Goal: Transaction & Acquisition: Purchase product/service

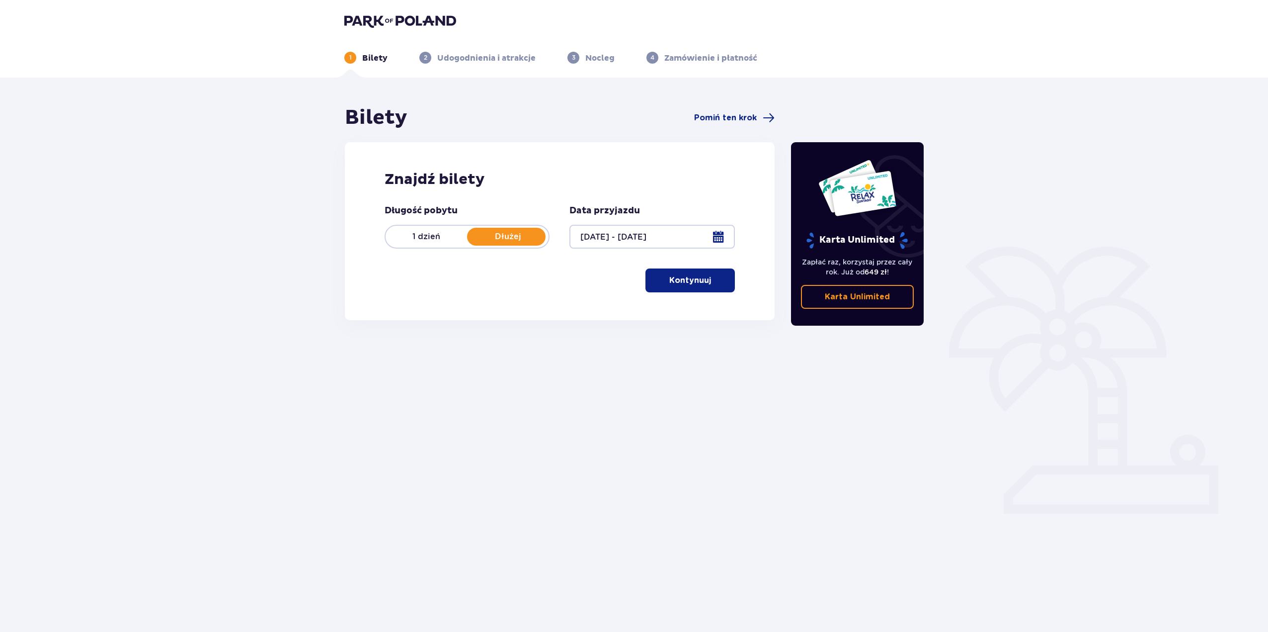
click at [710, 276] on span "button" at bounding box center [713, 280] width 12 height 12
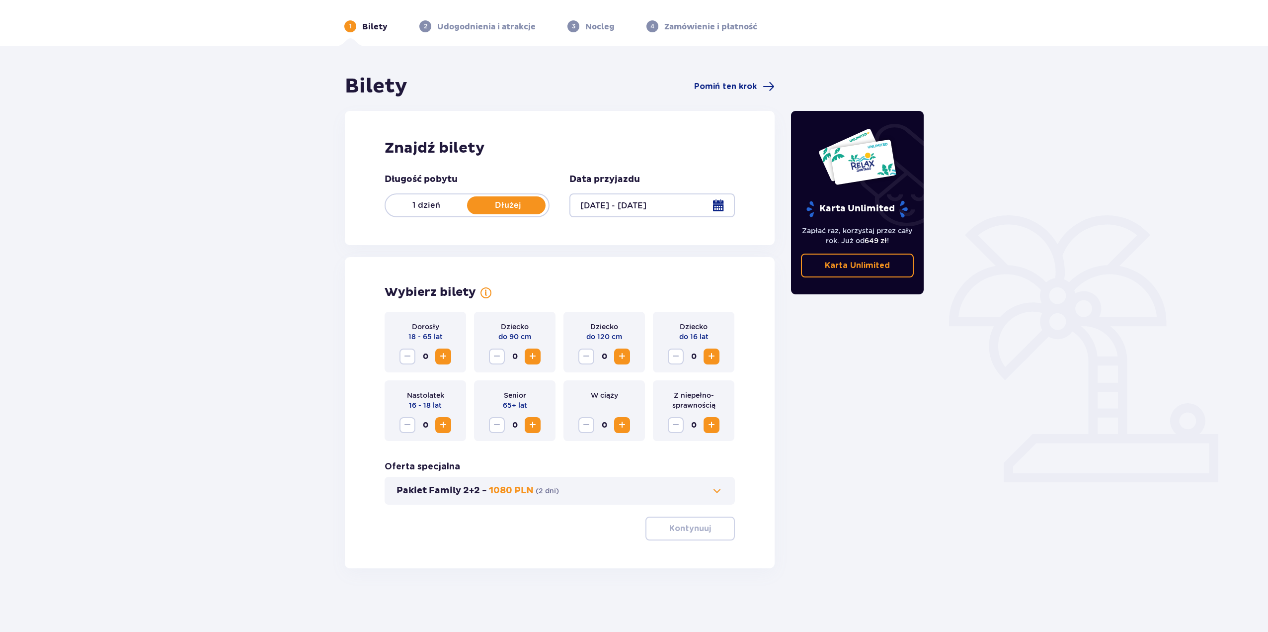
scroll to position [36, 0]
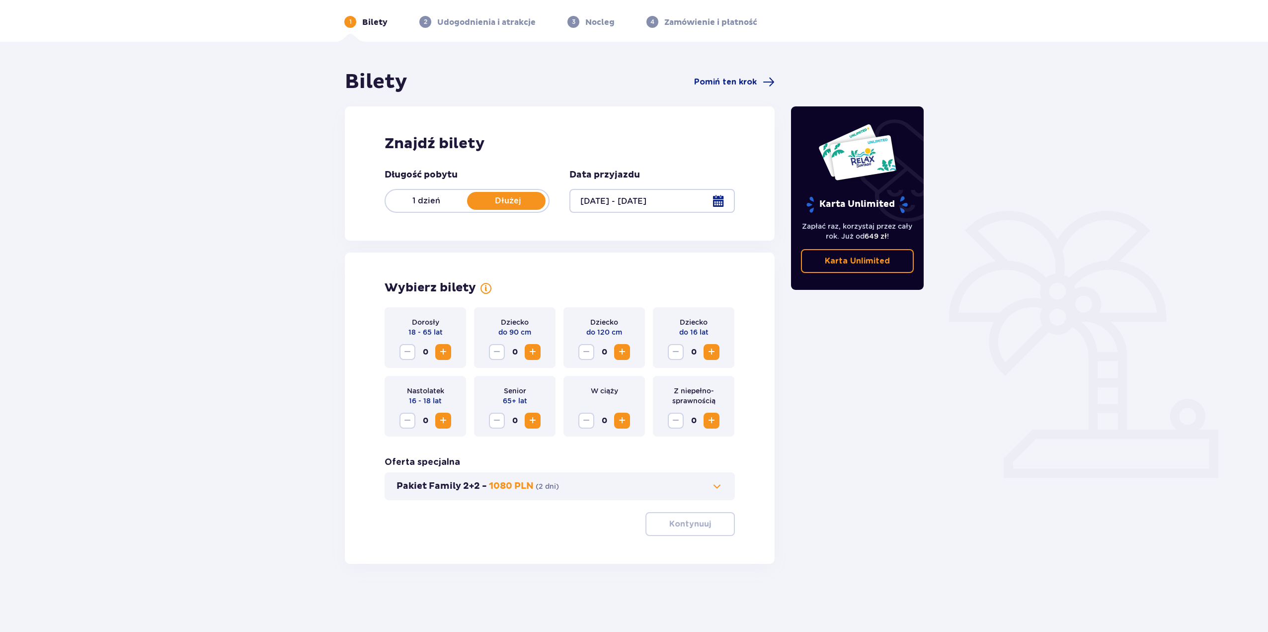
click at [443, 349] on span "Increase" at bounding box center [443, 352] width 12 height 12
click at [410, 348] on span "Decrease" at bounding box center [408, 352] width 12 height 12
click at [443, 421] on span "Increase" at bounding box center [443, 420] width 12 height 12
click at [416, 422] on div "1" at bounding box center [426, 420] width 52 height 16
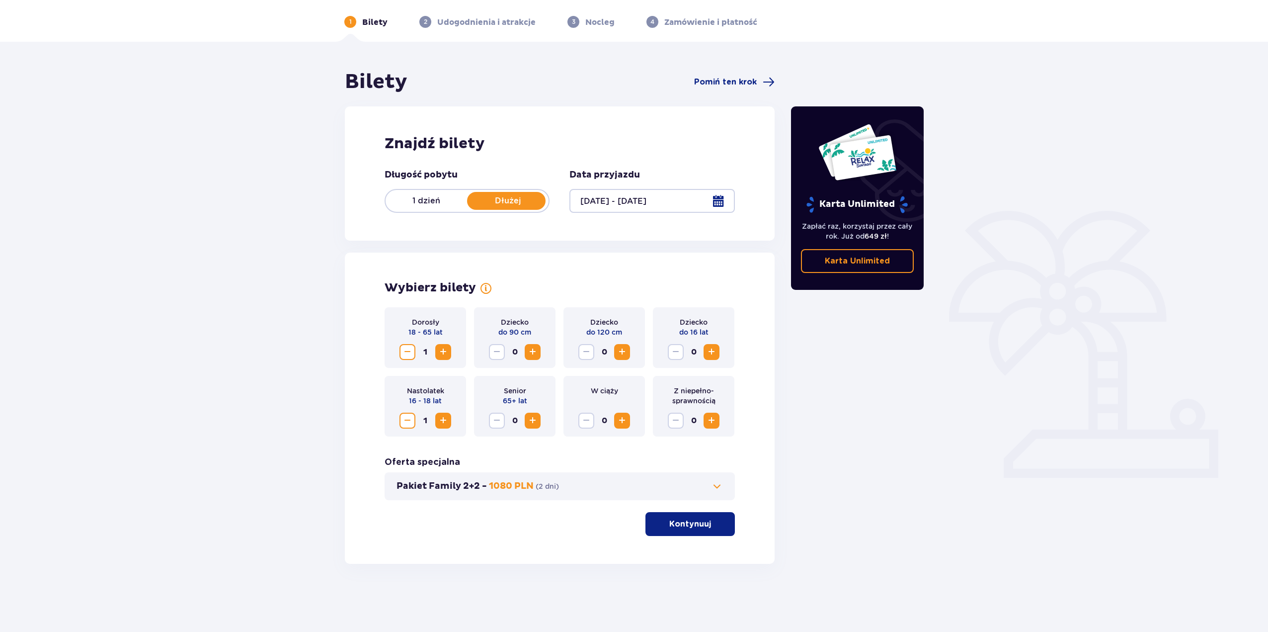
click at [410, 416] on span "Decrease" at bounding box center [408, 420] width 12 height 12
click at [446, 352] on span "Increase" at bounding box center [443, 352] width 12 height 12
click at [687, 528] on p "Kontynuuj" at bounding box center [690, 523] width 42 height 11
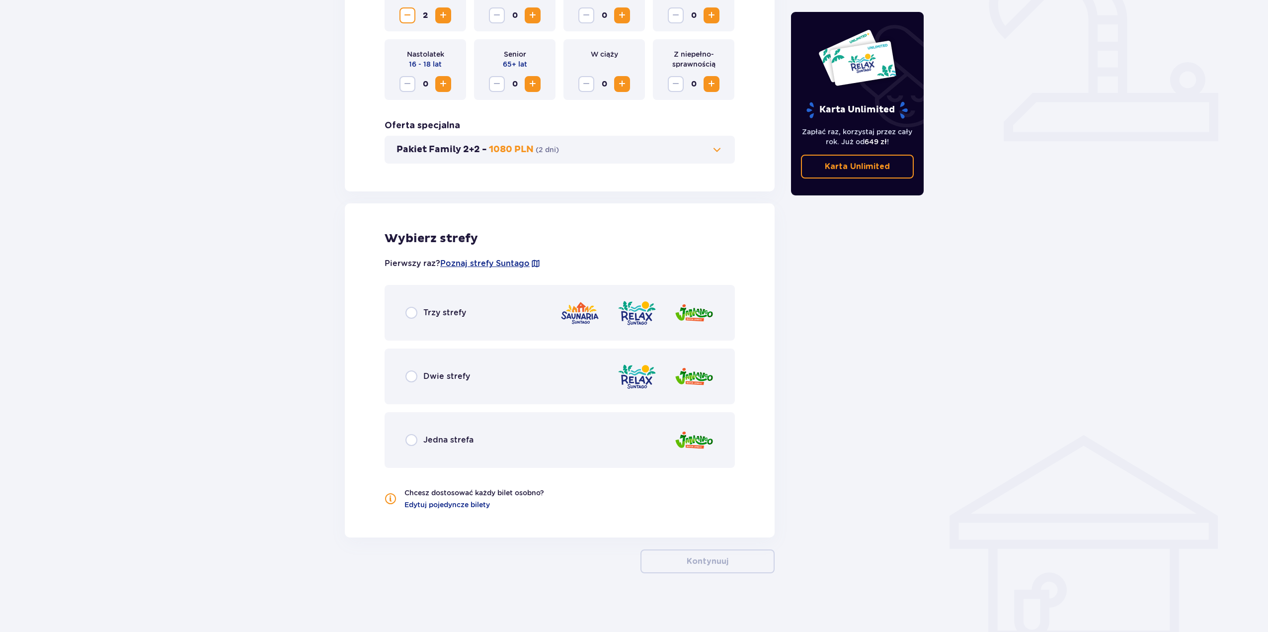
scroll to position [373, 0]
click at [411, 309] on input "radio" at bounding box center [412, 312] width 12 height 12
radio input "true"
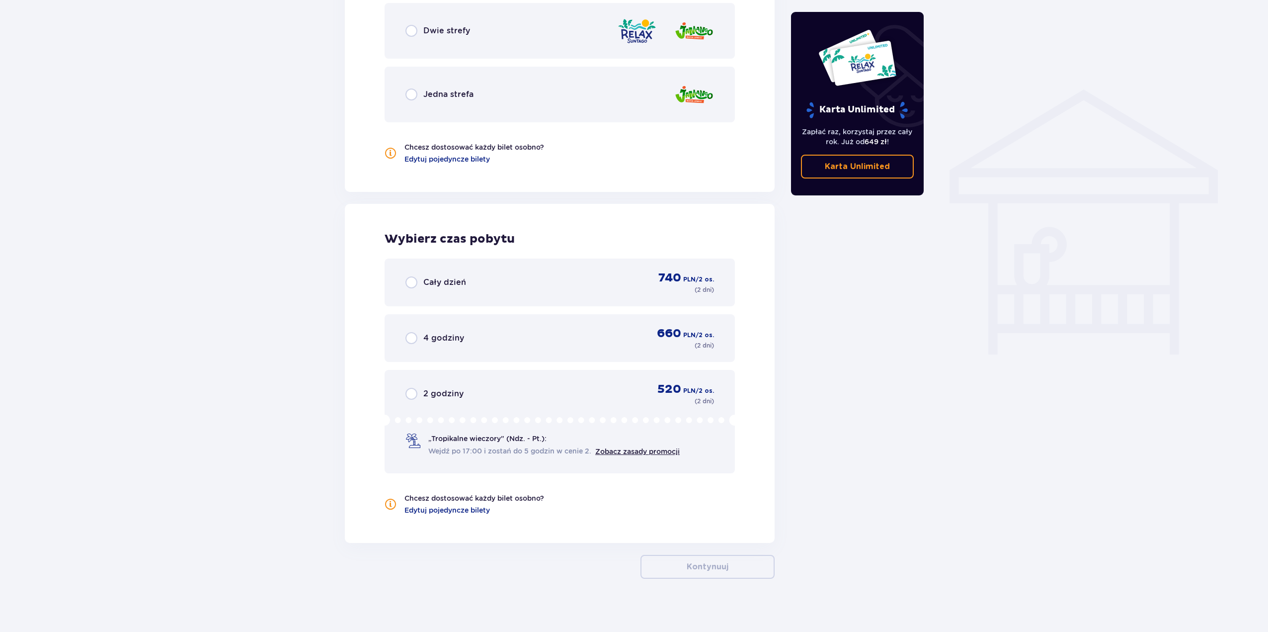
scroll to position [724, 0]
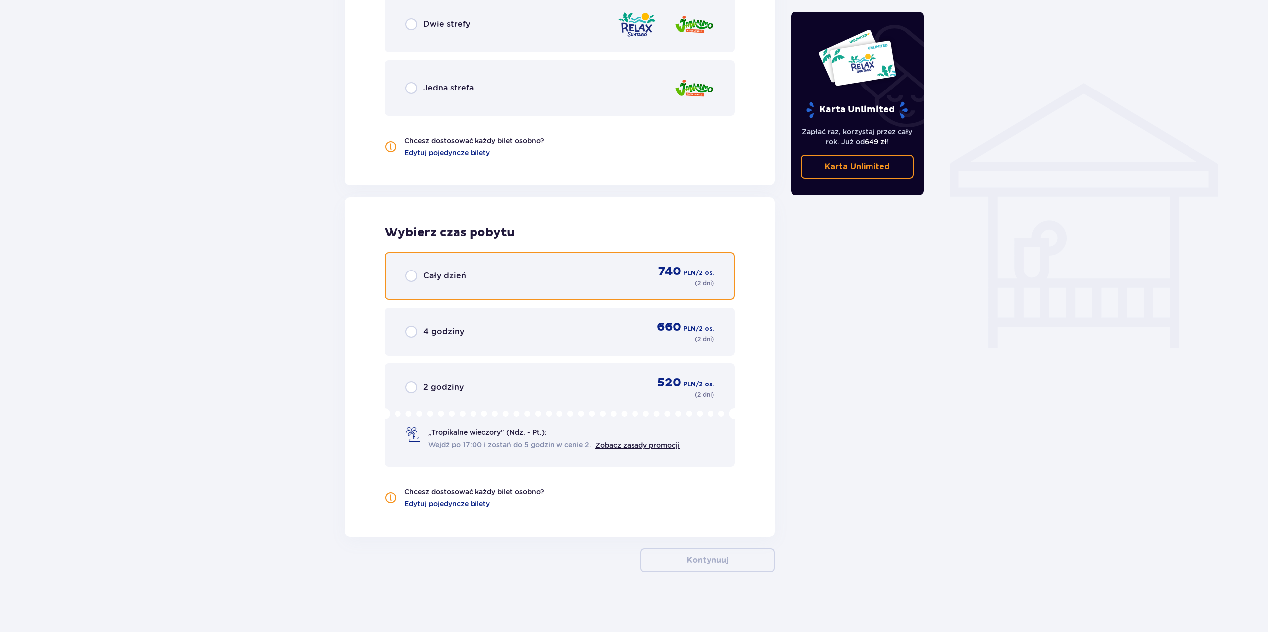
click at [410, 275] on input "radio" at bounding box center [412, 276] width 12 height 12
radio input "true"
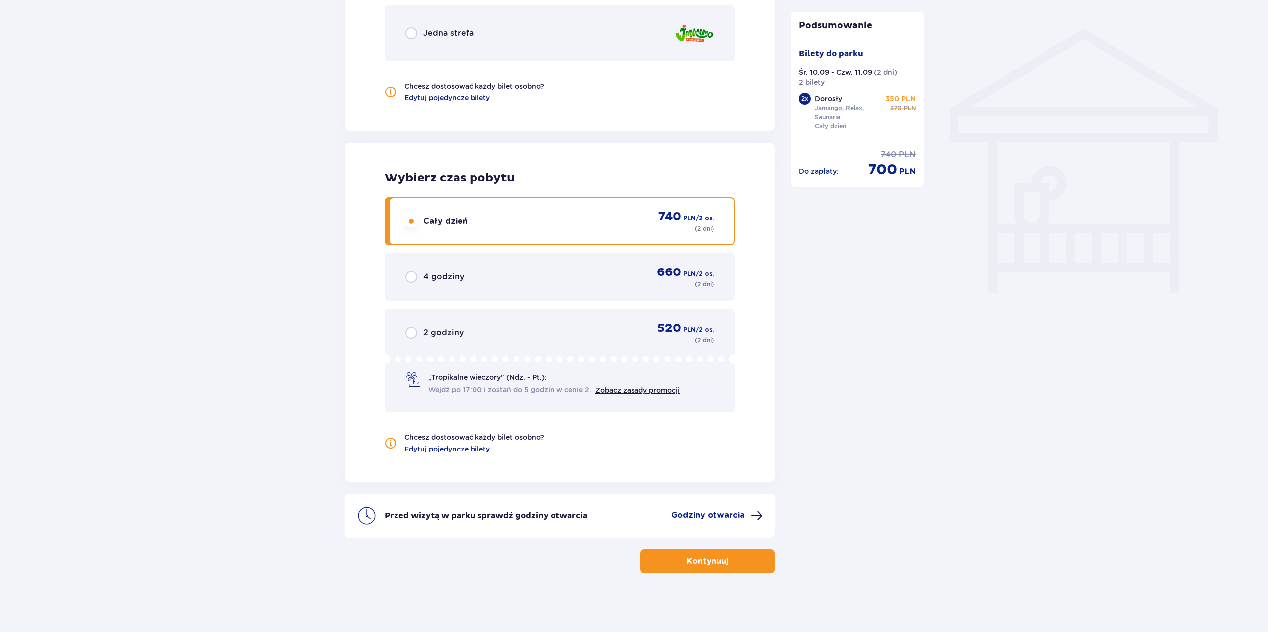
scroll to position [780, 0]
click at [707, 558] on p "Kontynuuj" at bounding box center [708, 560] width 42 height 11
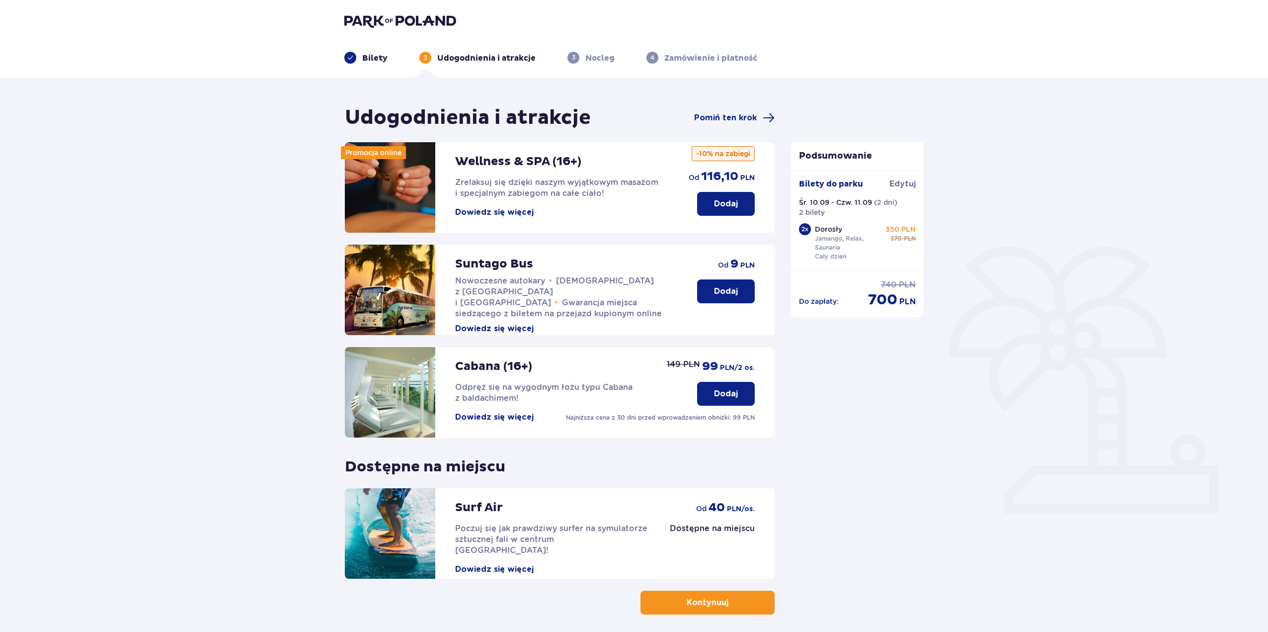
click at [687, 604] on p "Kontynuuj" at bounding box center [708, 602] width 42 height 11
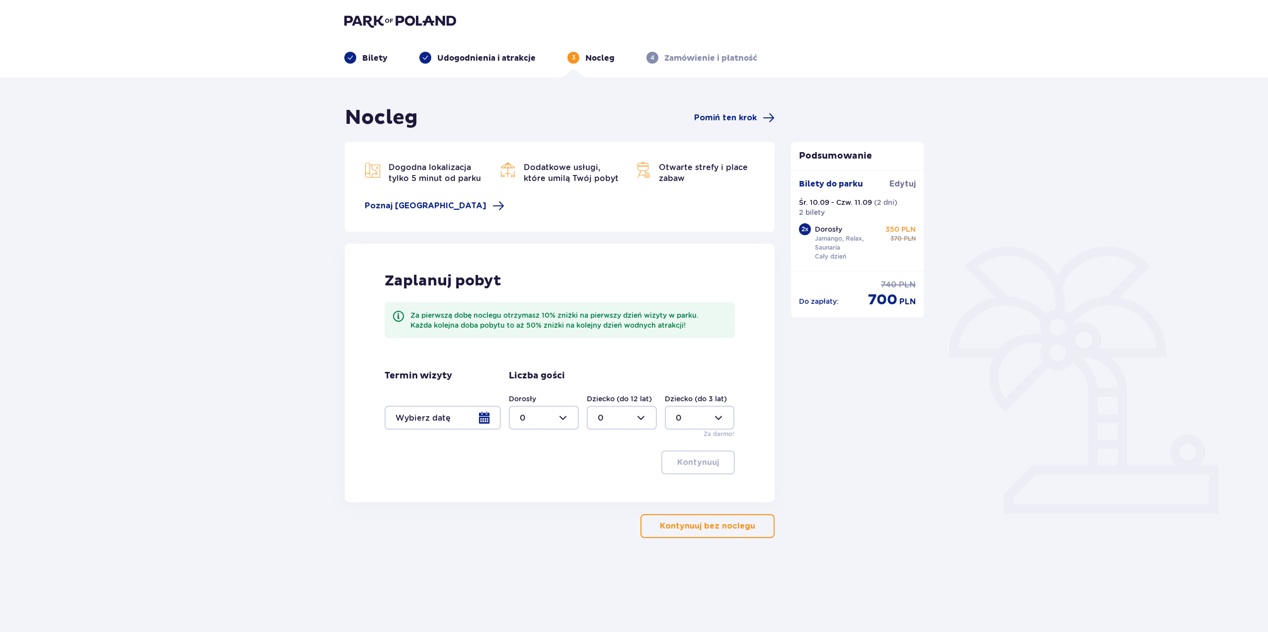
click at [498, 423] on div at bounding box center [443, 418] width 116 height 24
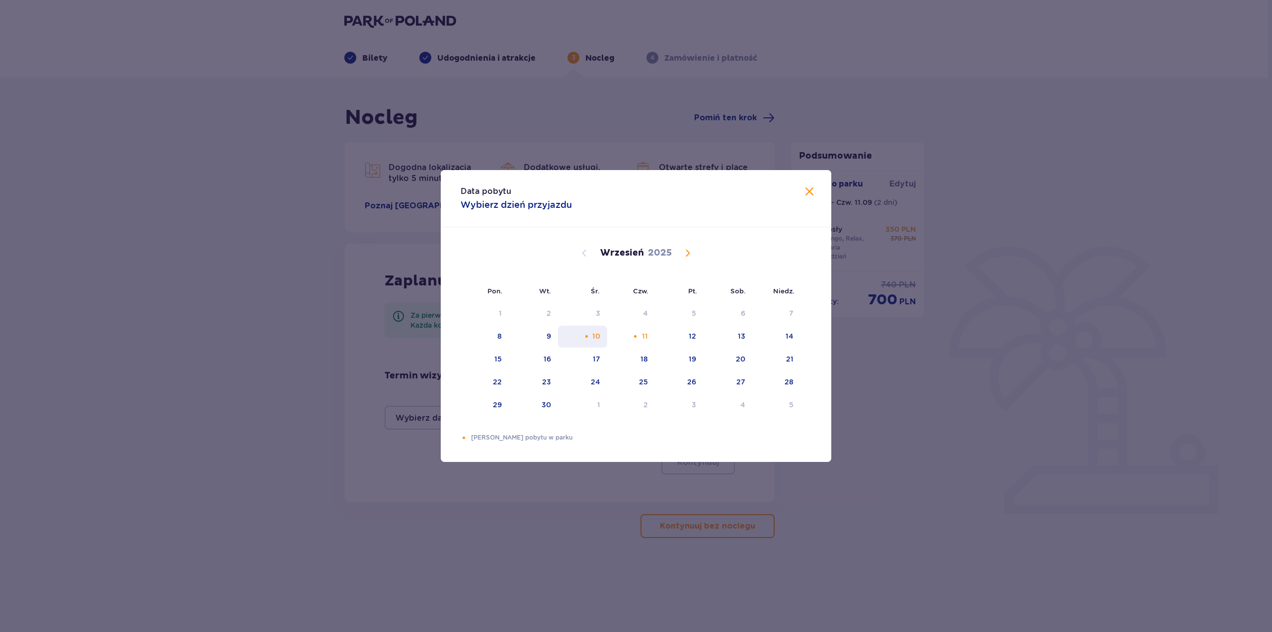
click at [587, 341] on div "10" at bounding box center [582, 337] width 49 height 22
click at [698, 339] on div "12" at bounding box center [679, 337] width 48 height 22
type input "10.09.25 - 12.09.25"
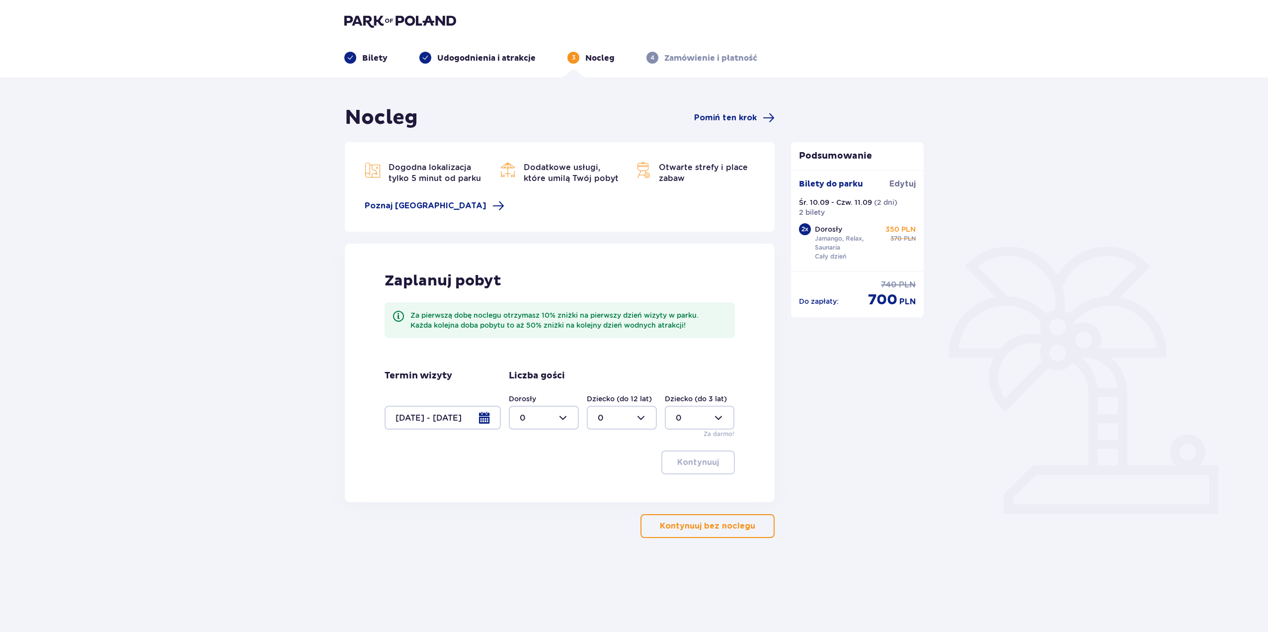
click at [554, 417] on div at bounding box center [544, 418] width 70 height 24
click at [533, 491] on div "2" at bounding box center [544, 489] width 48 height 11
type input "2"
click at [706, 460] on p "Kontynuuj" at bounding box center [698, 462] width 42 height 11
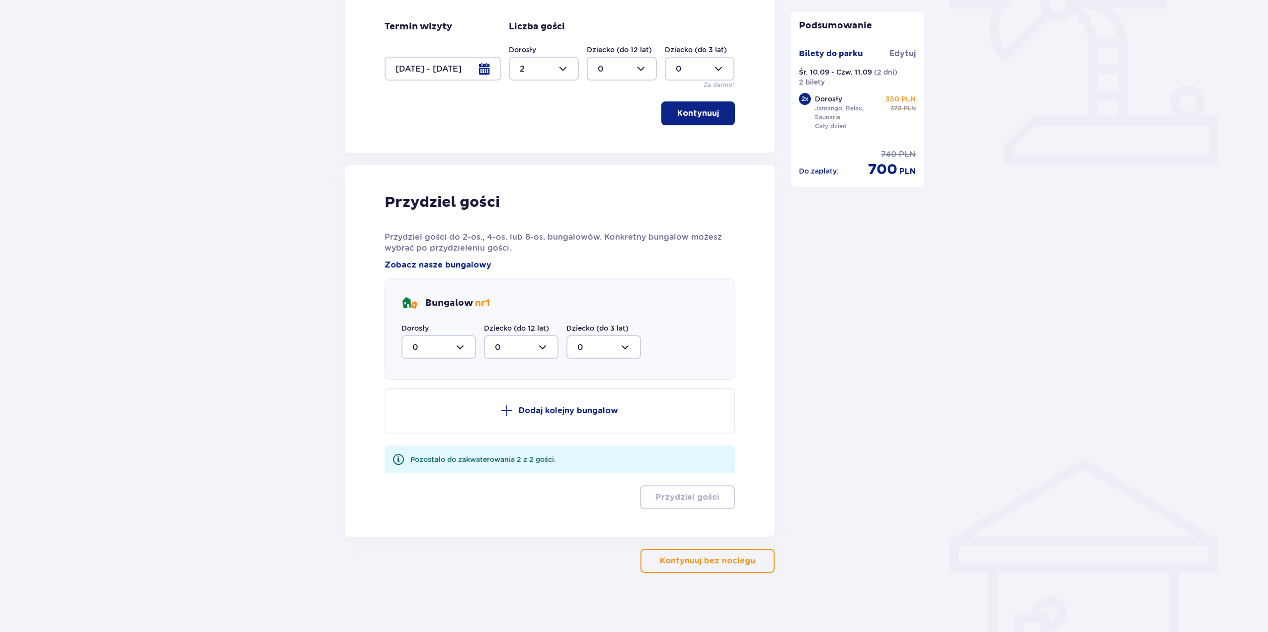
scroll to position [349, 0]
click at [451, 348] on div at bounding box center [439, 346] width 75 height 24
click at [432, 419] on div "2" at bounding box center [438, 418] width 53 height 11
type input "2"
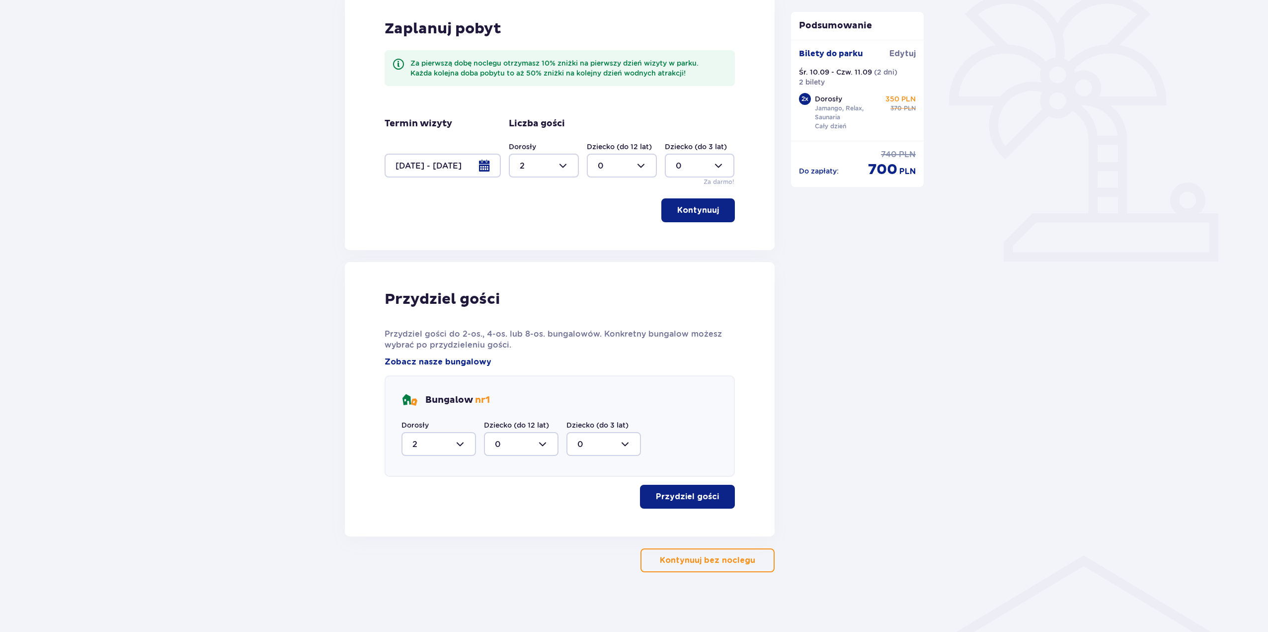
click at [714, 559] on p "Kontynuuj bez noclegu" at bounding box center [707, 560] width 95 height 11
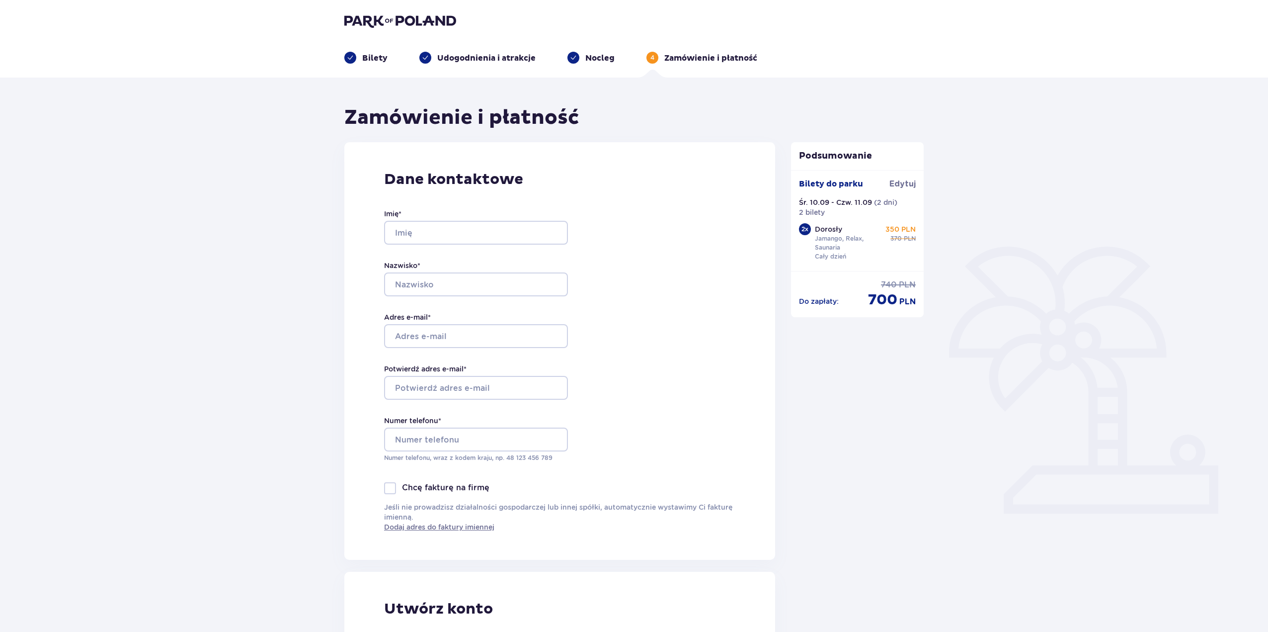
click at [492, 219] on div "Imię *" at bounding box center [476, 227] width 184 height 36
click at [492, 233] on input "Imię *" at bounding box center [476, 233] width 184 height 24
type input "Michał"
click at [437, 286] on input "Nazwisko *" at bounding box center [476, 284] width 184 height 24
type input "Gruk"
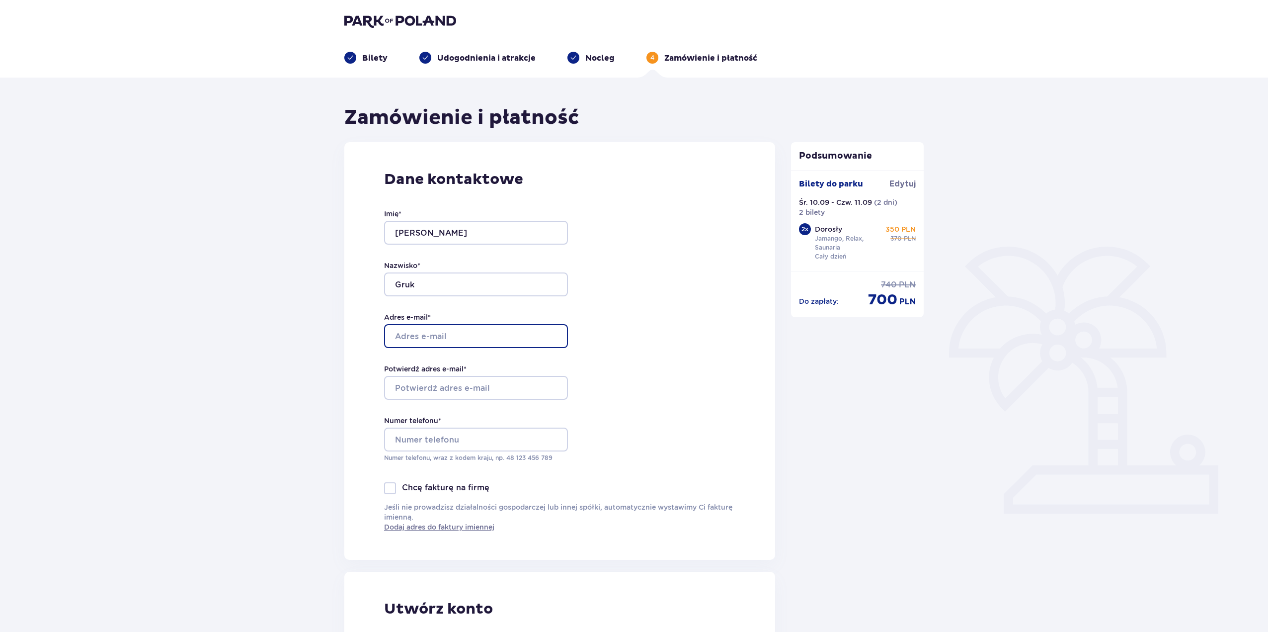
click at [432, 345] on input "Adres e-mail *" at bounding box center [476, 336] width 184 height 24
type input "mgz61140@gmail.com"
click at [445, 391] on input "Potwierdź adres e-mail *" at bounding box center [476, 388] width 184 height 24
type input "mgz61140@gmail.com"
click at [456, 436] on input "Numer telefonu *" at bounding box center [476, 439] width 184 height 24
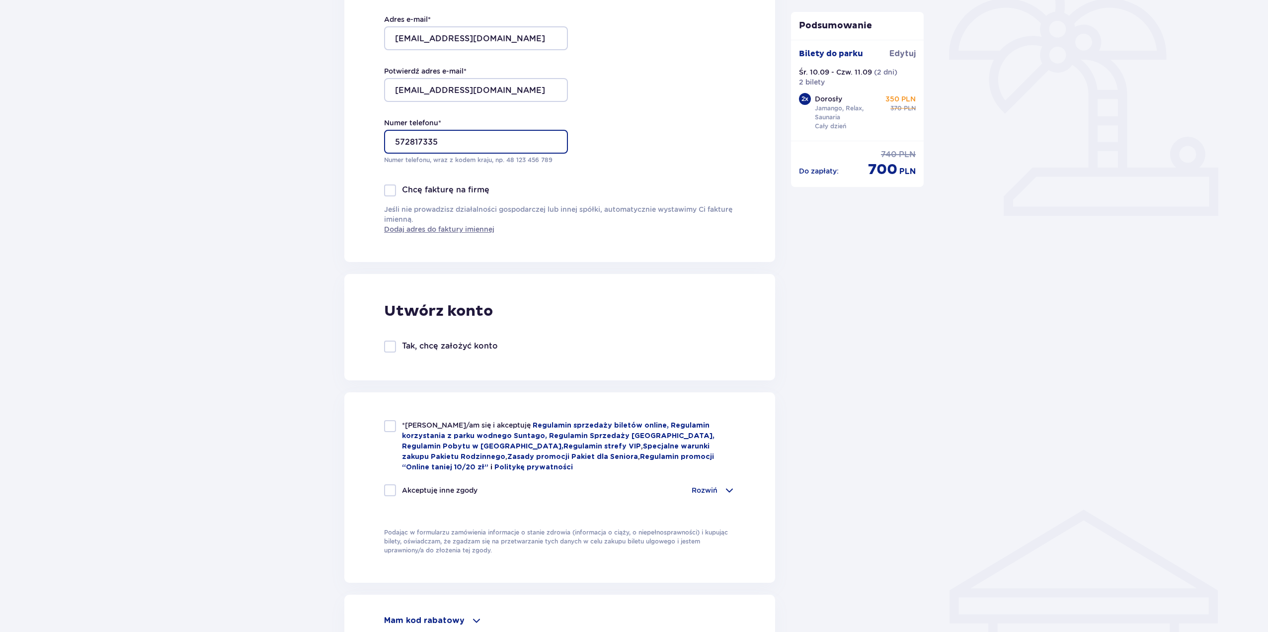
scroll to position [298, 0]
type input "572817335"
click at [385, 426] on div at bounding box center [390, 425] width 12 height 12
checkbox input "true"
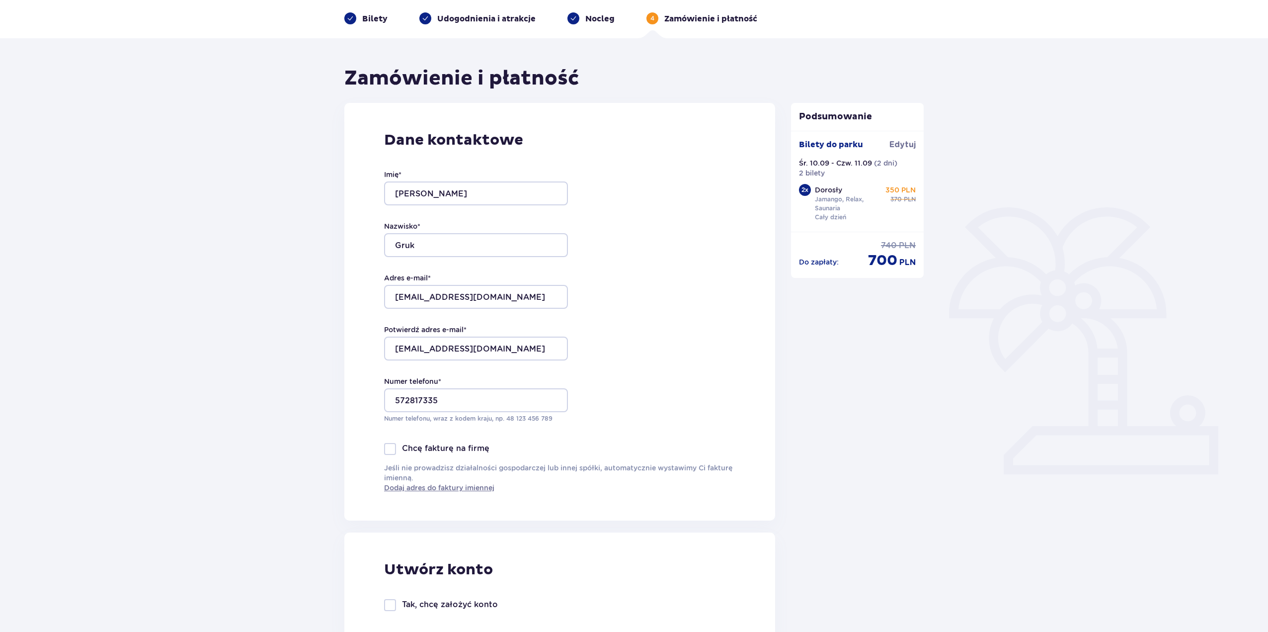
scroll to position [38, 0]
click at [591, 16] on p "Nocleg" at bounding box center [599, 19] width 29 height 11
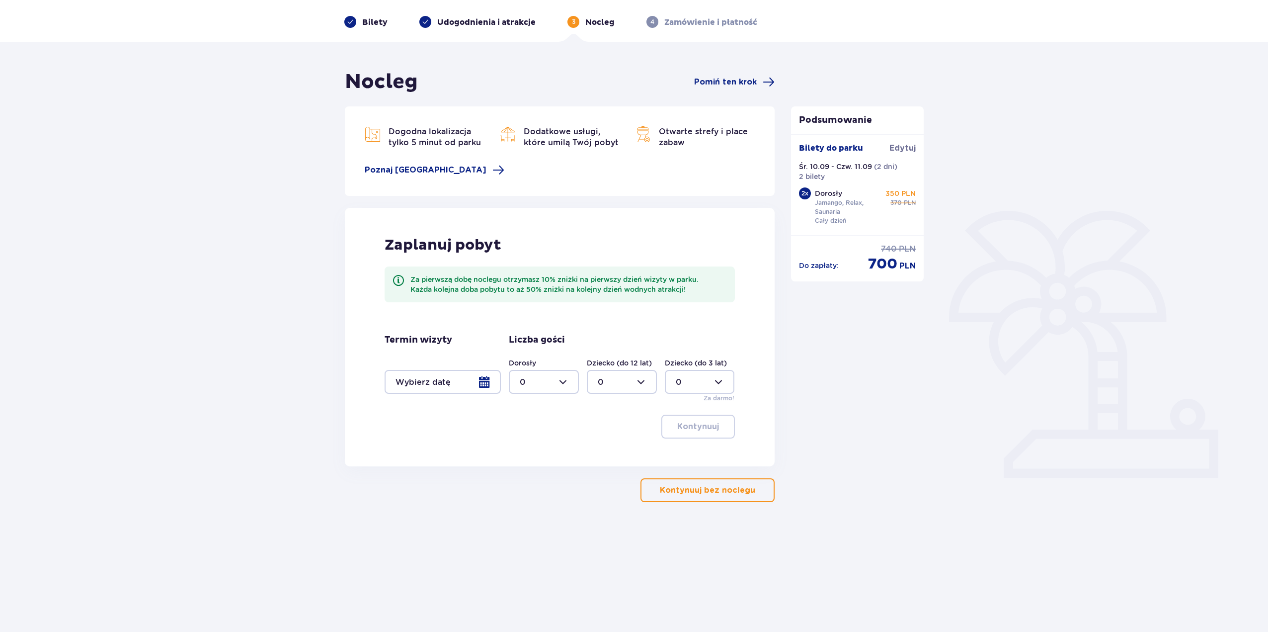
scroll to position [36, 0]
click at [562, 379] on div at bounding box center [544, 382] width 70 height 24
click at [533, 456] on div "2" at bounding box center [544, 453] width 48 height 11
type input "2"
click at [470, 382] on div at bounding box center [443, 382] width 116 height 24
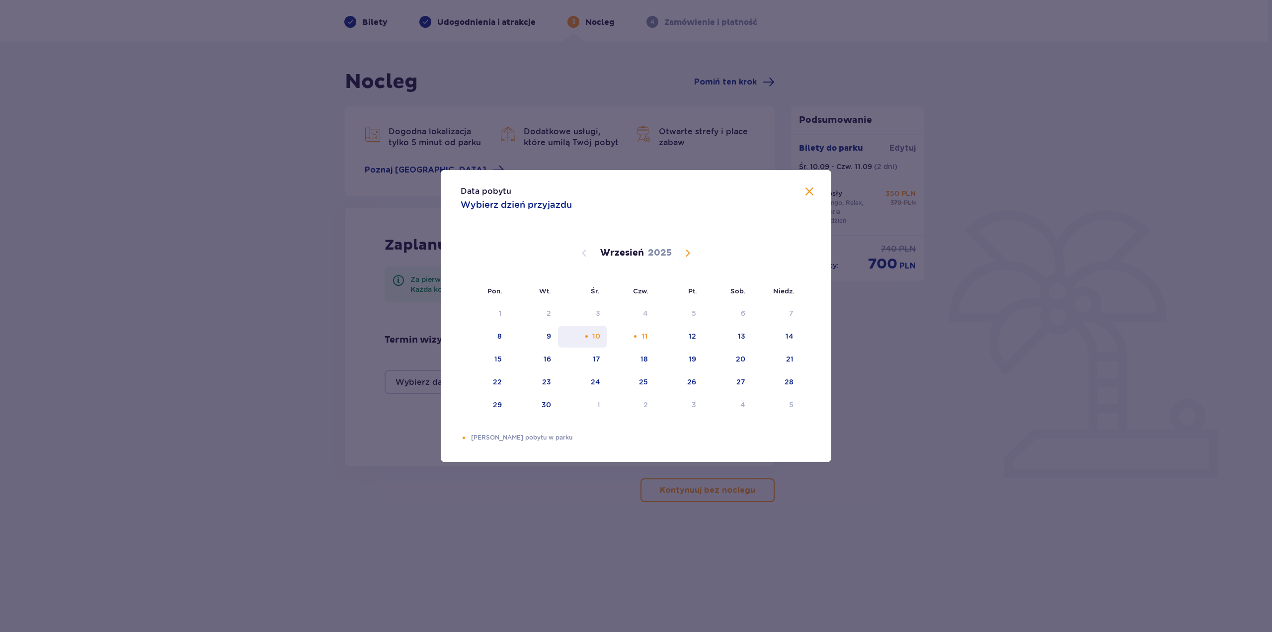
click at [586, 338] on div "Choose środa, 10 września 2025 as your check-in date. It’s available." at bounding box center [586, 336] width 6 height 6
click at [695, 335] on div "12" at bounding box center [692, 336] width 7 height 10
type input "10.09.25 - 12.09.25"
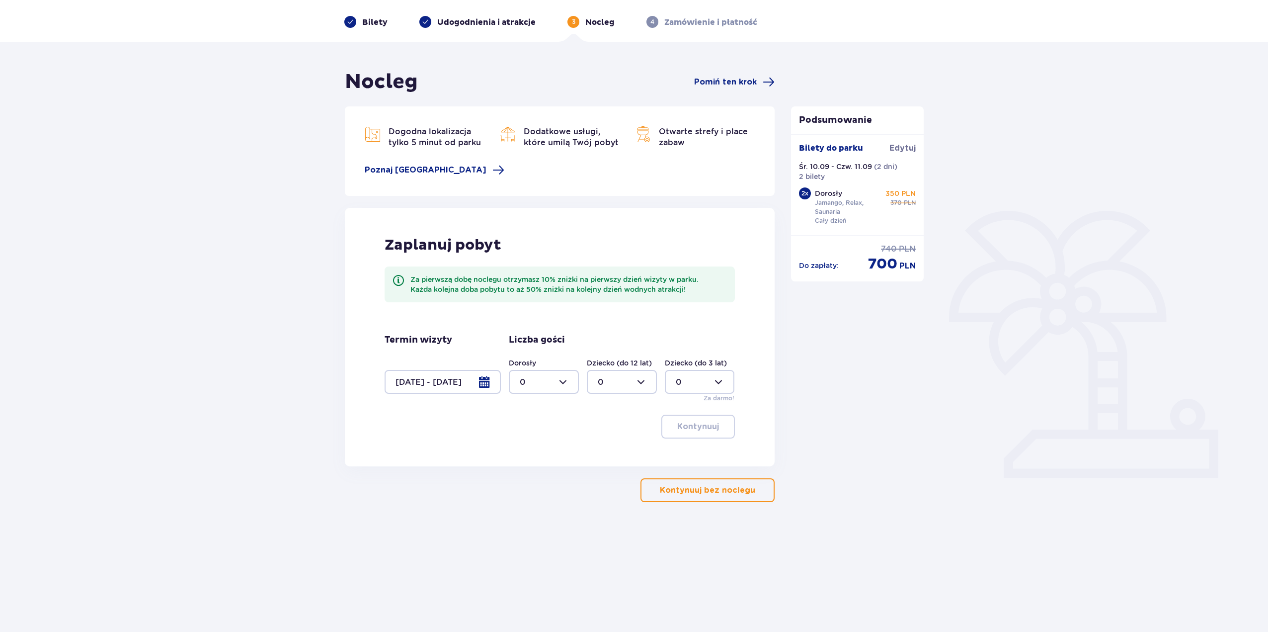
click at [546, 372] on div at bounding box center [544, 382] width 70 height 24
click at [541, 458] on div "2" at bounding box center [544, 453] width 48 height 11
type input "2"
click at [683, 420] on button "Kontynuuj" at bounding box center [698, 426] width 74 height 24
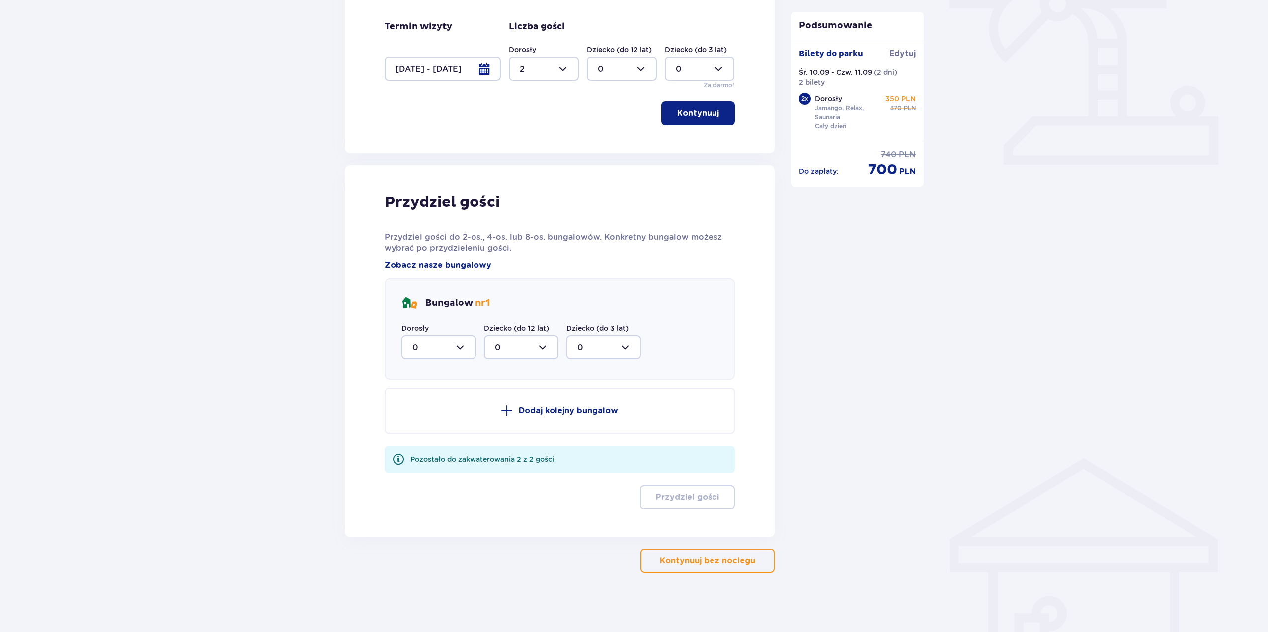
scroll to position [349, 0]
click at [442, 342] on div at bounding box center [439, 346] width 75 height 24
click at [427, 418] on div "2" at bounding box center [438, 418] width 53 height 11
type input "2"
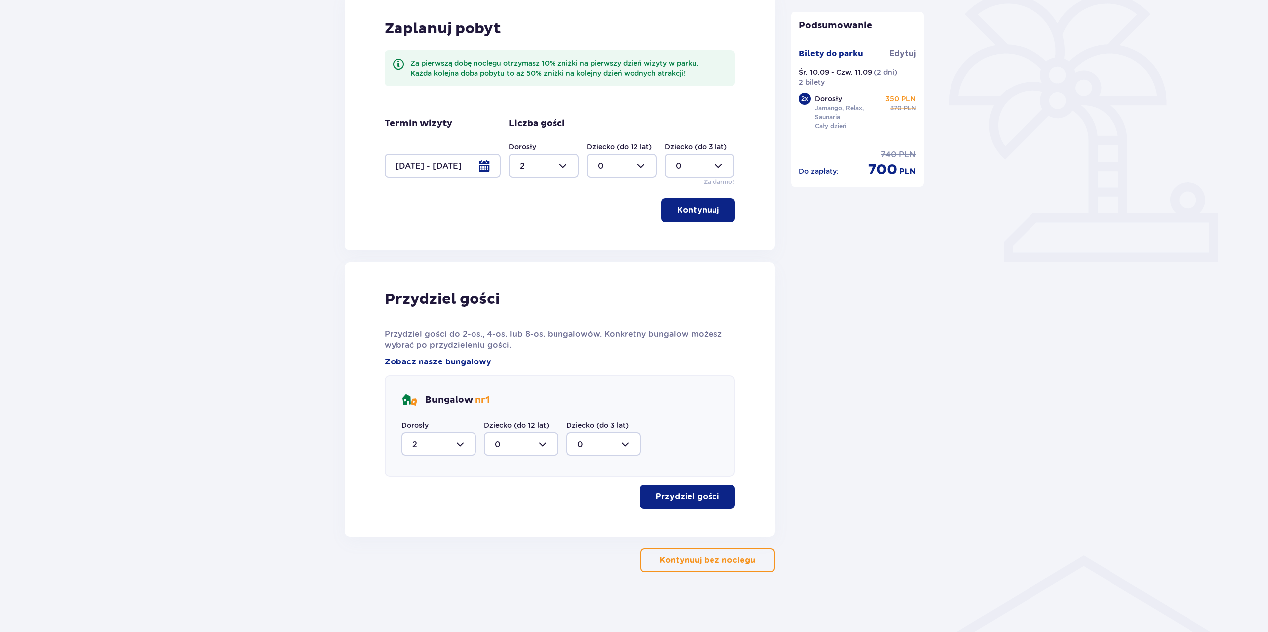
click at [666, 494] on p "Przydziel gości" at bounding box center [687, 496] width 63 height 11
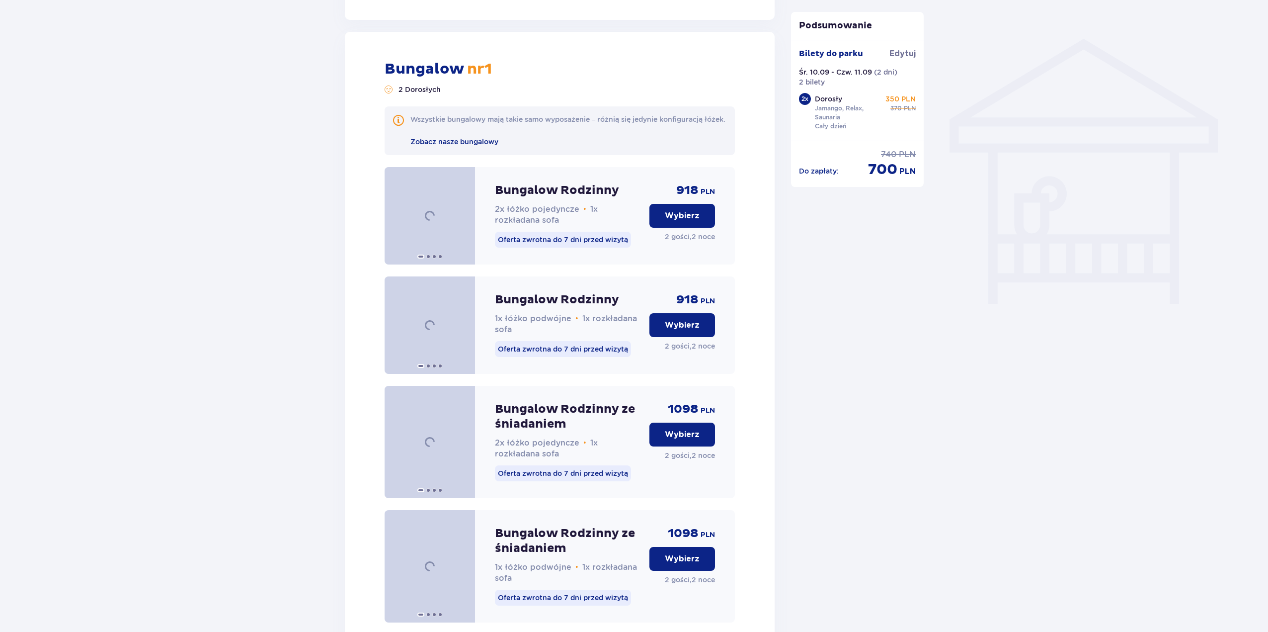
scroll to position [788, 0]
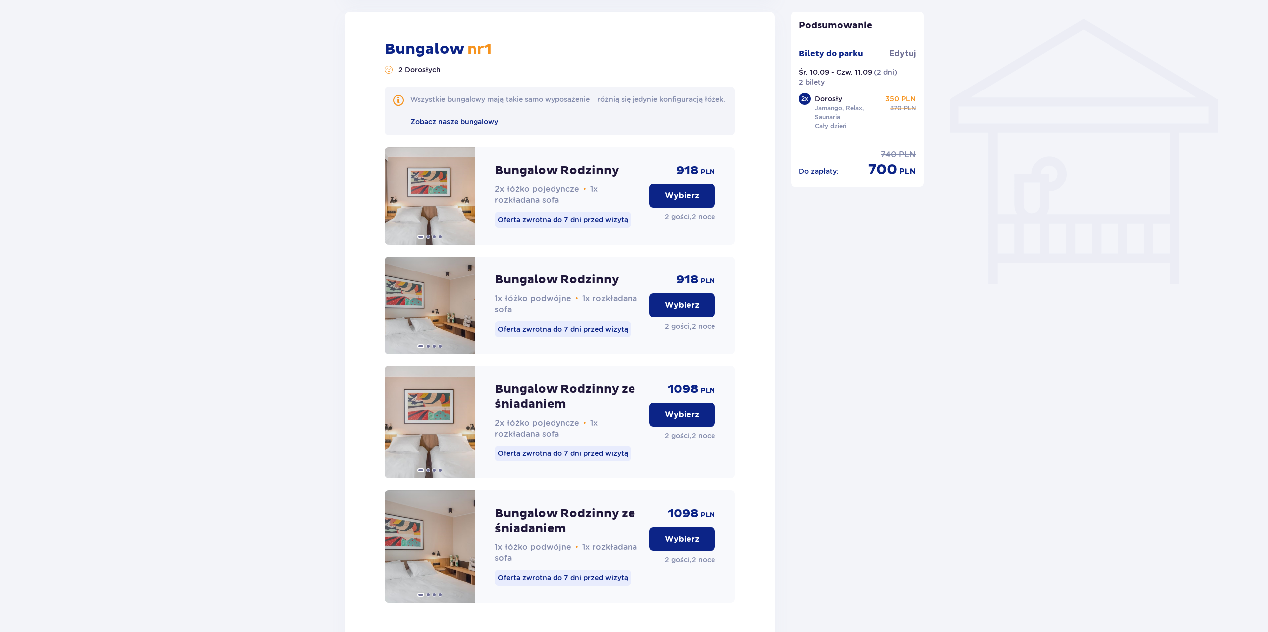
click at [657, 317] on button "Wybierz" at bounding box center [683, 305] width 66 height 24
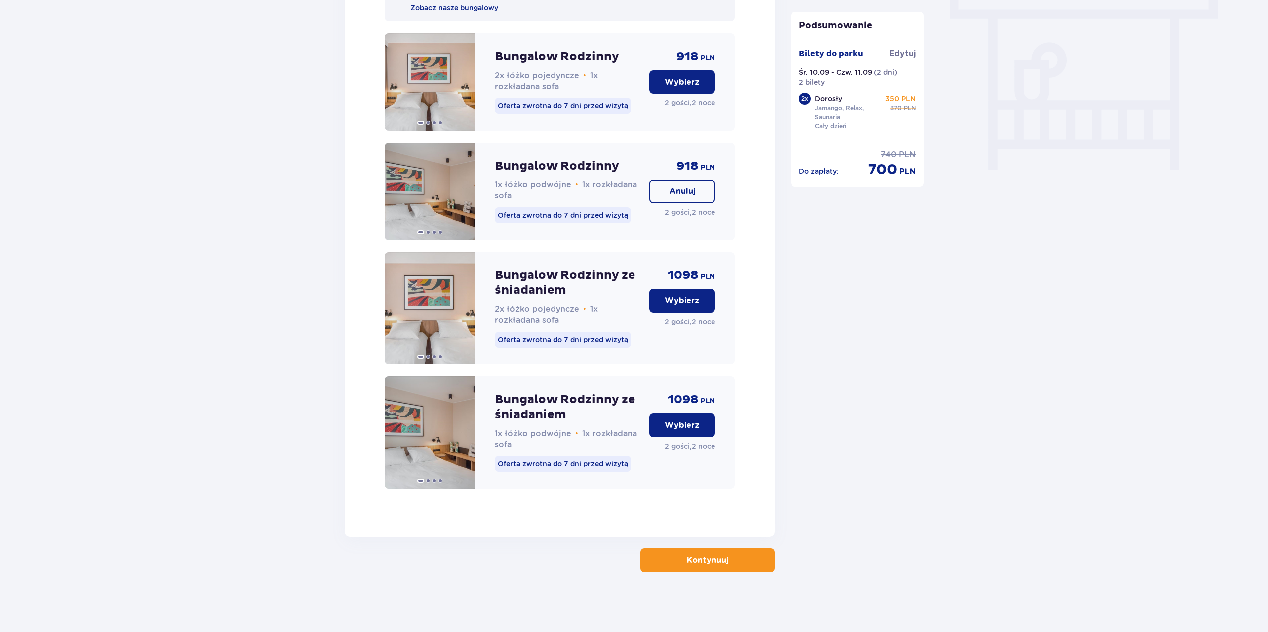
scroll to position [912, 0]
click at [727, 568] on button "Kontynuuj" at bounding box center [708, 560] width 134 height 24
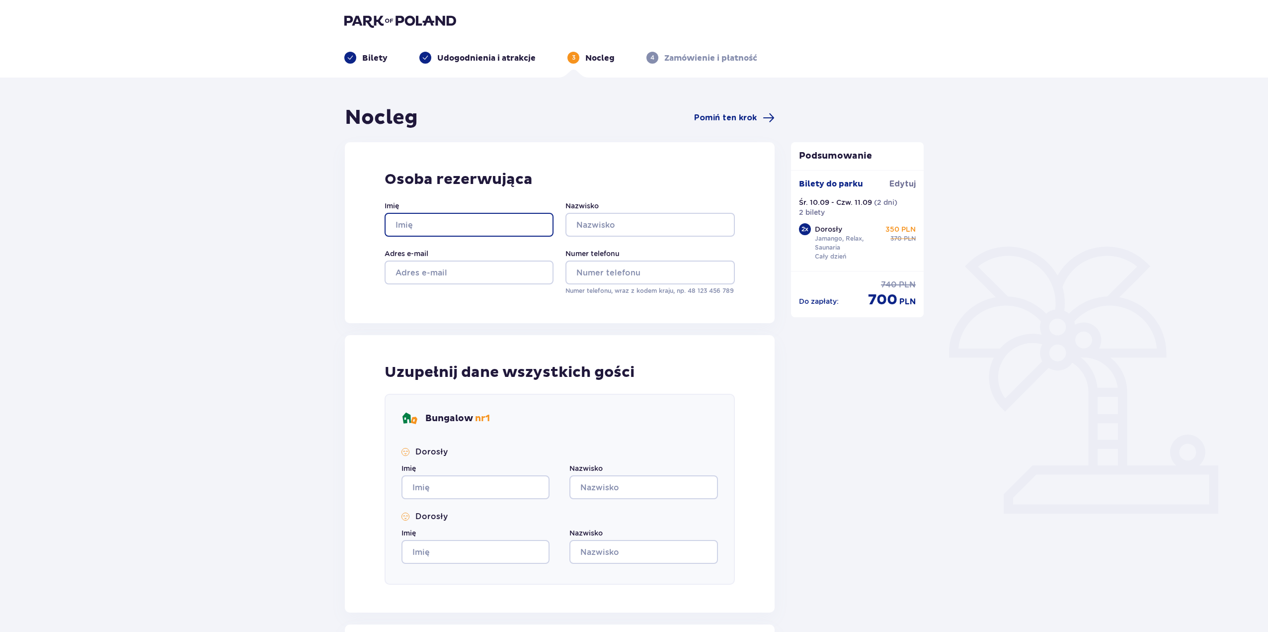
click at [426, 224] on input "Imię" at bounding box center [469, 225] width 169 height 24
type input "Michał"
click at [590, 224] on input "Nazwisko" at bounding box center [650, 225] width 169 height 24
type input "Gruk"
click at [495, 275] on input "Adres e-mail" at bounding box center [469, 272] width 169 height 24
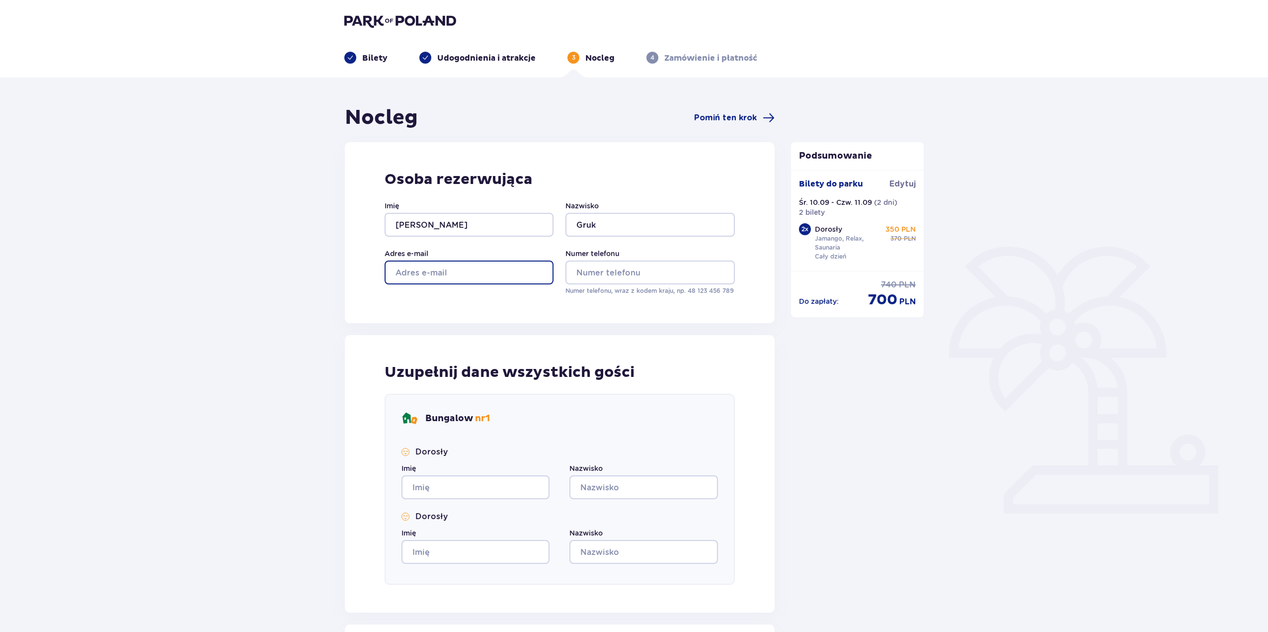
click at [495, 275] on input "Adres e-mail" at bounding box center [469, 272] width 169 height 24
type input "mgz61140@gmail.com"
click at [671, 279] on input "Numer telefonu" at bounding box center [650, 272] width 169 height 24
type input "572817335"
click at [469, 488] on input "Imię" at bounding box center [476, 487] width 148 height 24
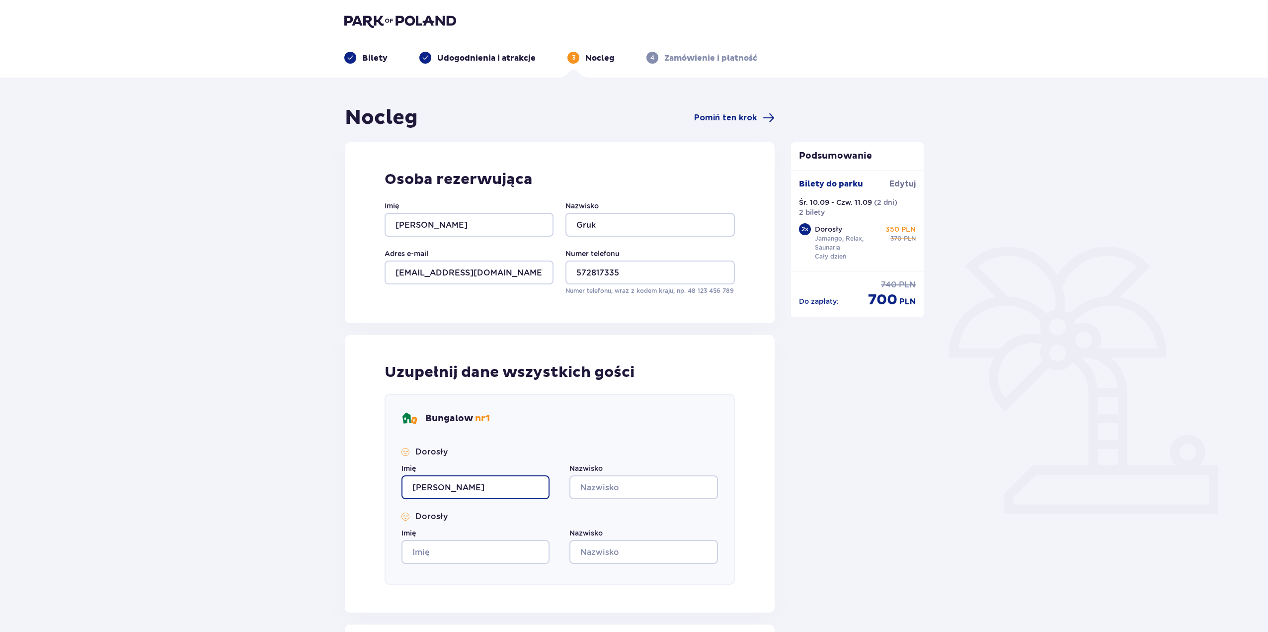
type input "Michał"
click at [619, 483] on input "Nazwisko" at bounding box center [644, 487] width 148 height 24
type input "Gruk"
click at [460, 557] on input "Imię" at bounding box center [476, 552] width 148 height 24
type input "Wiktoria"
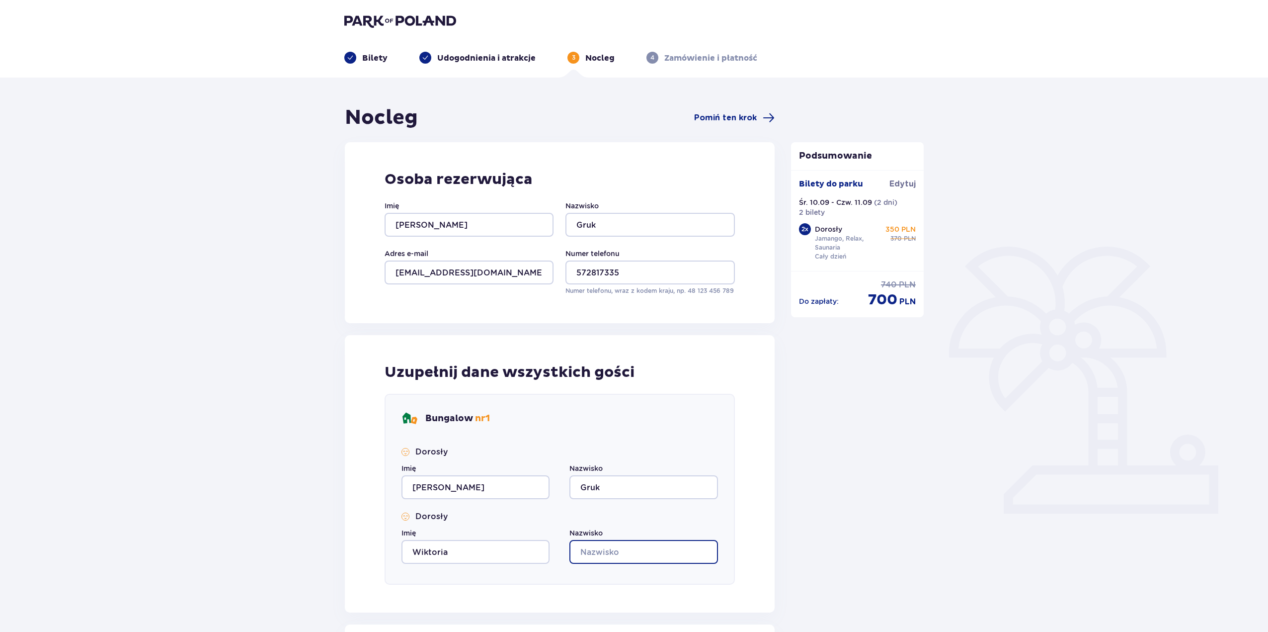
click at [667, 551] on input "Nazwisko" at bounding box center [644, 552] width 148 height 24
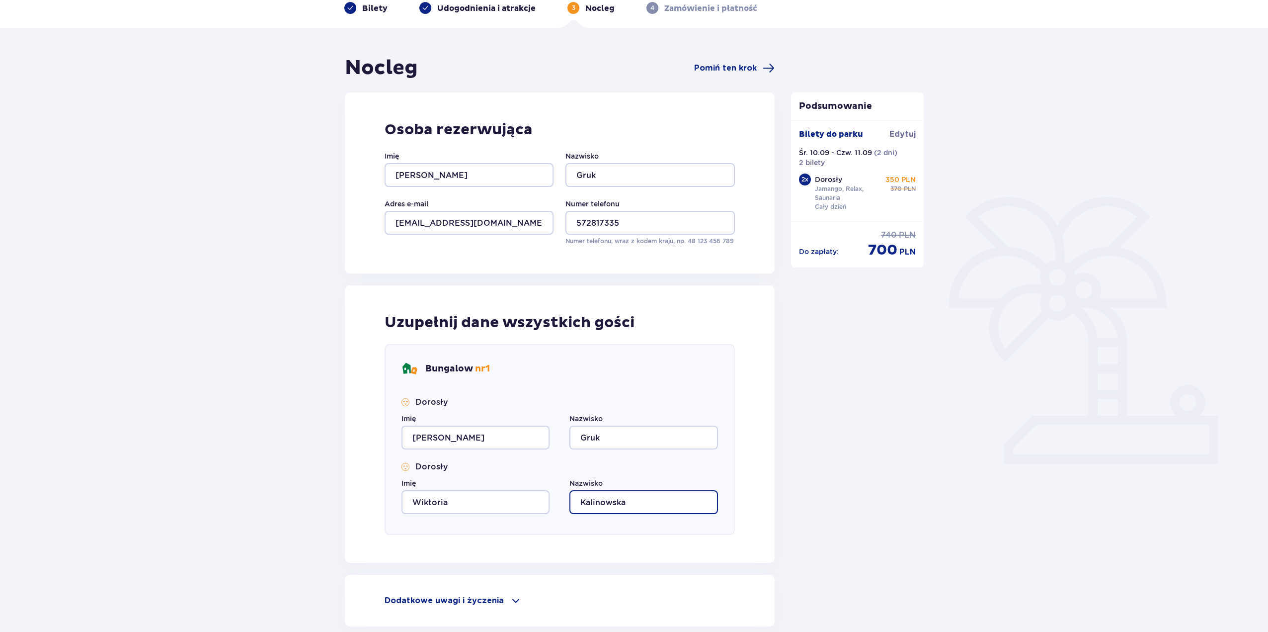
scroll to position [140, 0]
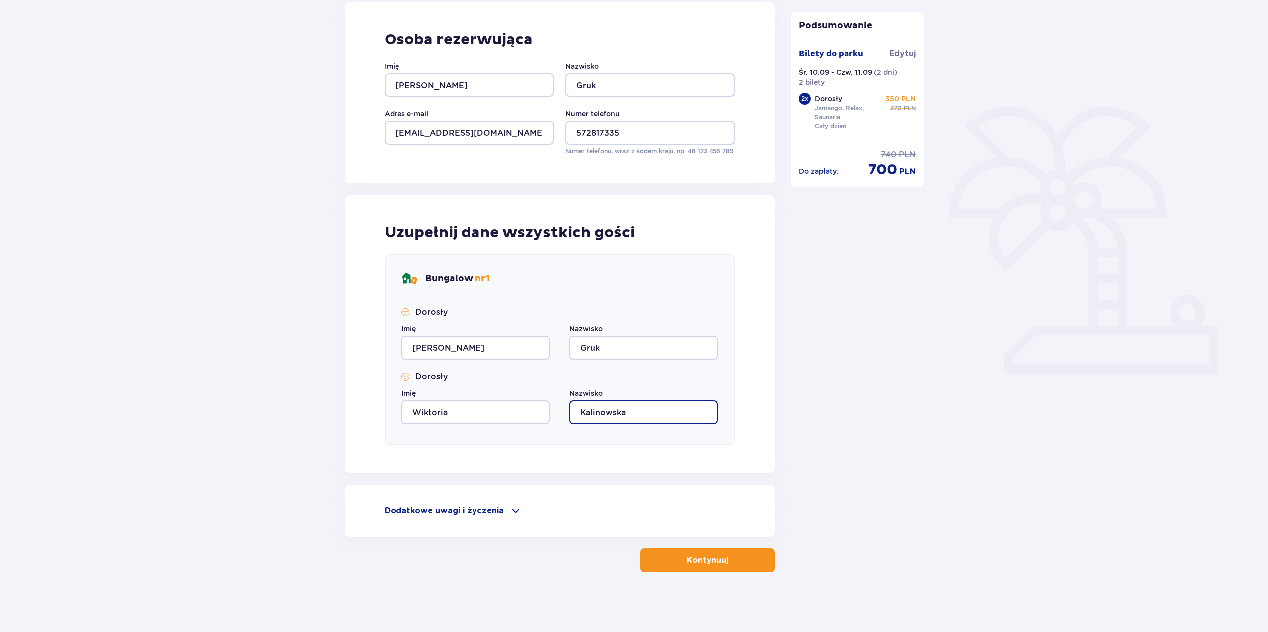
type input "Kalinowska"
click at [687, 562] on p "Kontynuuj" at bounding box center [708, 560] width 42 height 11
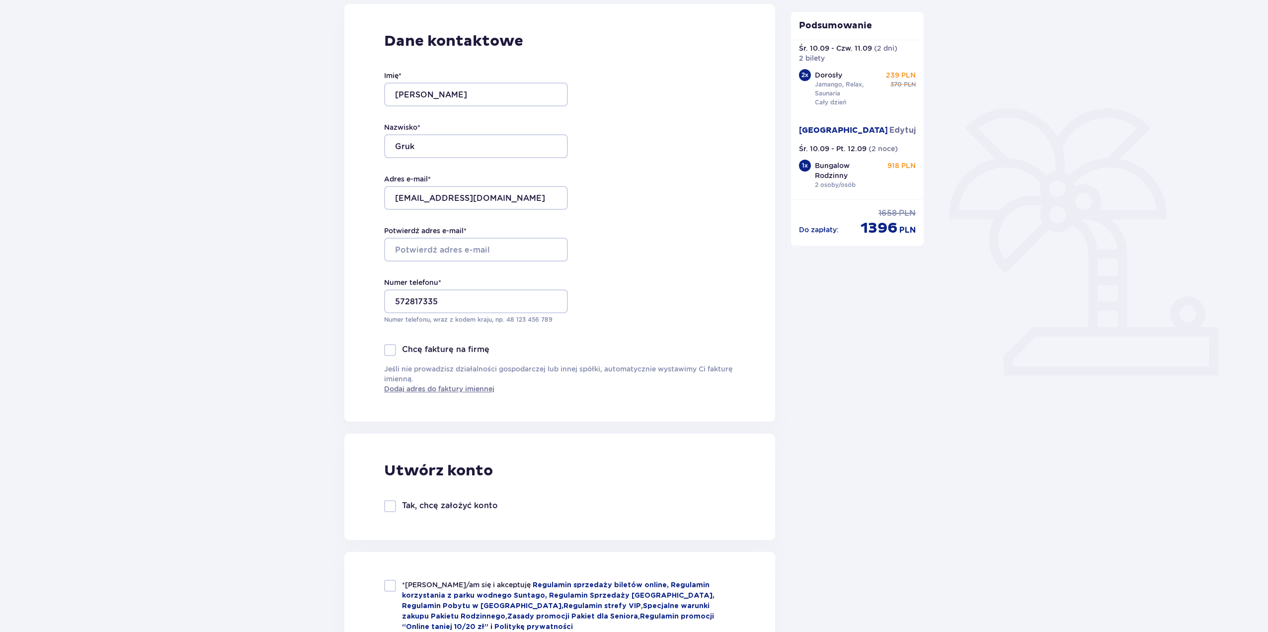
scroll to position [138, 0]
drag, startPoint x: 490, startPoint y: 203, endPoint x: 399, endPoint y: 198, distance: 91.6
click at [399, 198] on input "mgz61140@gmail.com" at bounding box center [476, 198] width 184 height 24
drag, startPoint x: 403, startPoint y: 248, endPoint x: 397, endPoint y: 247, distance: 6.5
click at [403, 248] on input "Potwierdź adres e-mail *" at bounding box center [476, 250] width 184 height 24
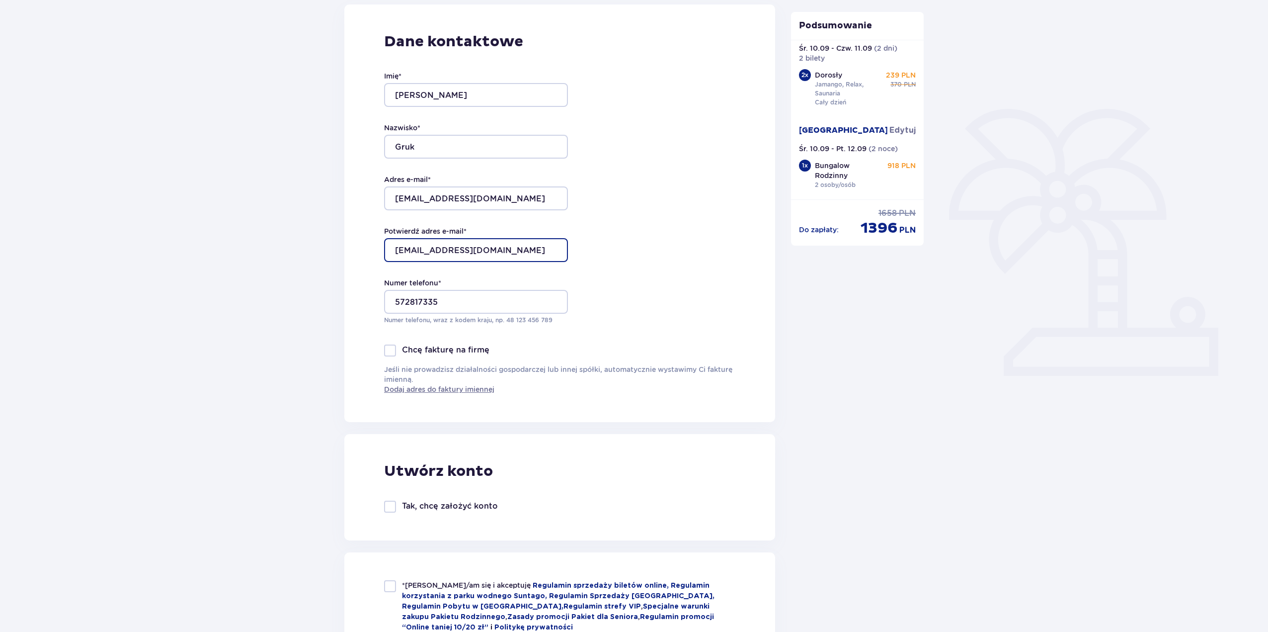
type input "mgz61140@gmail.com"
click at [631, 307] on div "Dane kontaktowe Imię * Michał Nazwisko * Gruk Adres e-mail * mgz61140@gmail.com…" at bounding box center [559, 212] width 431 height 417
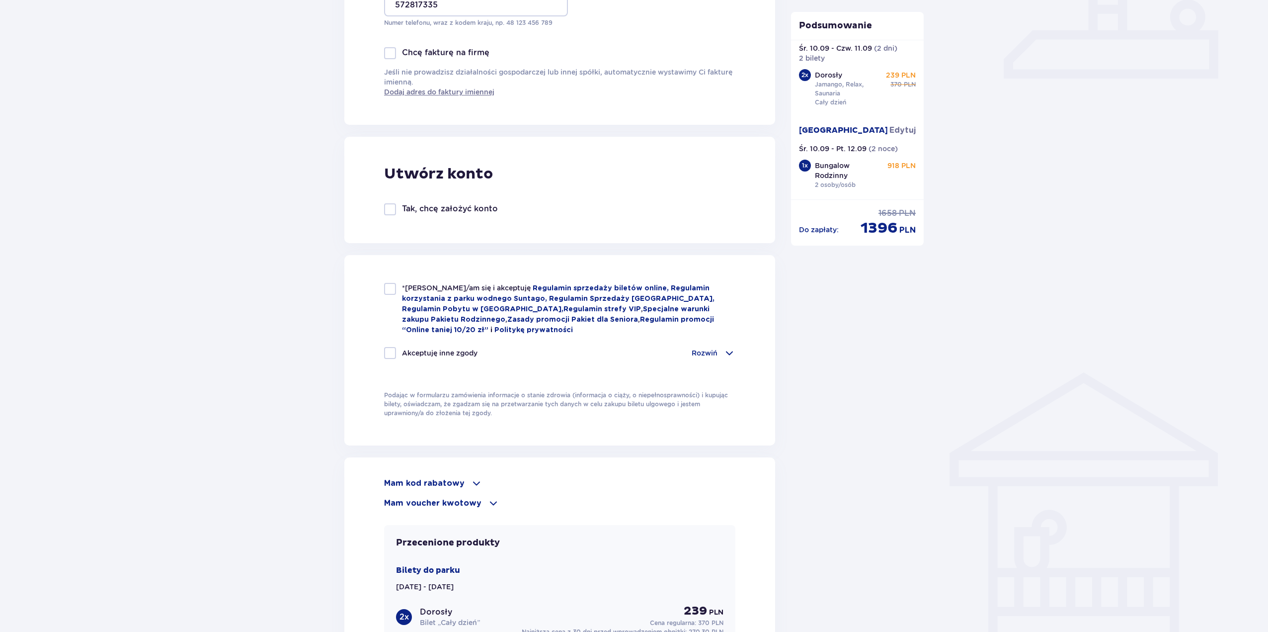
scroll to position [436, 0]
click at [388, 289] on div at bounding box center [390, 288] width 12 height 12
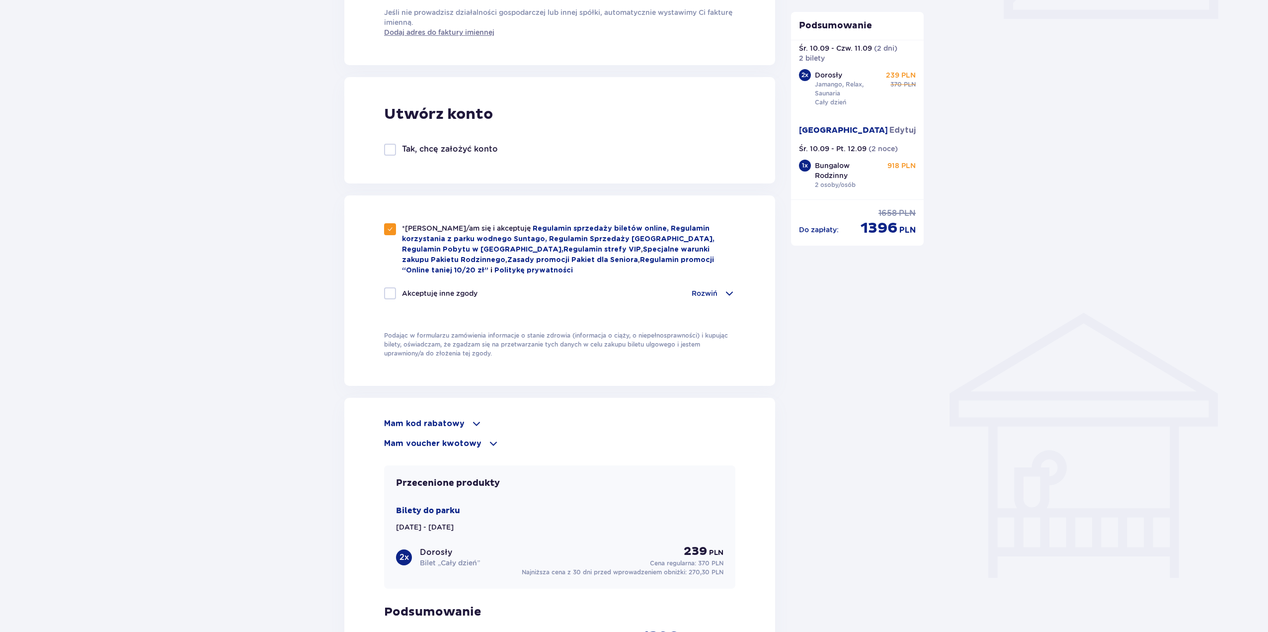
scroll to position [635, 0]
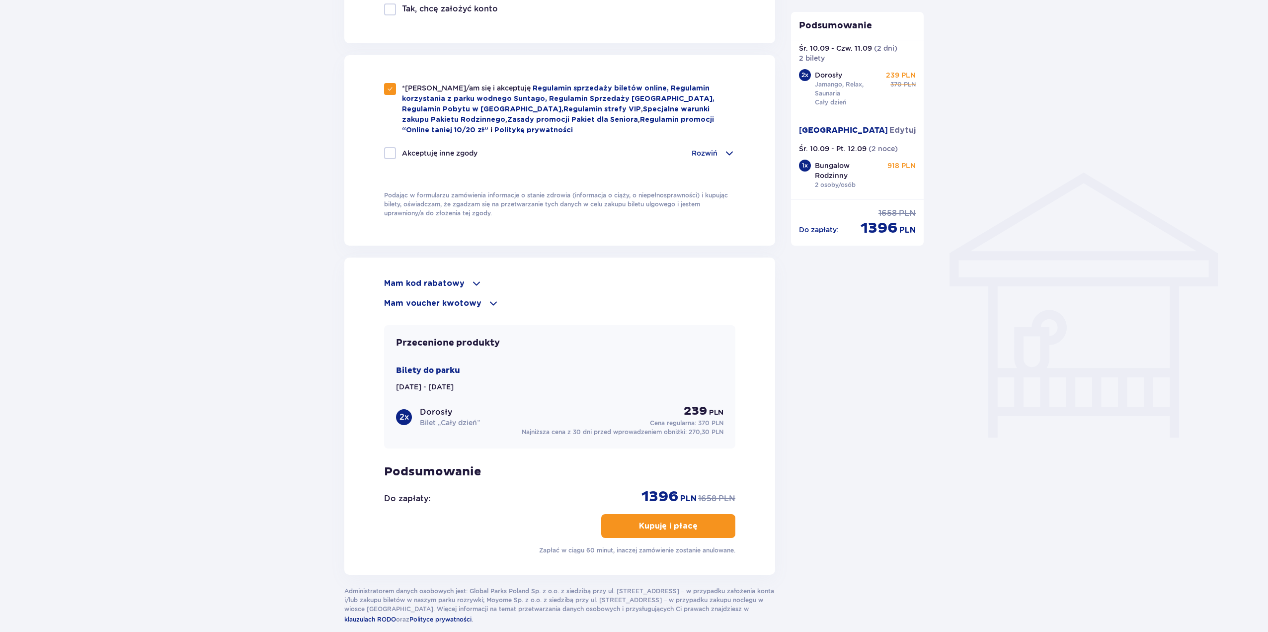
click at [647, 522] on p "Kupuję i płacę" at bounding box center [668, 525] width 59 height 11
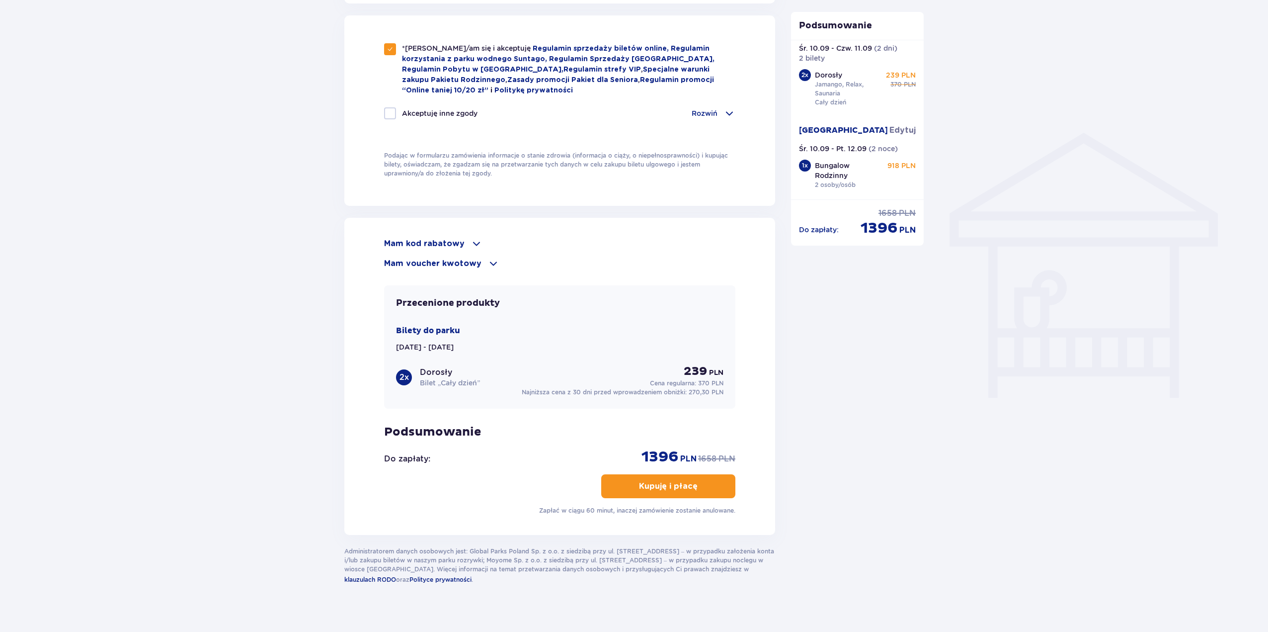
scroll to position [684, 0]
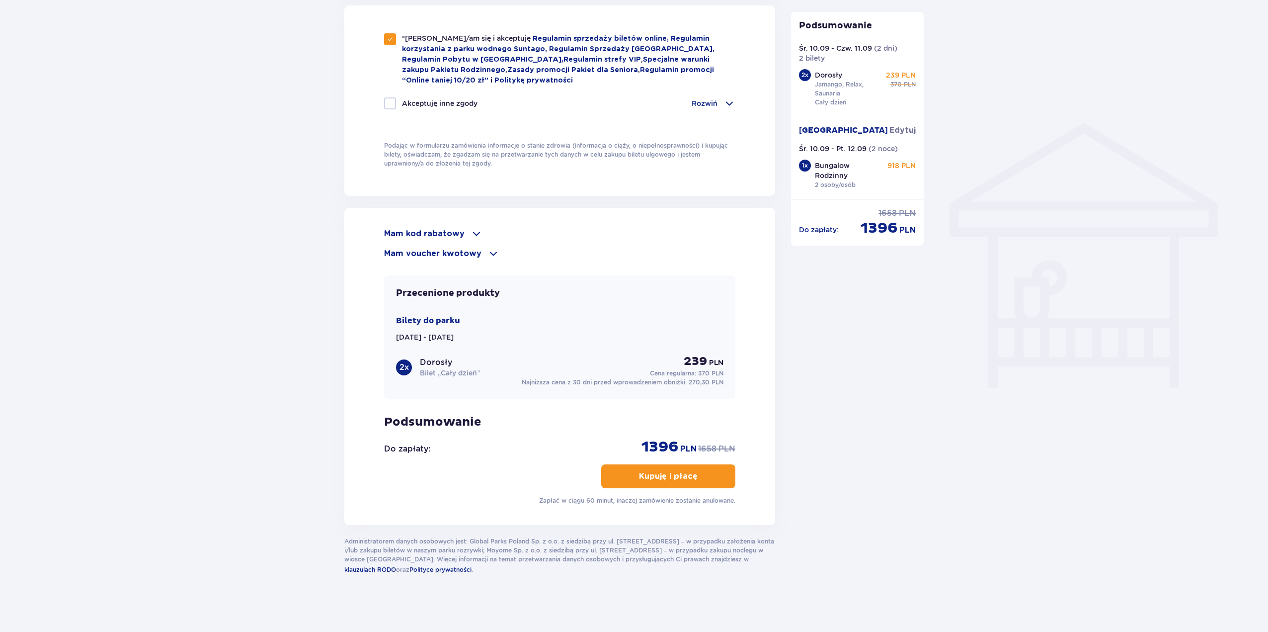
click at [661, 479] on p "Kupuję i płacę" at bounding box center [668, 476] width 59 height 11
click at [656, 476] on p "Kupuję i płacę" at bounding box center [668, 476] width 59 height 11
click at [687, 471] on p "Kupuję i płacę" at bounding box center [668, 476] width 59 height 11
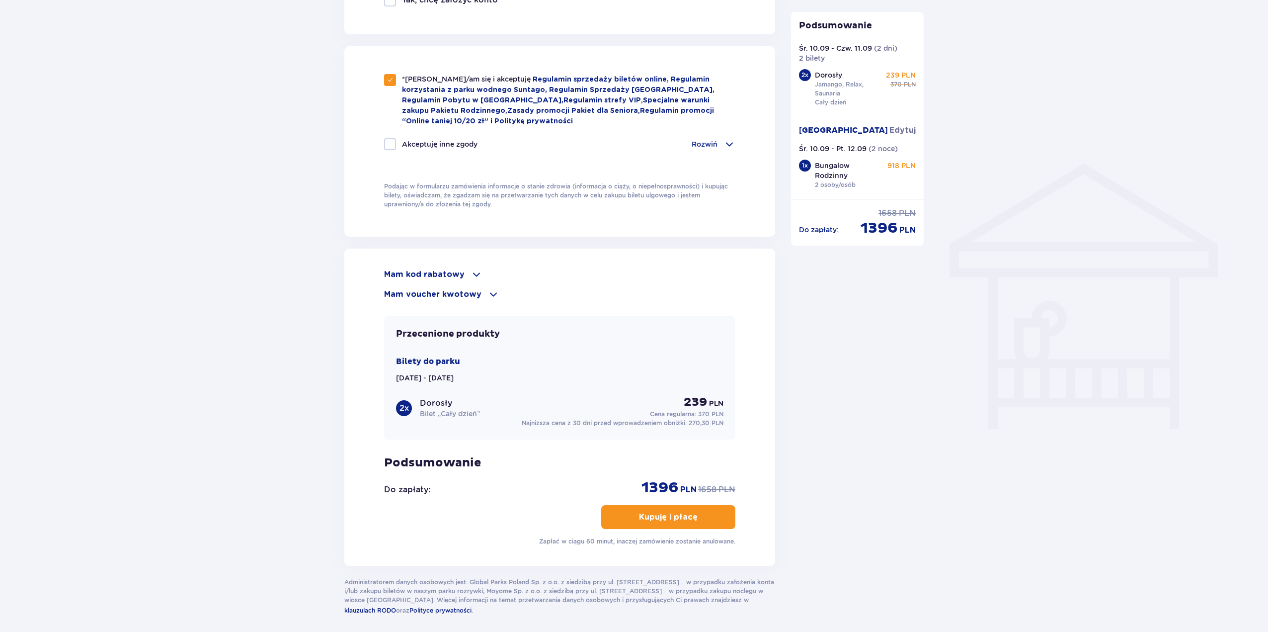
scroll to position [585, 0]
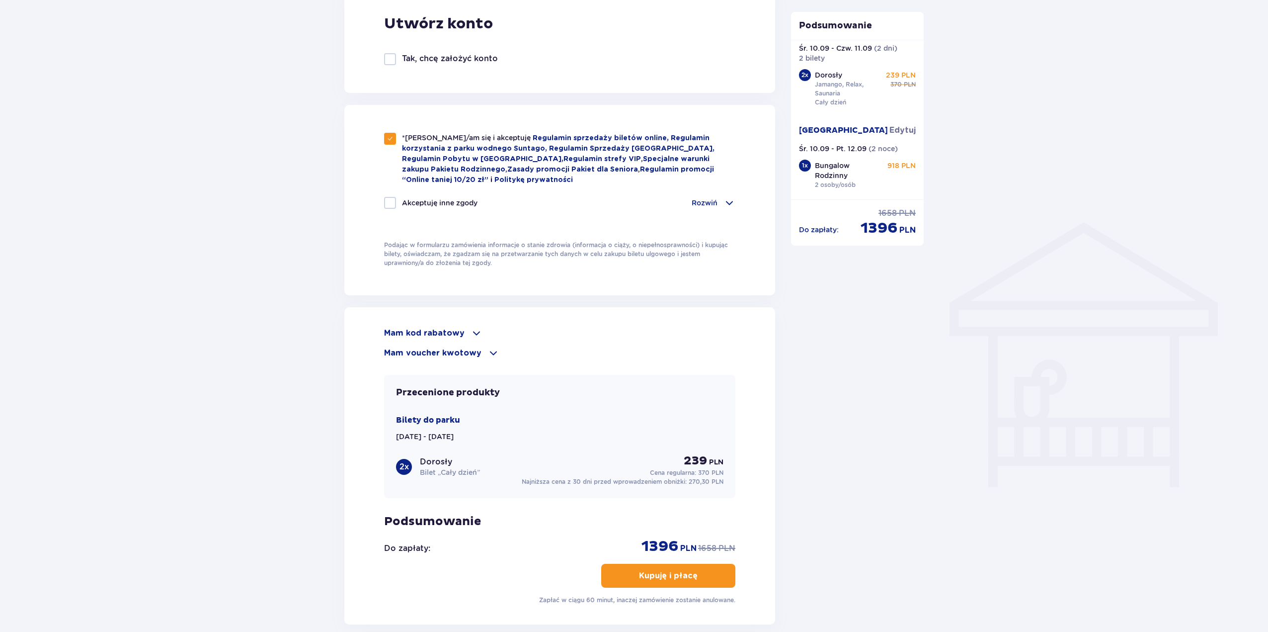
click at [715, 197] on div "Rozwiń" at bounding box center [714, 203] width 44 height 12
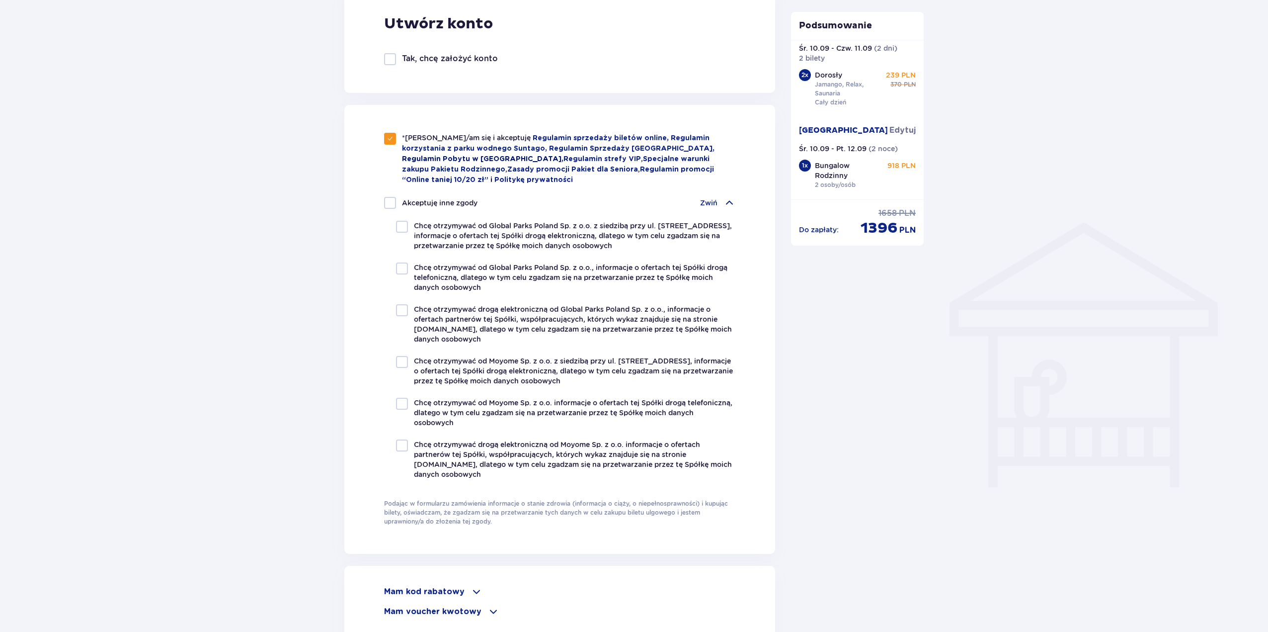
scroll to position [436, 0]
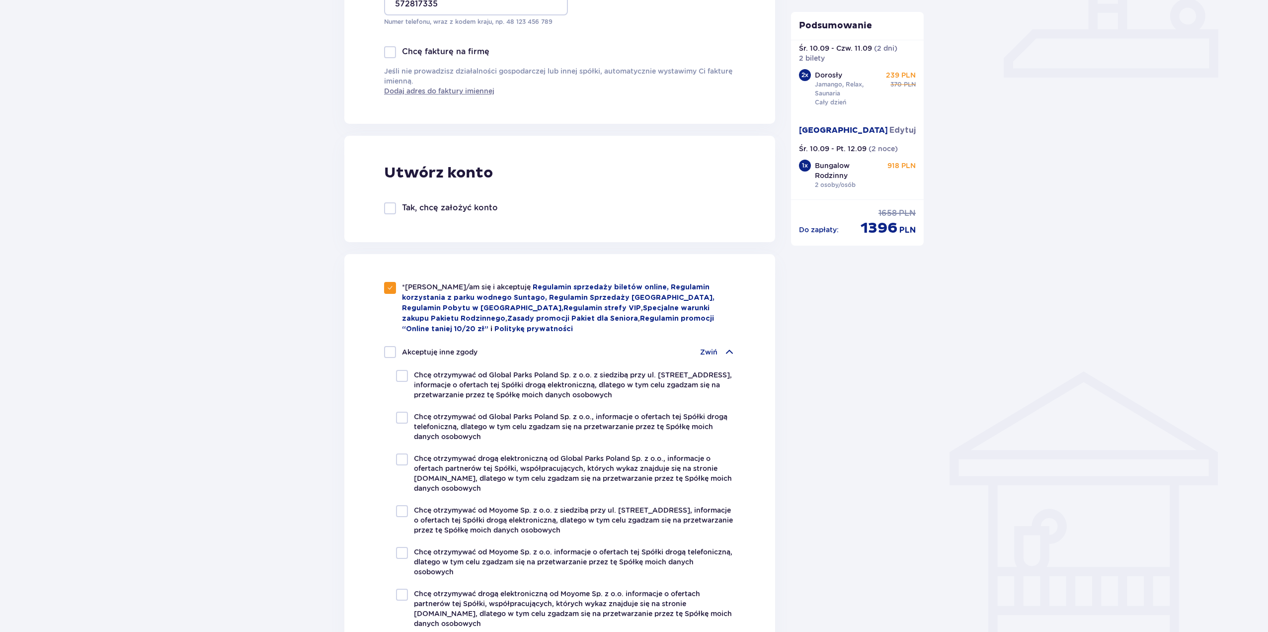
click at [393, 282] on div at bounding box center [390, 288] width 12 height 12
click at [393, 284] on div at bounding box center [390, 288] width 12 height 12
checkbox input "true"
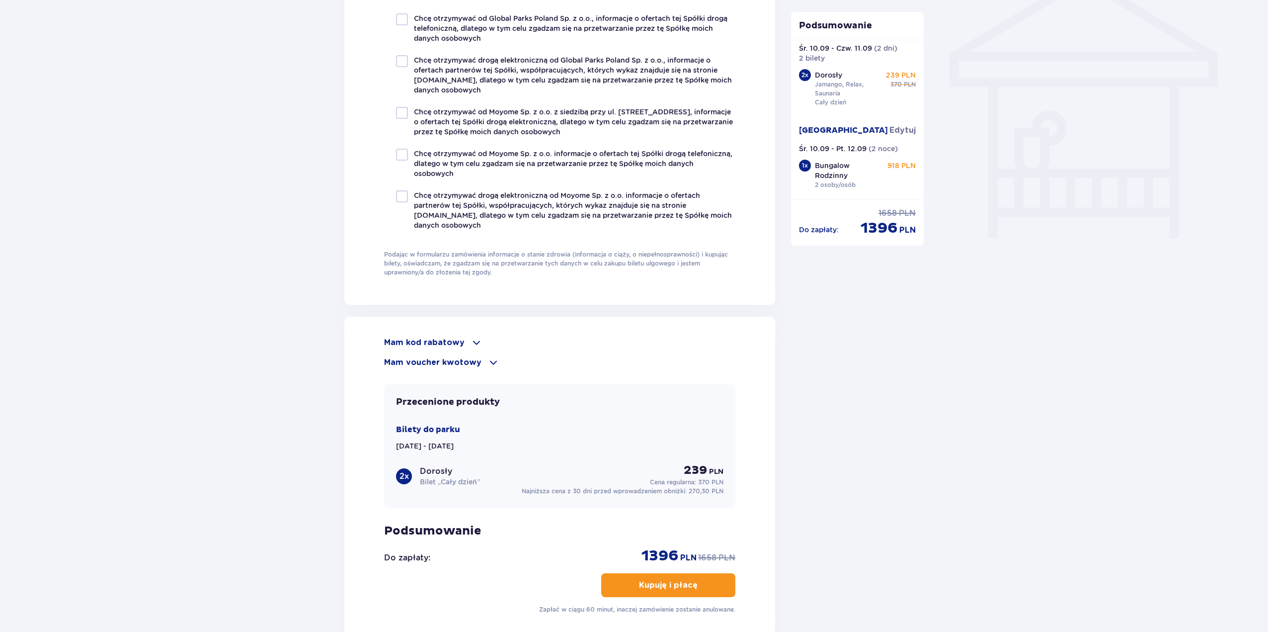
scroll to position [933, 0]
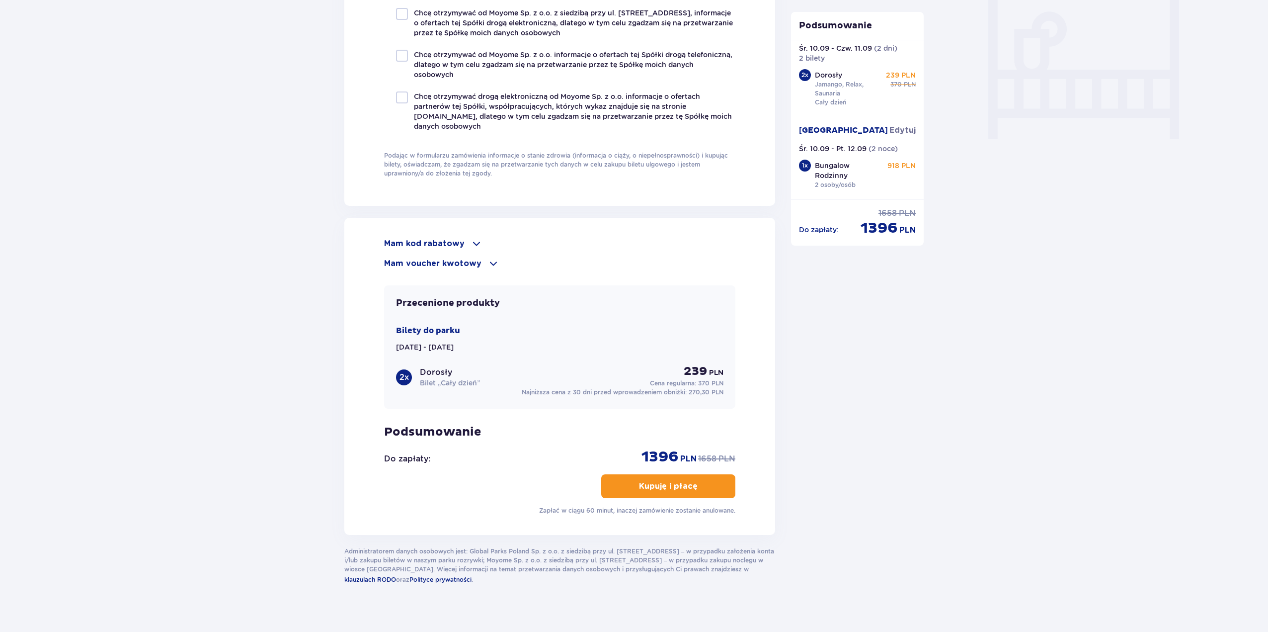
click at [679, 490] on button "Kupuję i płacę" at bounding box center [668, 486] width 134 height 24
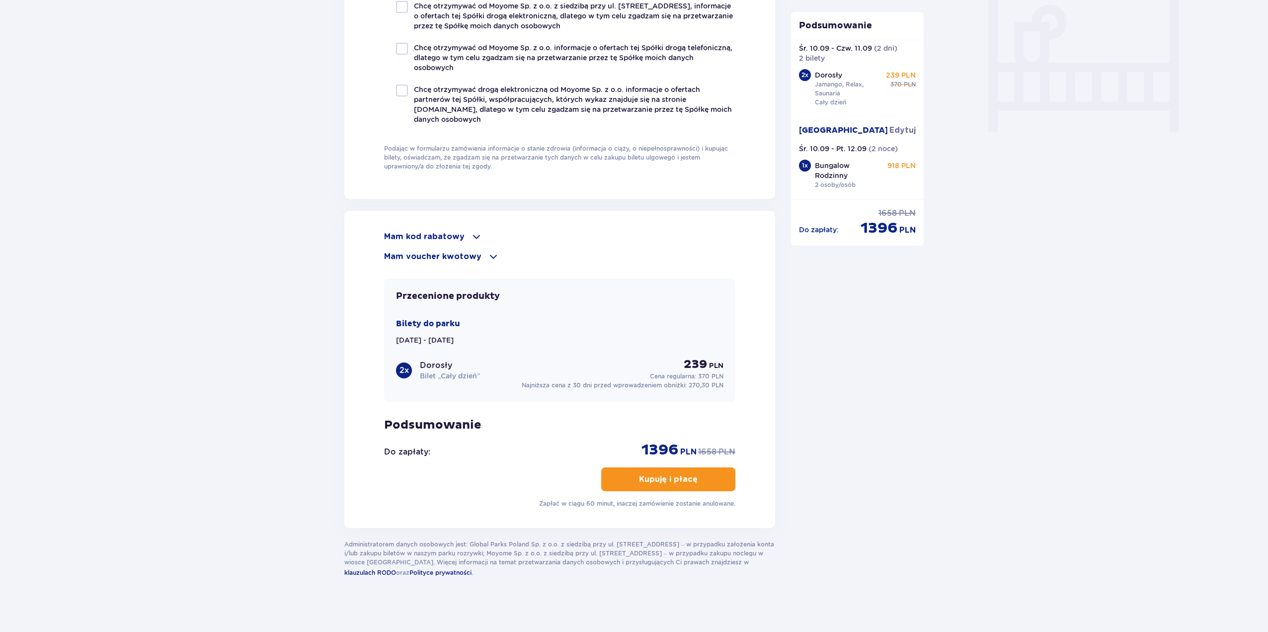
scroll to position [943, 0]
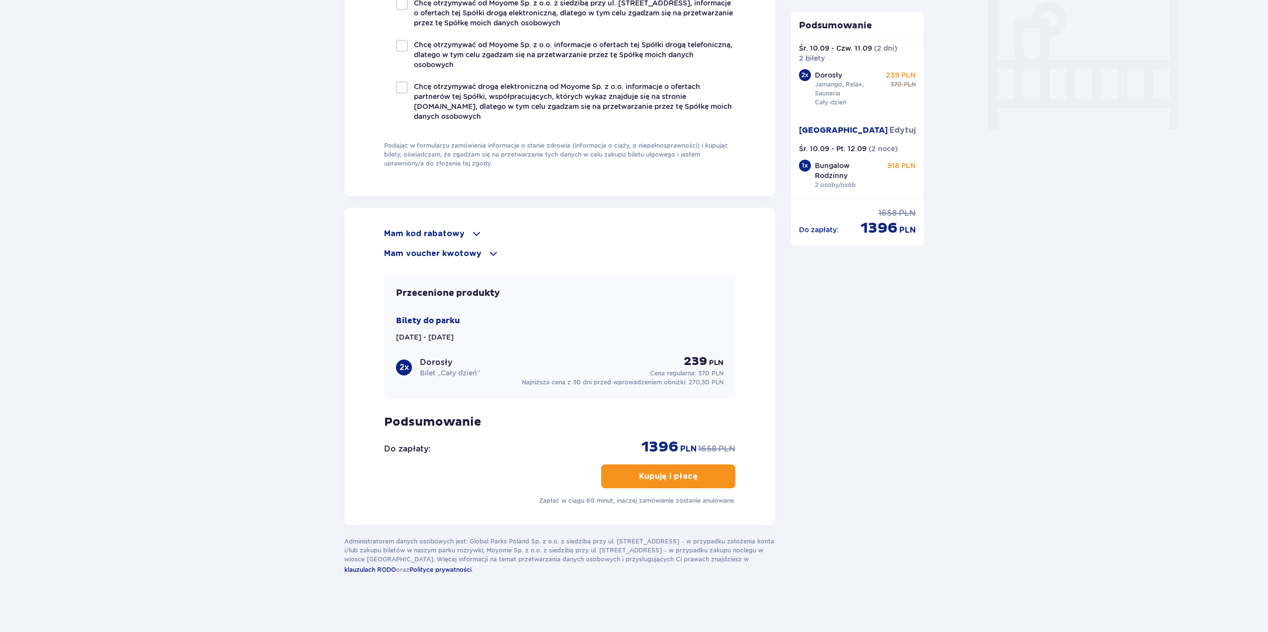
click at [690, 486] on div "Mam kod rabatowy Zastosuj Mam voucher kwotowy Zastosuj Przecenione produkty Bil…" at bounding box center [559, 366] width 351 height 277
click at [694, 482] on button "Kupuję i płacę" at bounding box center [668, 476] width 134 height 24
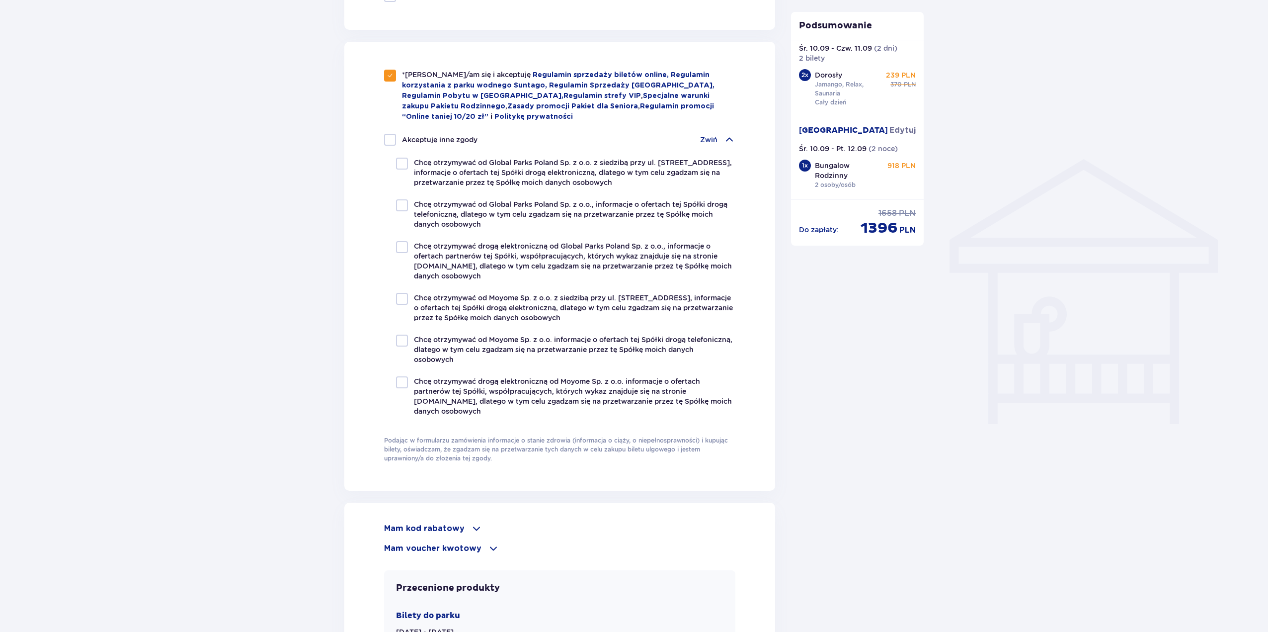
scroll to position [696, 0]
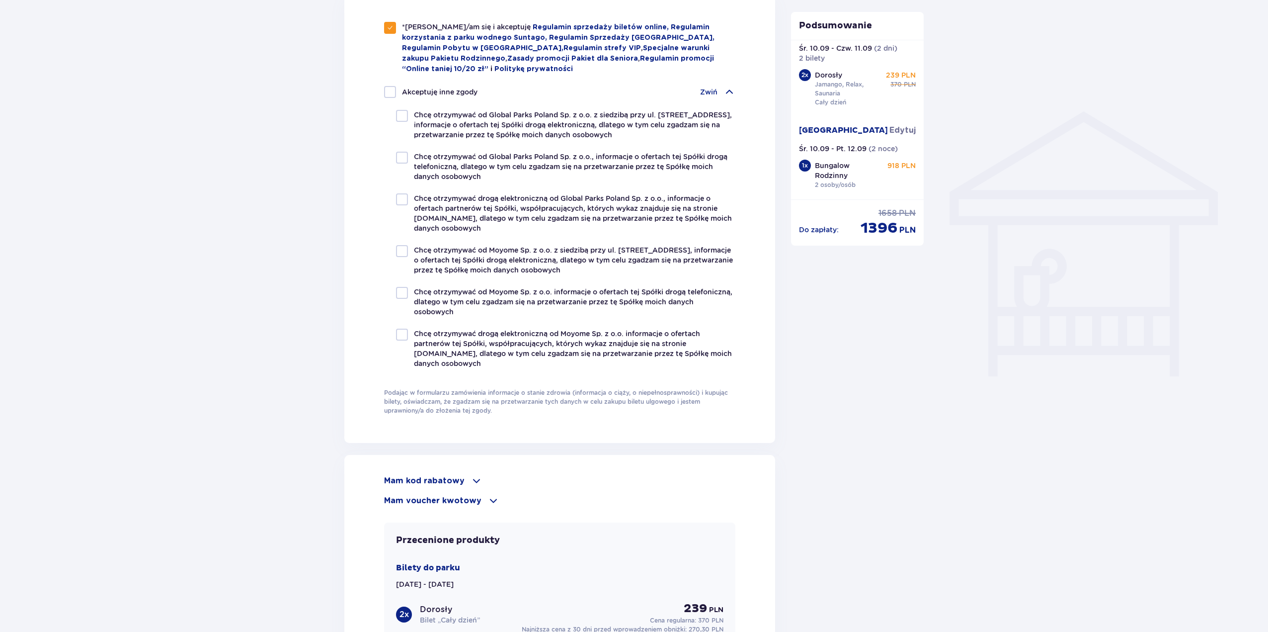
drag, startPoint x: 288, startPoint y: 618, endPoint x: 381, endPoint y: 155, distance: 472.5
click at [300, 184] on div "Zamówienie i płatność Dane kontaktowe Imię * Michał Nazwisko * Gruk Adres e-mai…" at bounding box center [634, 131] width 1268 height 1499
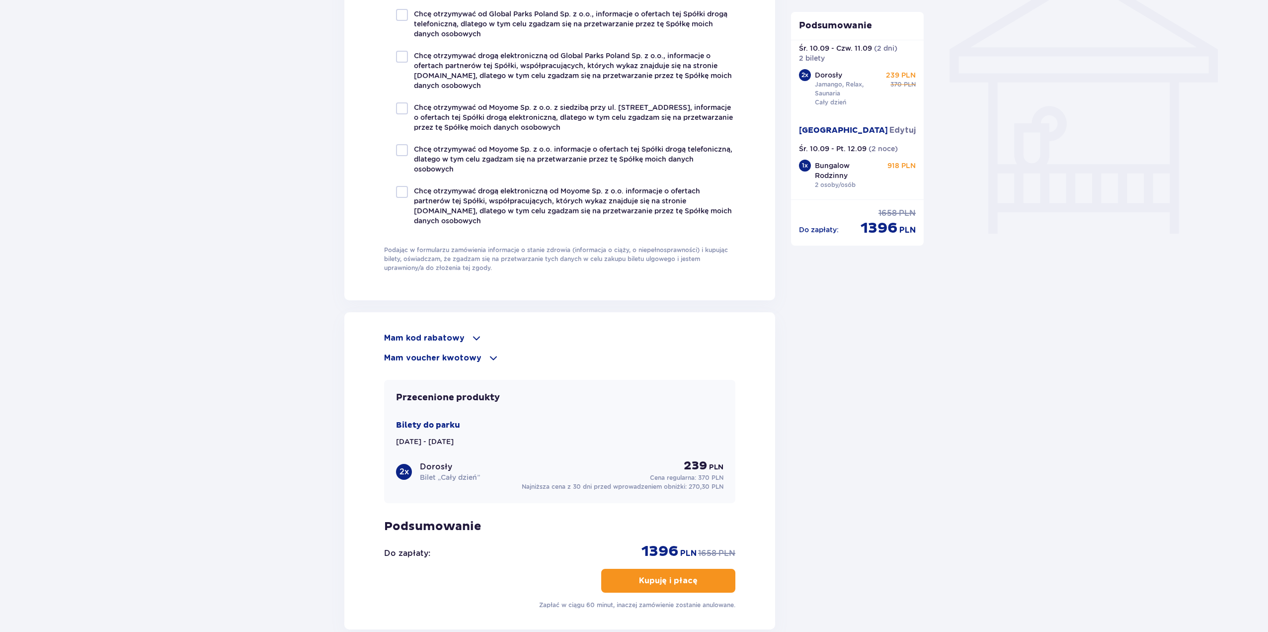
scroll to position [943, 0]
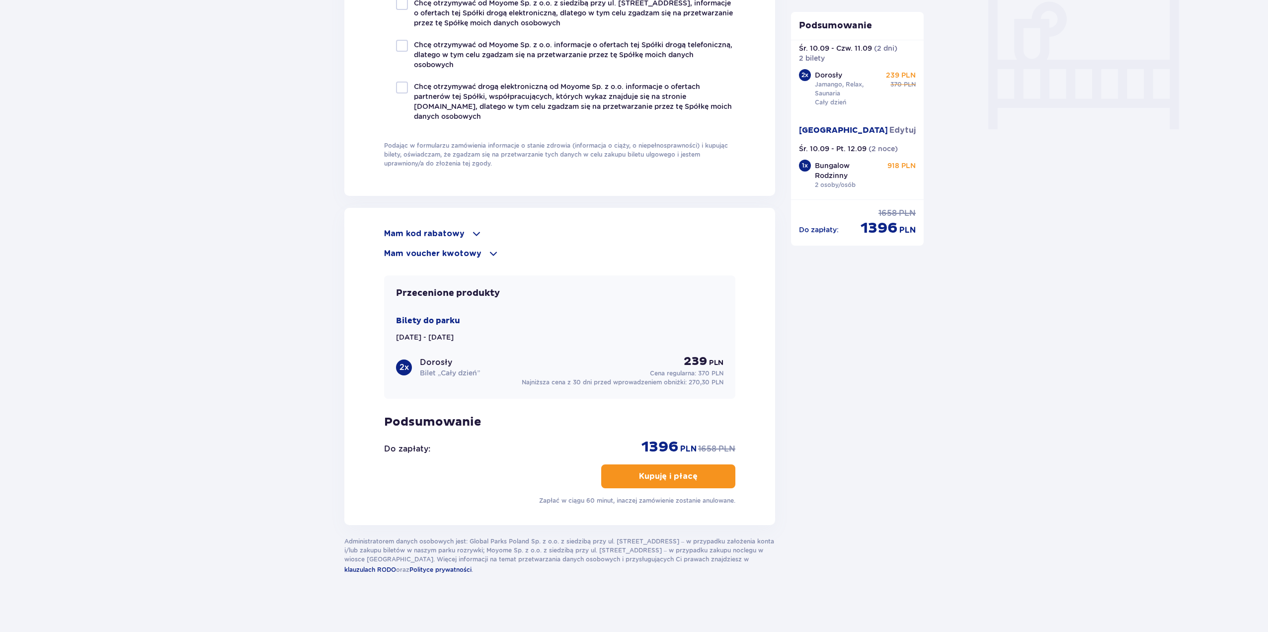
click at [646, 472] on p "Kupuję i płacę" at bounding box center [668, 476] width 59 height 11
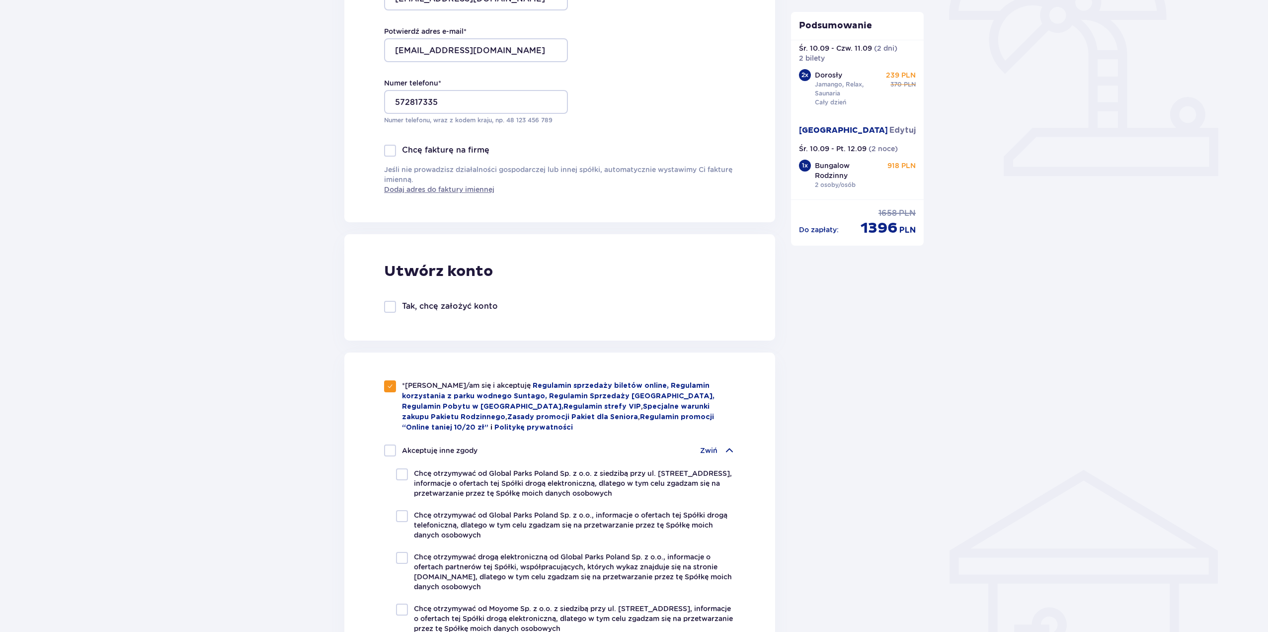
scroll to position [297, 0]
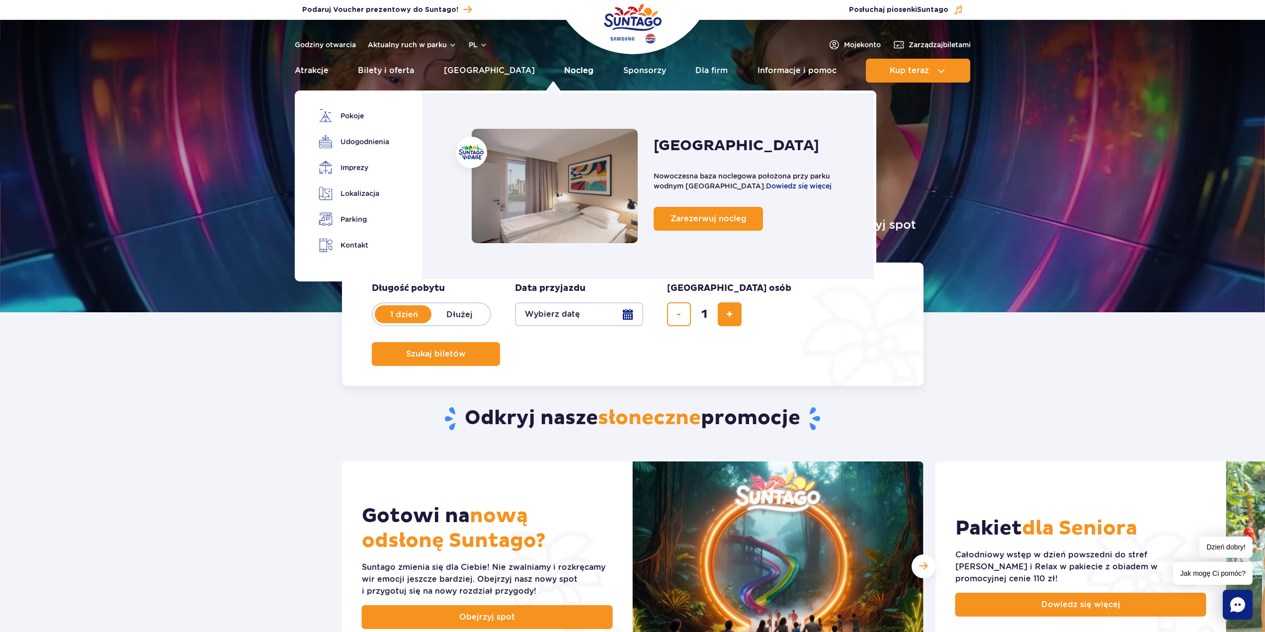
click at [564, 68] on link "Nocleg" at bounding box center [578, 71] width 29 height 24
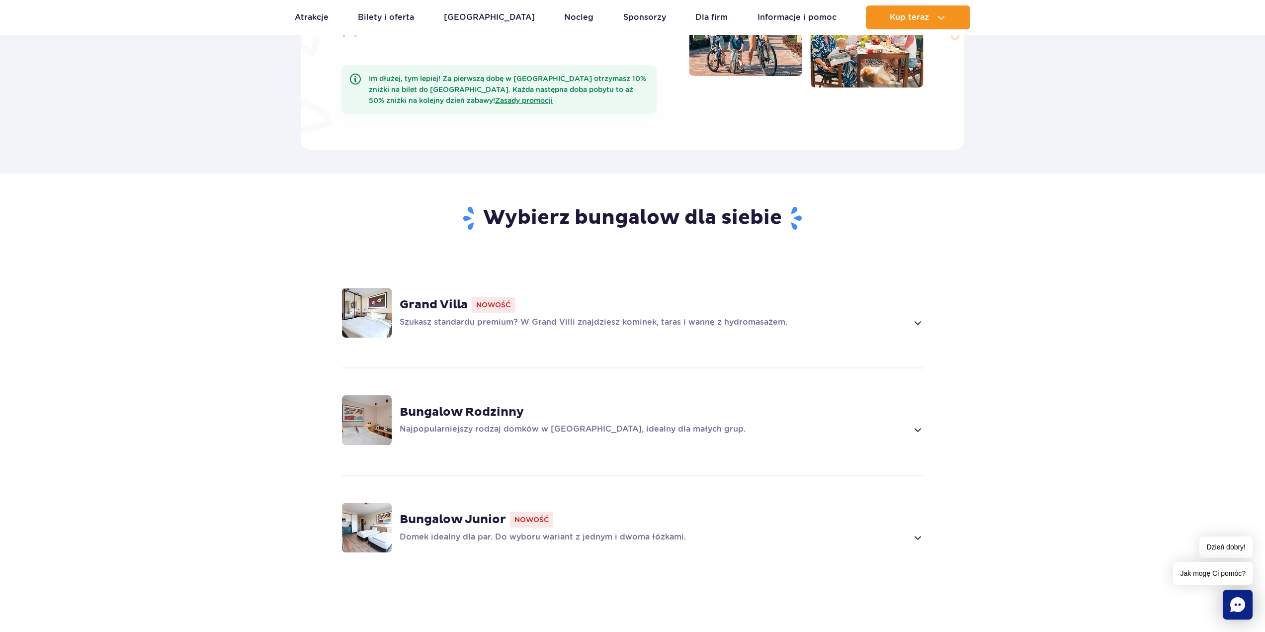
scroll to position [547, 0]
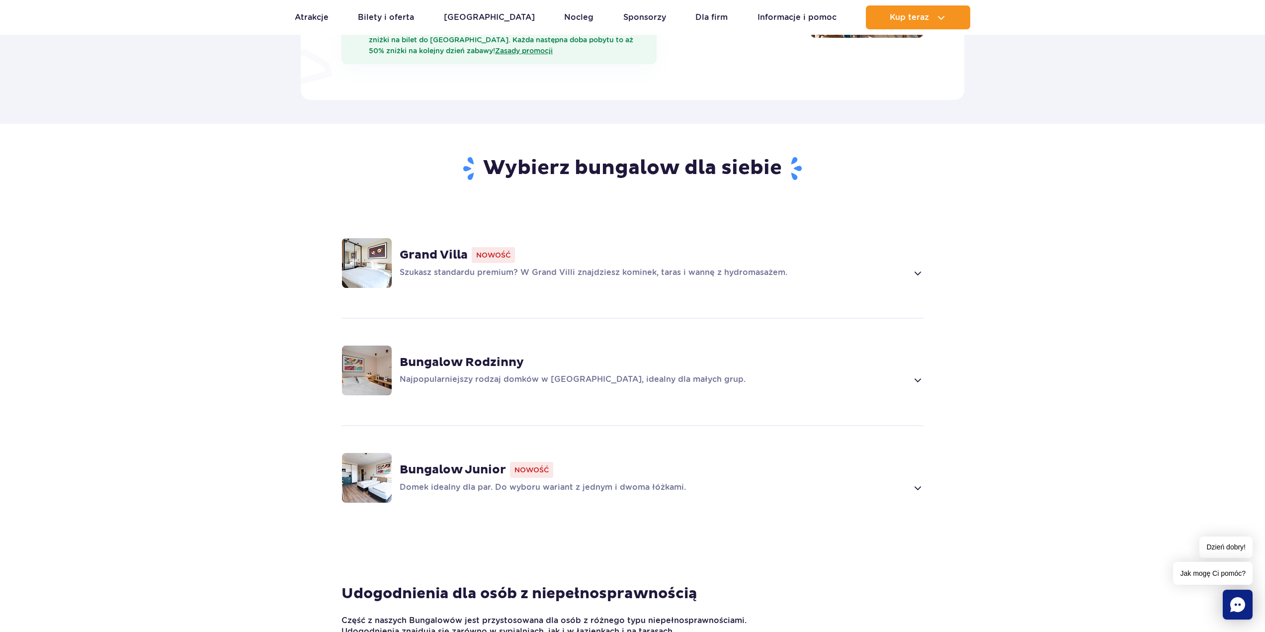
click at [915, 374] on span at bounding box center [916, 380] width 11 height 12
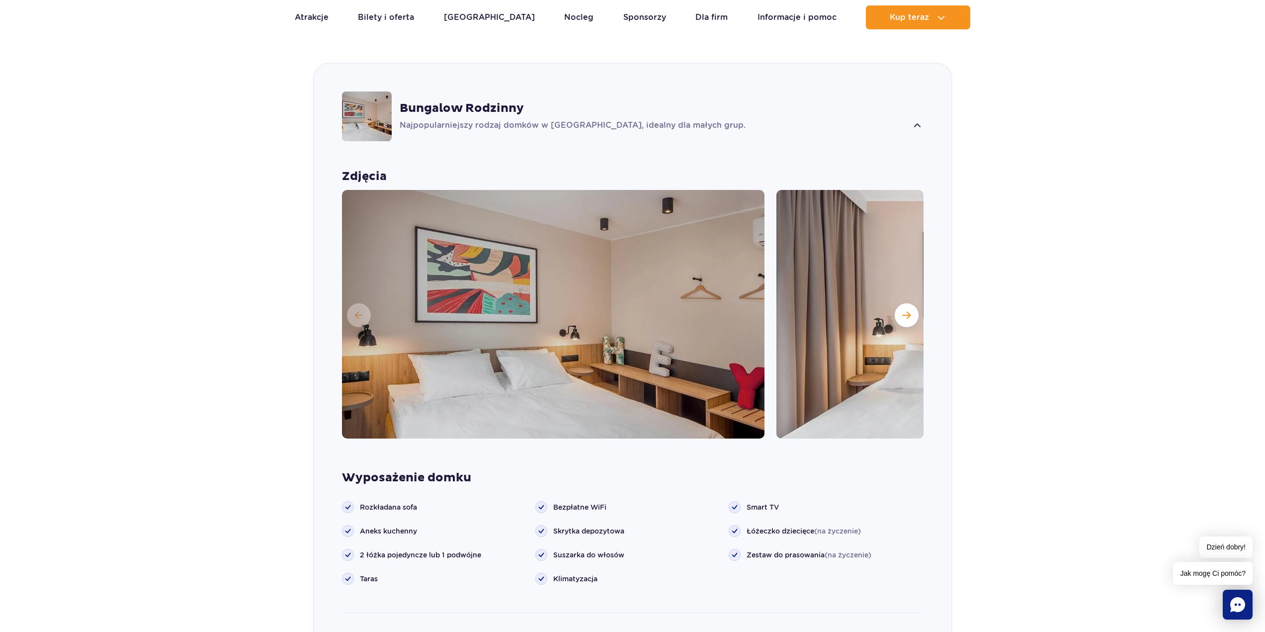
scroll to position [804, 0]
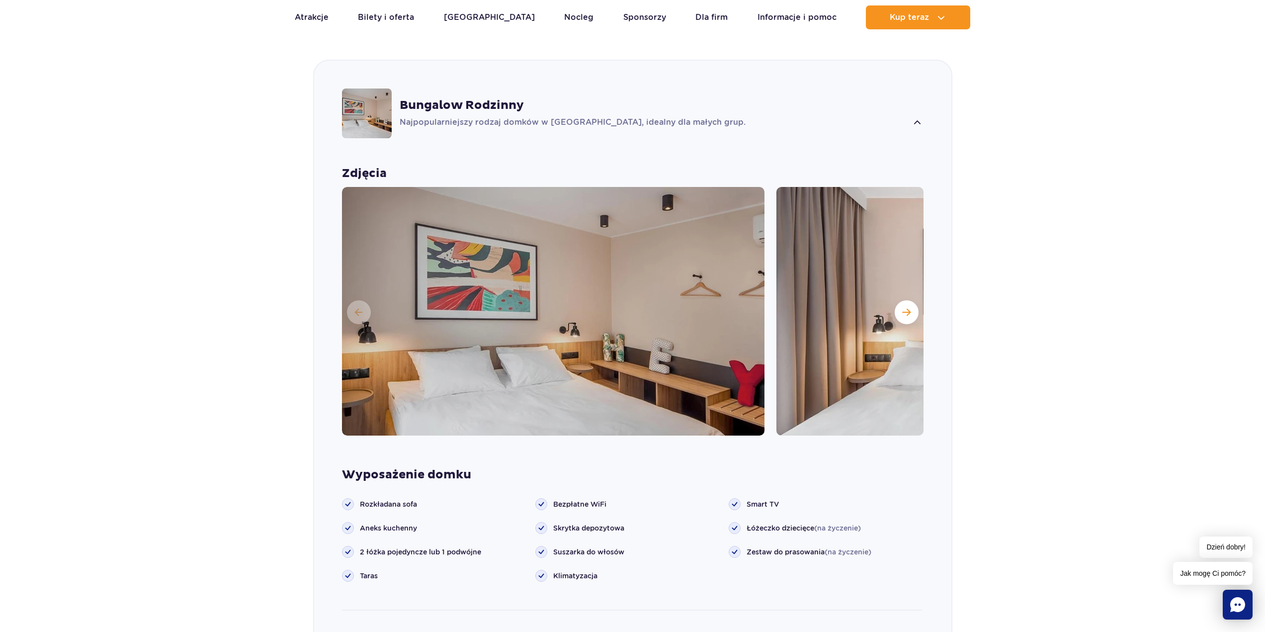
click at [630, 351] on img at bounding box center [553, 311] width 422 height 248
click at [909, 300] on button "Następny slajd" at bounding box center [907, 312] width 24 height 24
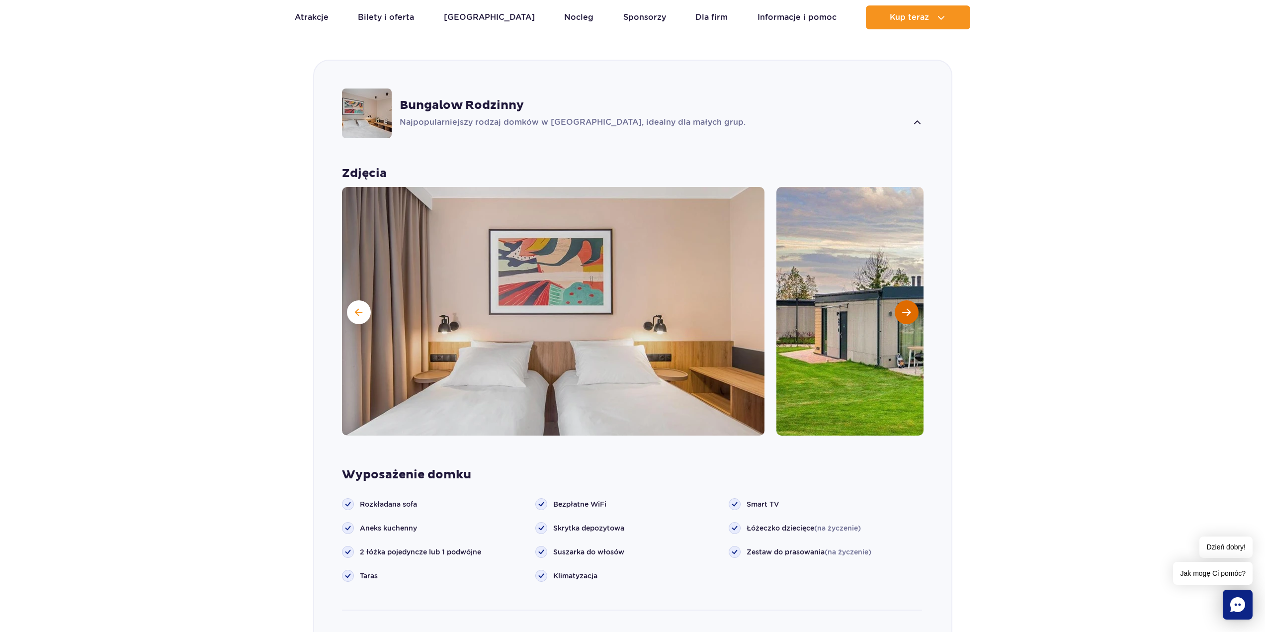
click at [898, 300] on button "Następny slajd" at bounding box center [907, 312] width 24 height 24
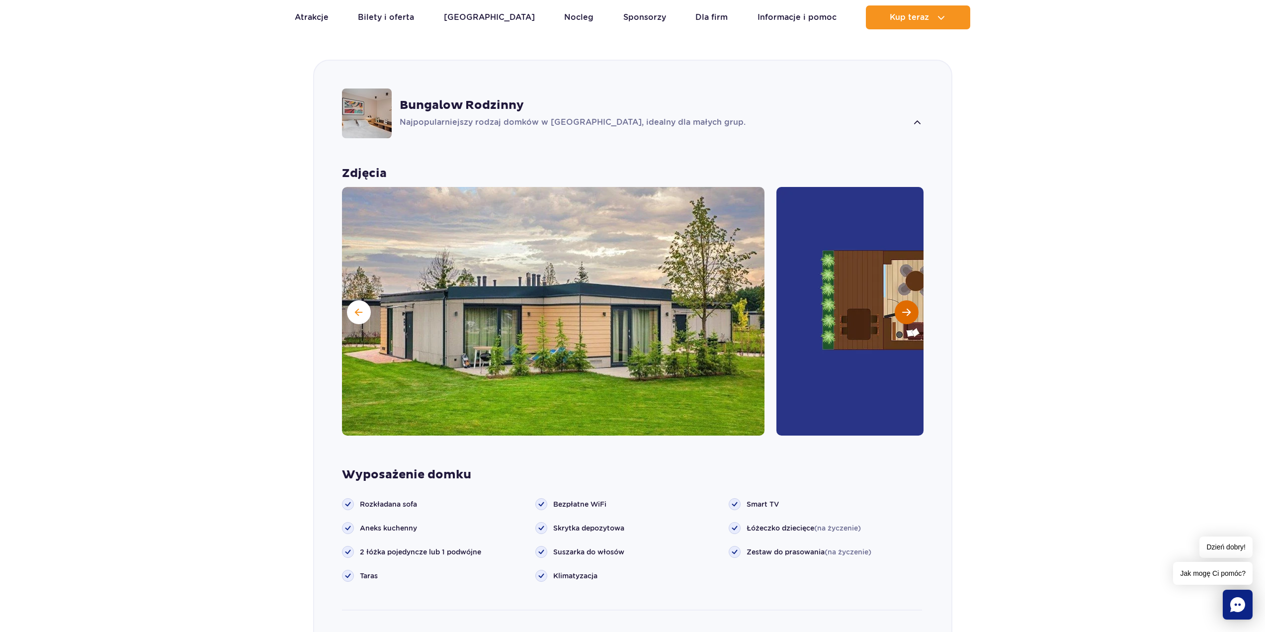
click at [898, 300] on button "Następny slajd" at bounding box center [907, 312] width 24 height 24
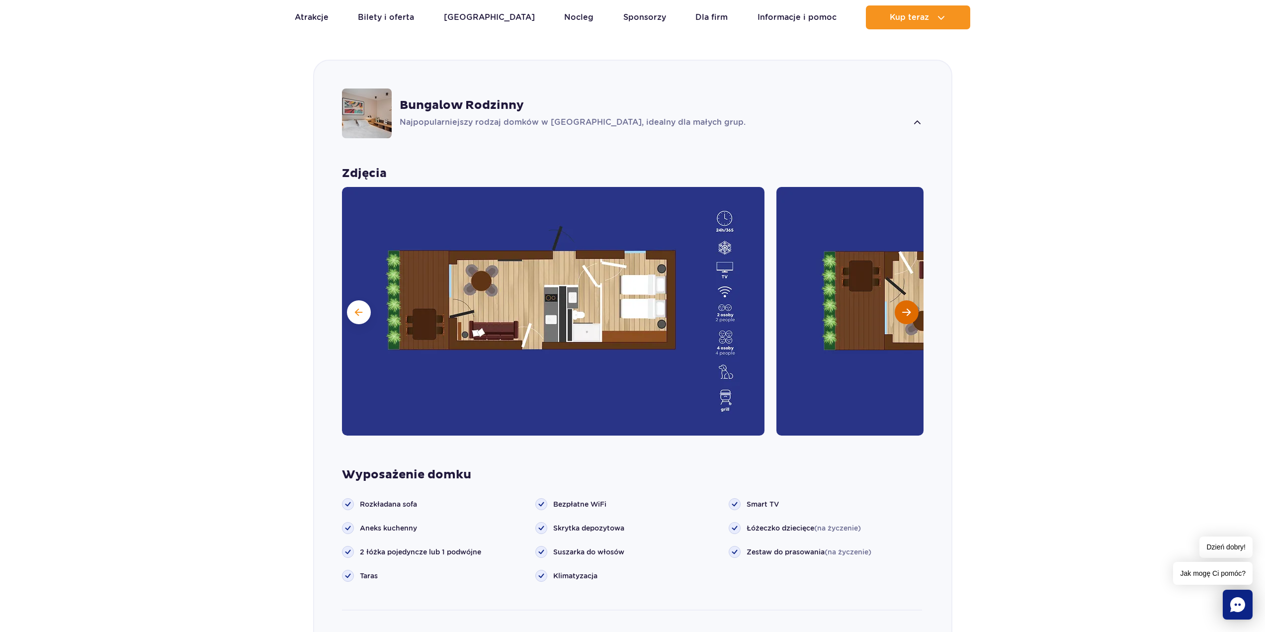
click at [898, 300] on button "Następny slajd" at bounding box center [907, 312] width 24 height 24
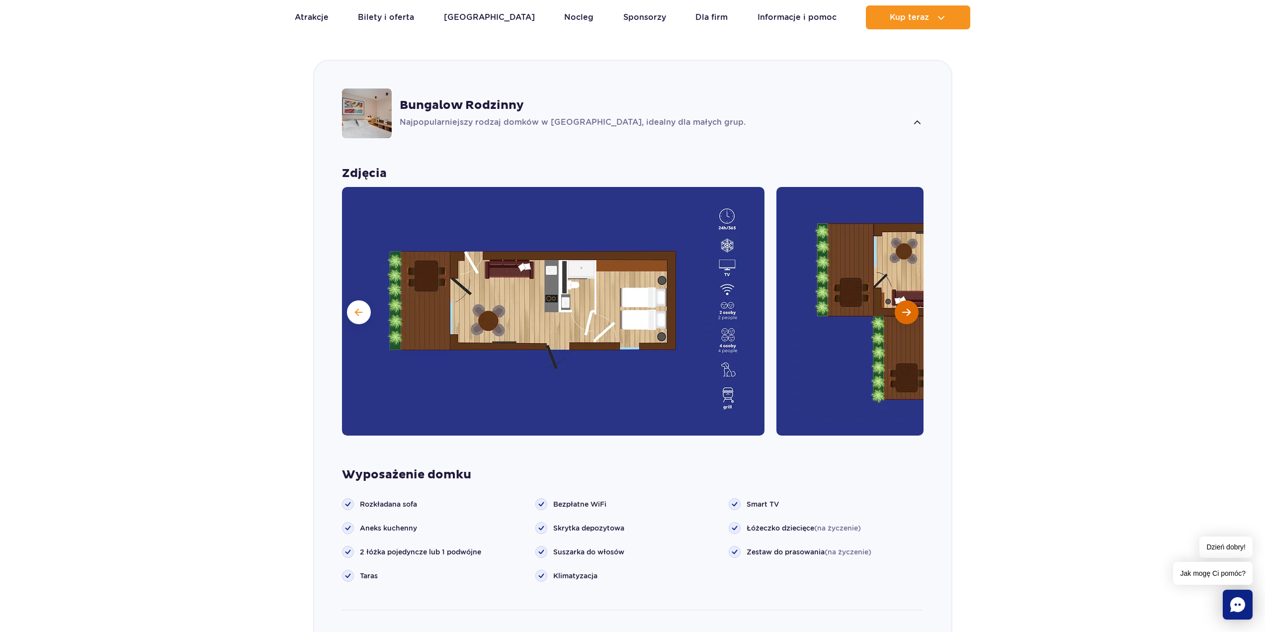
click at [898, 300] on button "Następny slajd" at bounding box center [907, 312] width 24 height 24
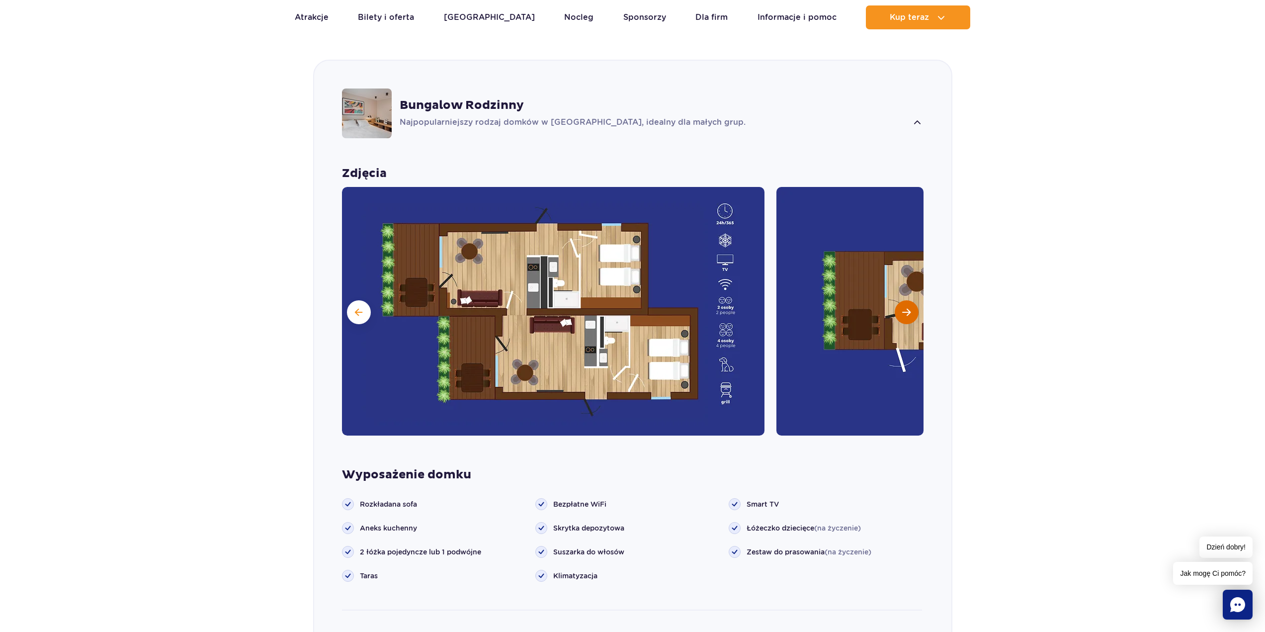
click at [897, 300] on button "Następny slajd" at bounding box center [907, 312] width 24 height 24
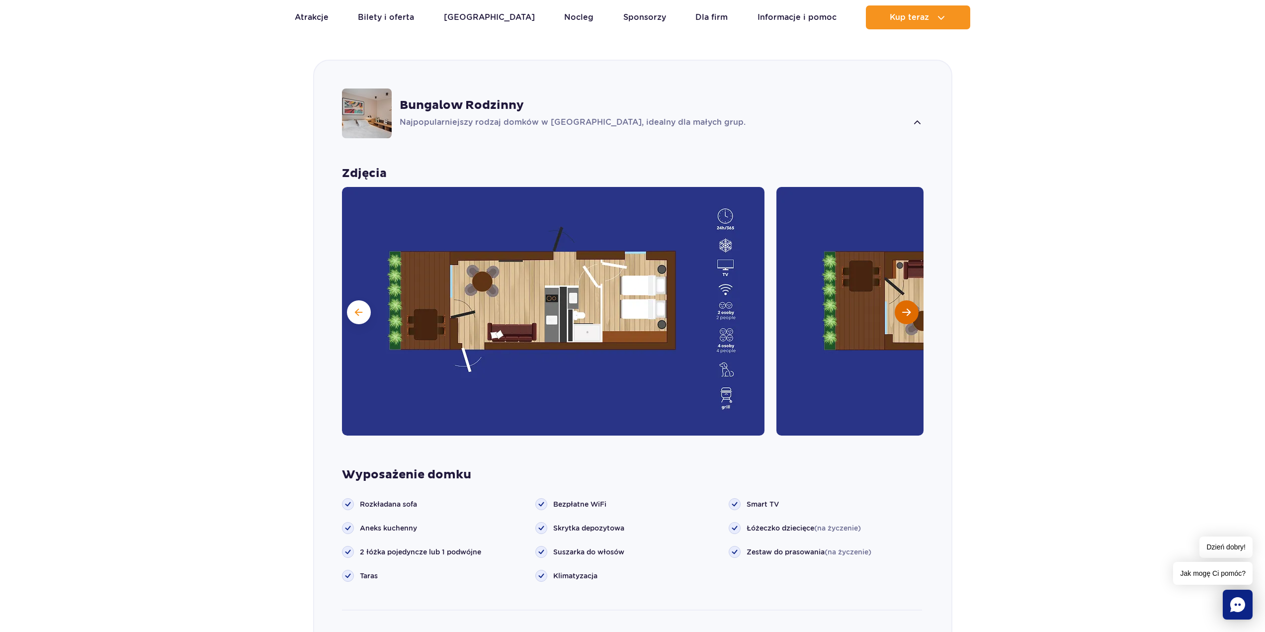
click at [897, 300] on button "Następny slajd" at bounding box center [907, 312] width 24 height 24
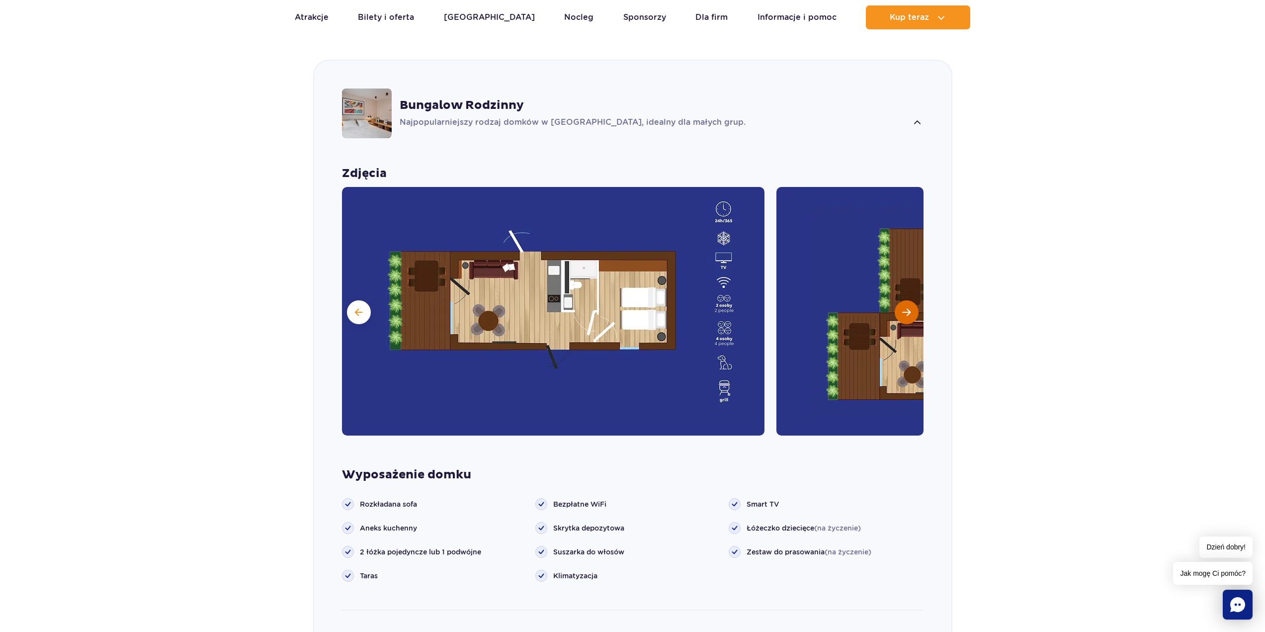
click at [897, 300] on button "Następny slajd" at bounding box center [907, 312] width 24 height 24
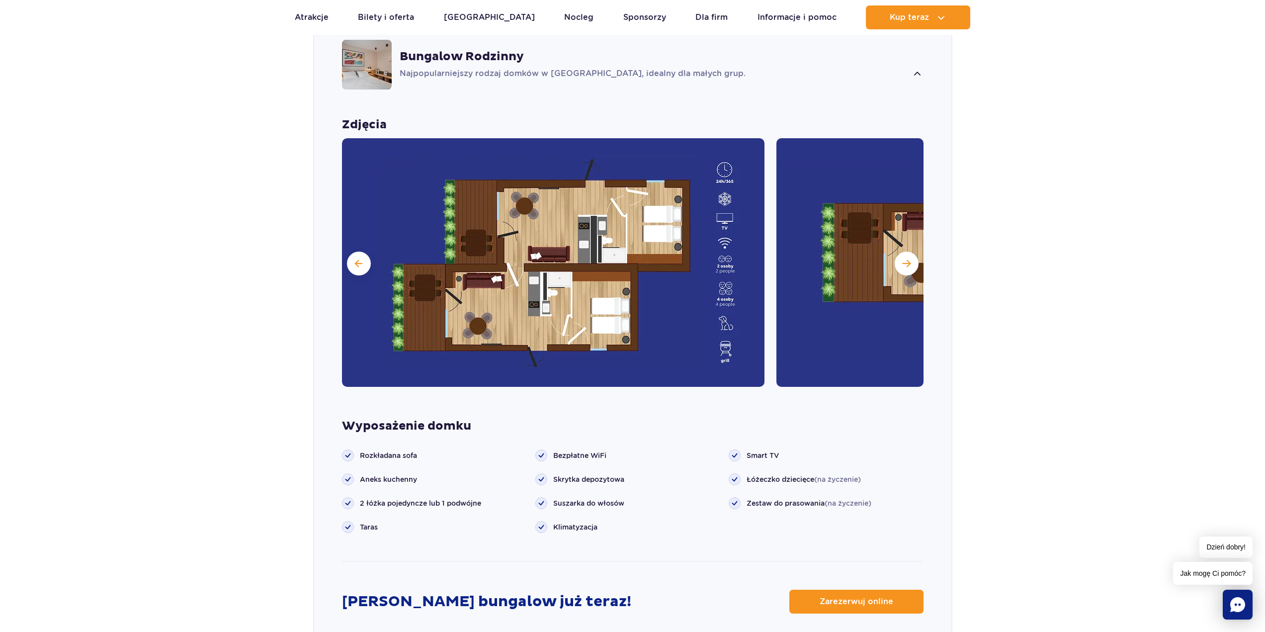
scroll to position [853, 0]
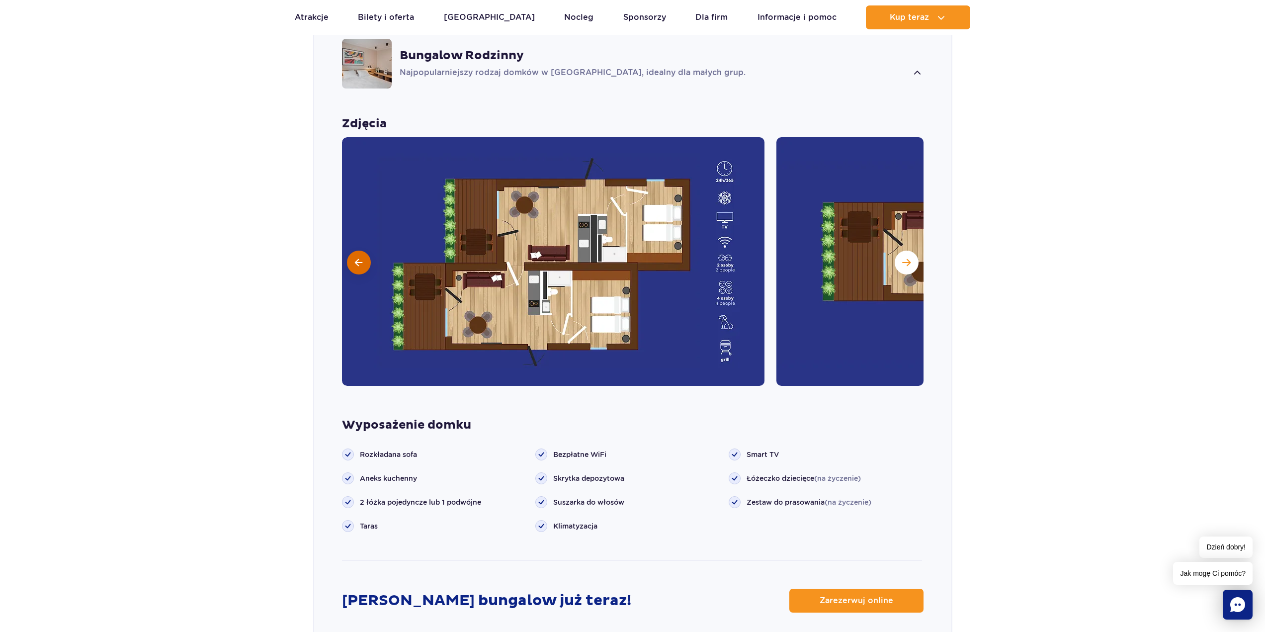
click at [348, 250] on button at bounding box center [359, 262] width 24 height 24
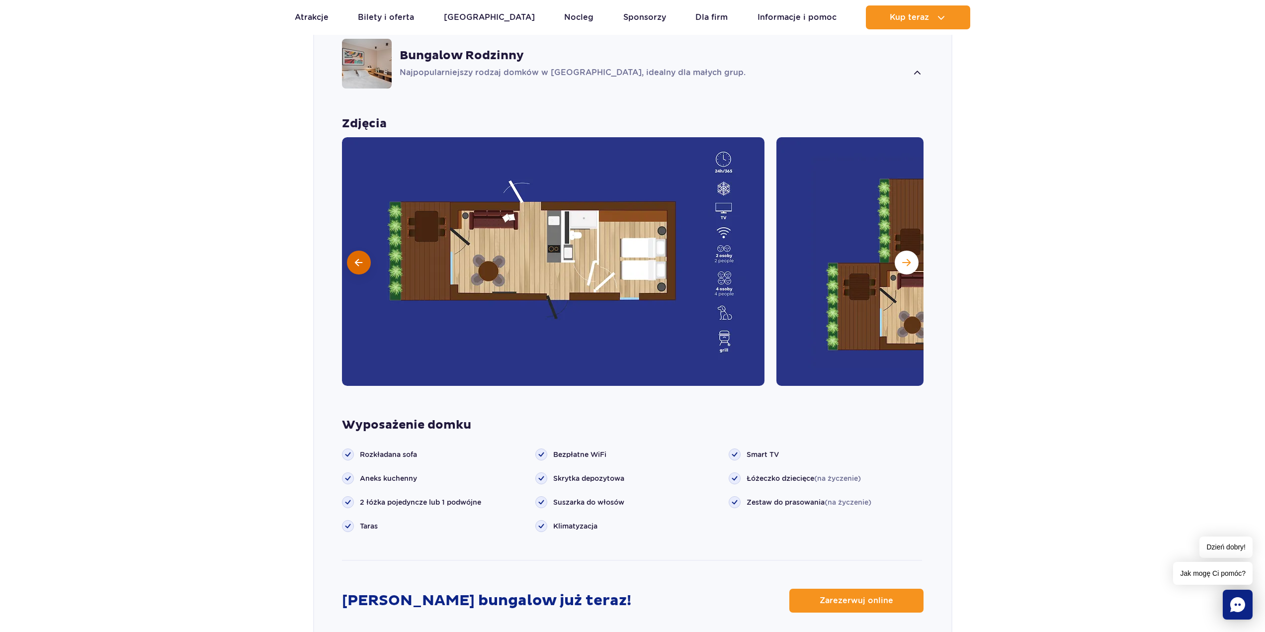
click at [348, 250] on button at bounding box center [359, 262] width 24 height 24
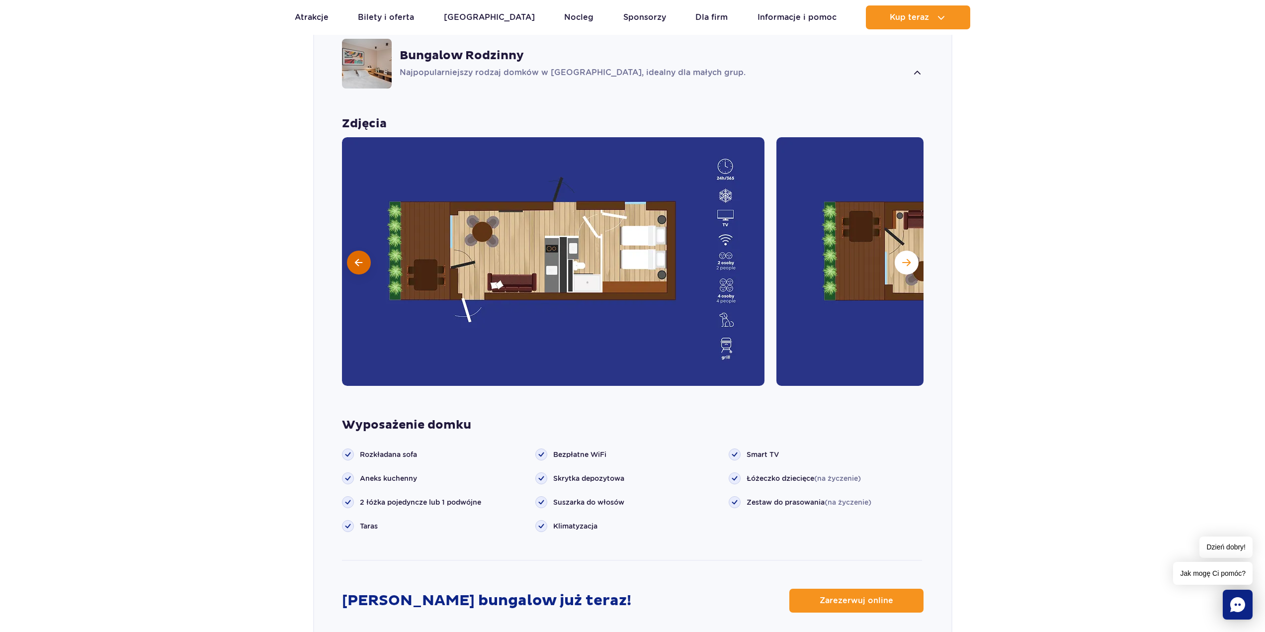
click at [348, 250] on button at bounding box center [359, 262] width 24 height 24
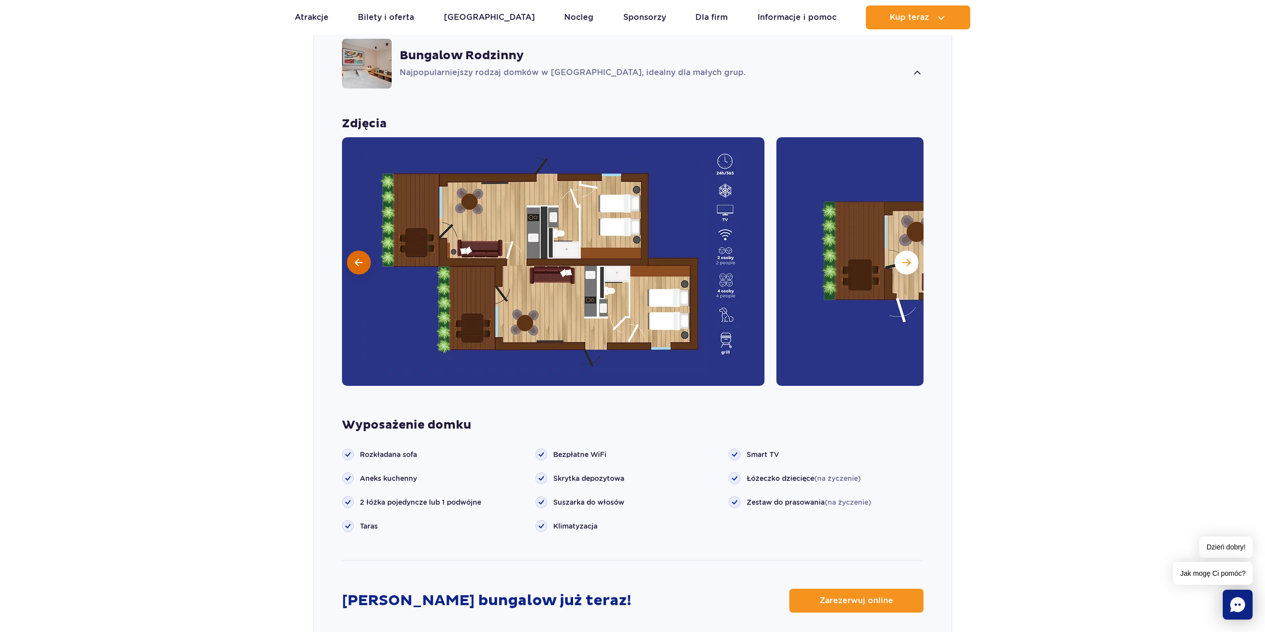
click at [348, 250] on button at bounding box center [359, 262] width 24 height 24
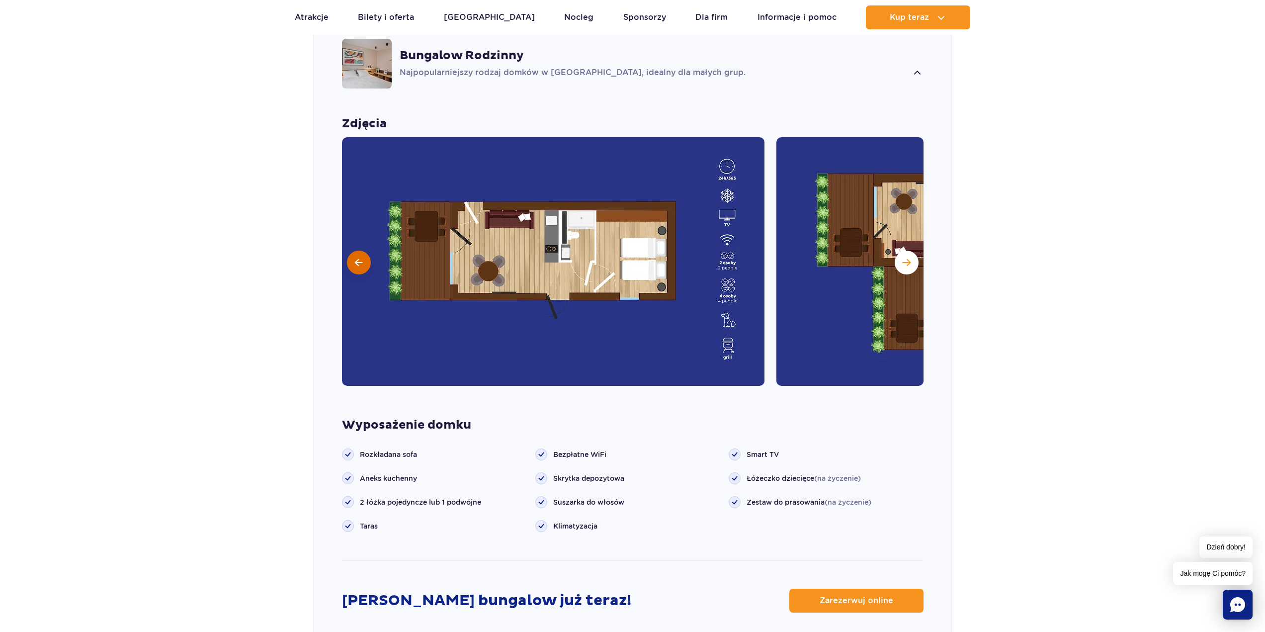
click at [349, 250] on button at bounding box center [359, 262] width 24 height 24
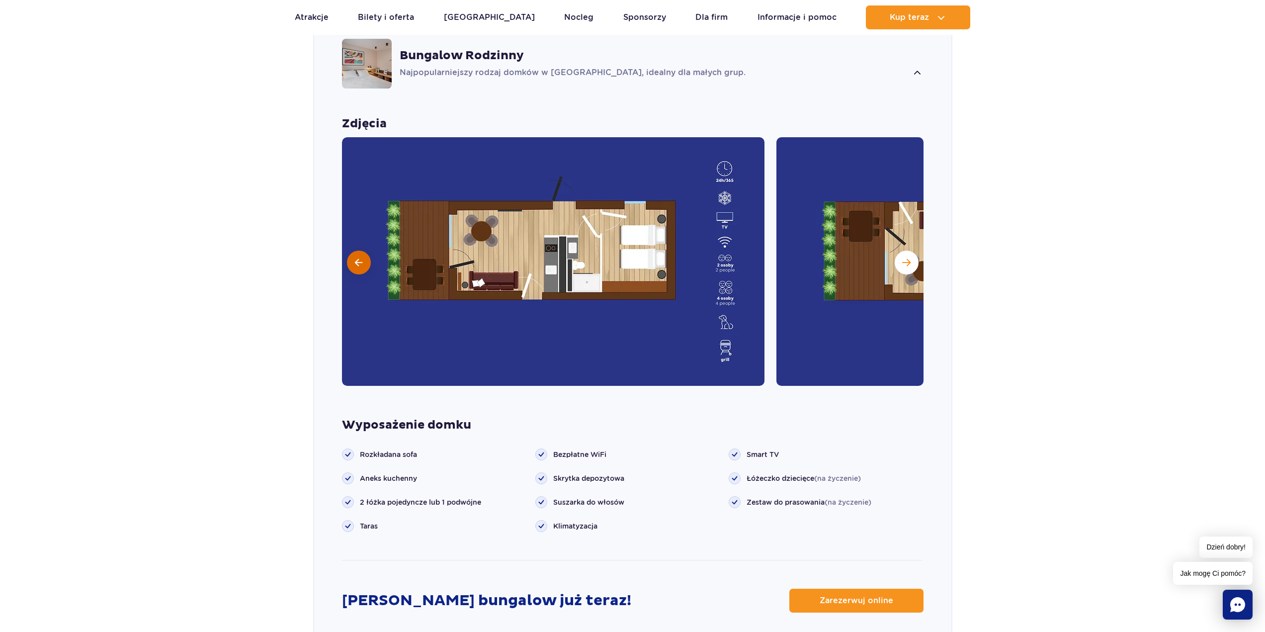
click at [349, 250] on button at bounding box center [359, 262] width 24 height 24
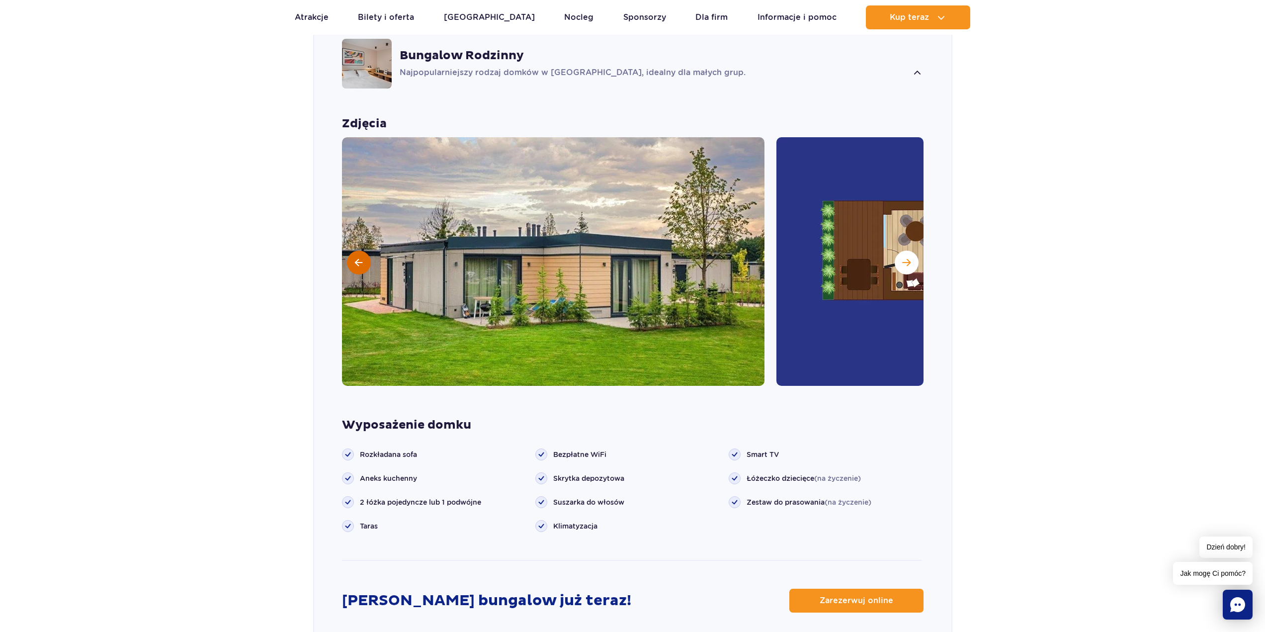
click at [349, 250] on button at bounding box center [359, 262] width 24 height 24
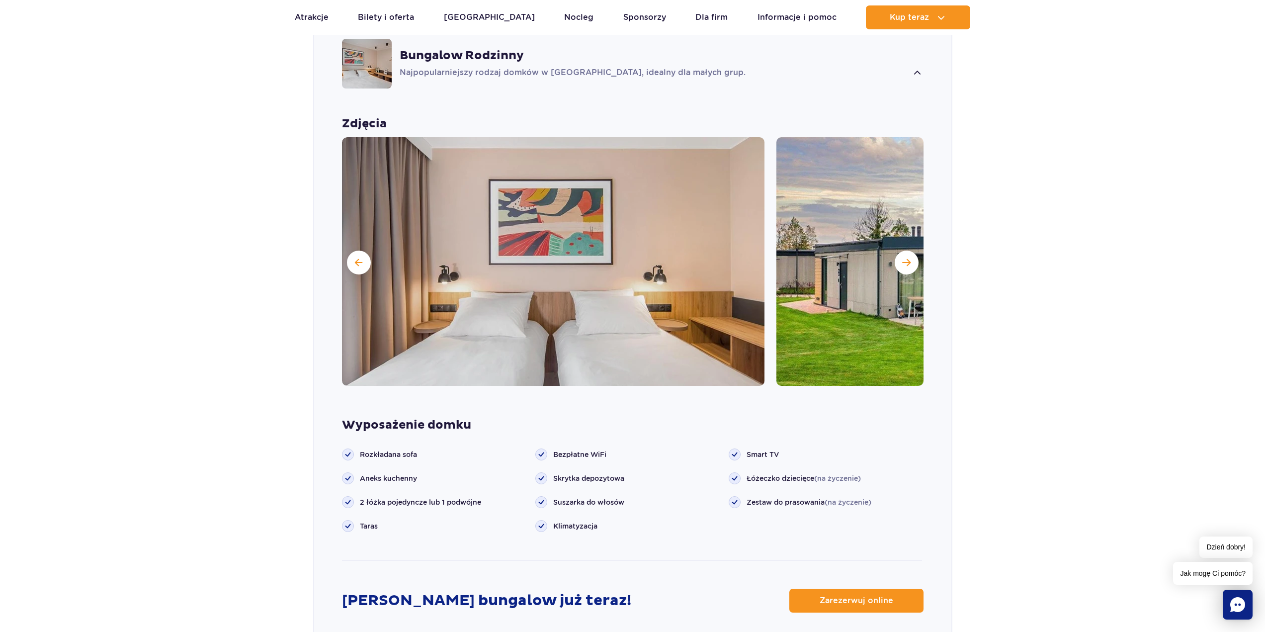
click at [917, 234] on img at bounding box center [987, 261] width 422 height 248
click at [912, 234] on img at bounding box center [987, 261] width 422 height 248
click at [912, 236] on img at bounding box center [987, 261] width 422 height 248
click at [909, 250] on button "Następny slajd" at bounding box center [907, 262] width 24 height 24
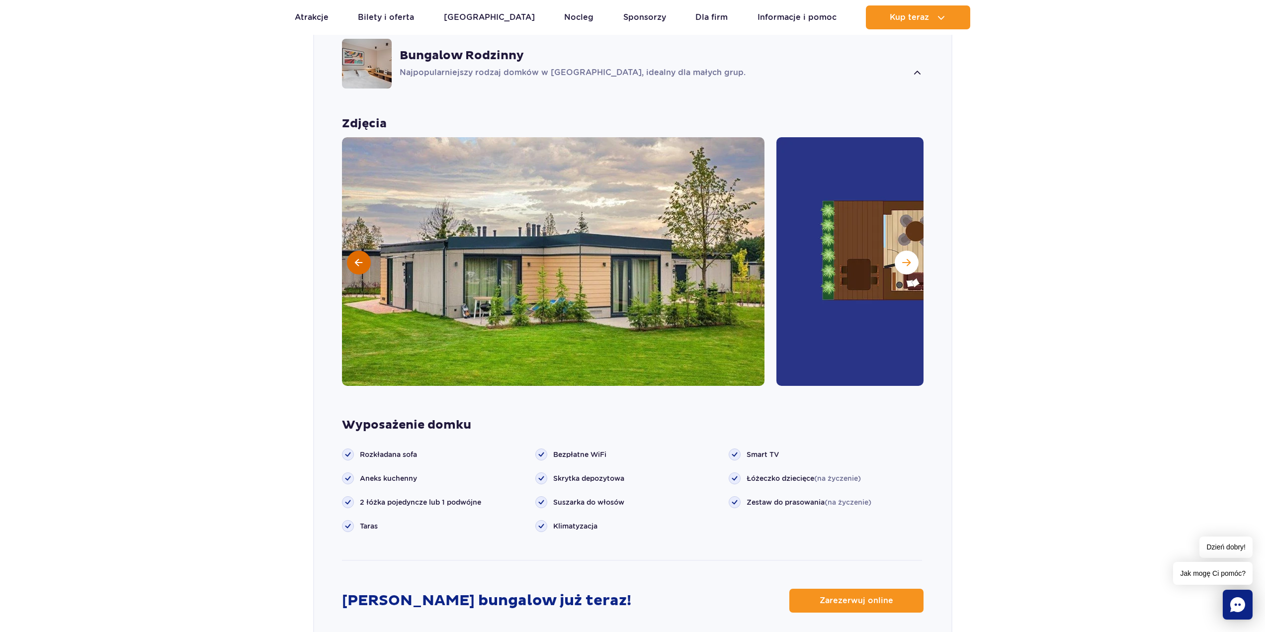
click at [356, 258] on span at bounding box center [358, 262] width 7 height 9
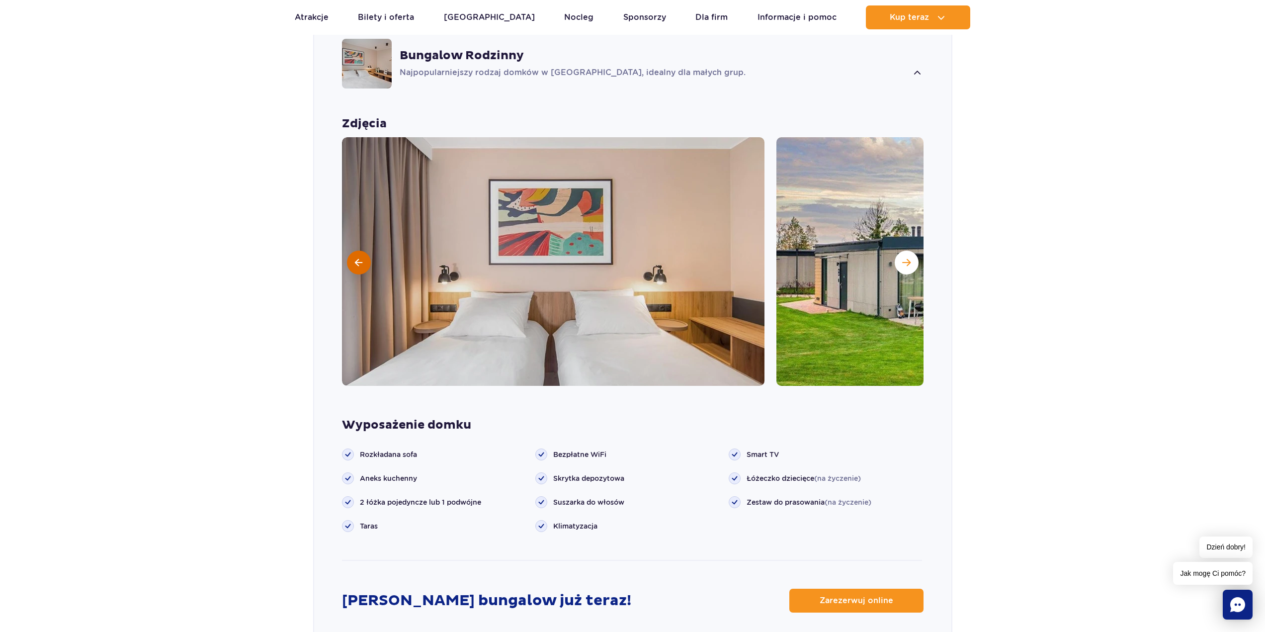
click at [356, 258] on span at bounding box center [358, 262] width 7 height 9
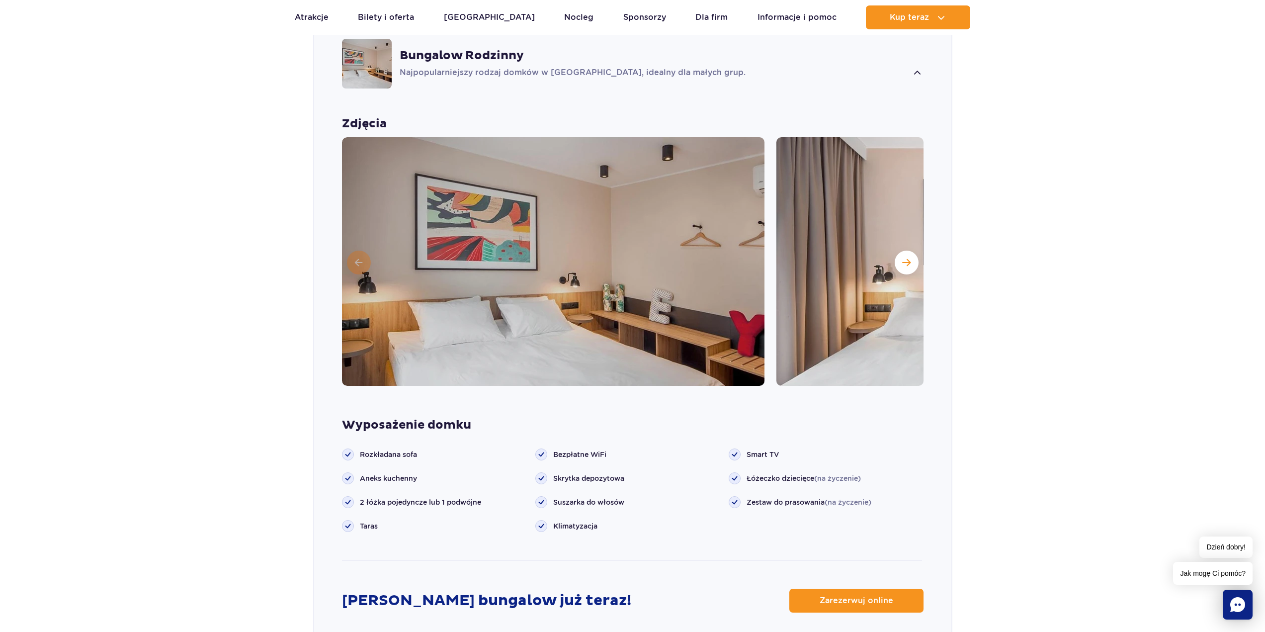
click at [356, 243] on img at bounding box center [553, 261] width 422 height 248
click at [904, 256] on button "Następny slajd" at bounding box center [907, 262] width 24 height 24
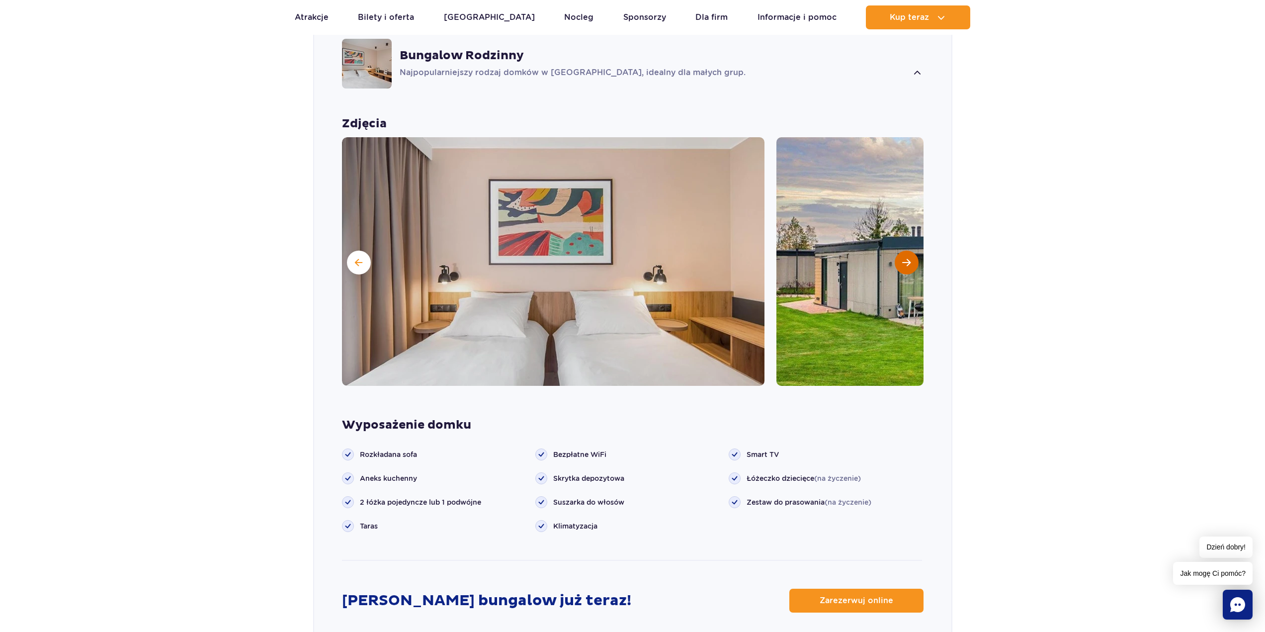
click at [904, 256] on button "Następny slajd" at bounding box center [907, 262] width 24 height 24
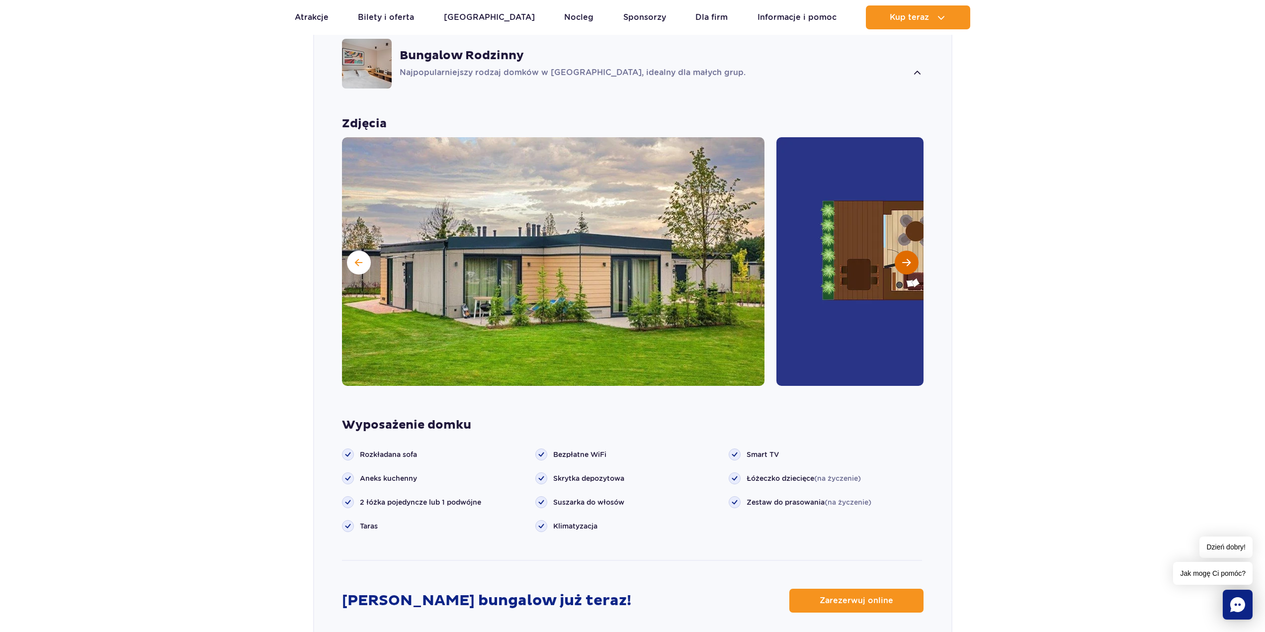
click at [904, 256] on button "Następny slajd" at bounding box center [907, 262] width 24 height 24
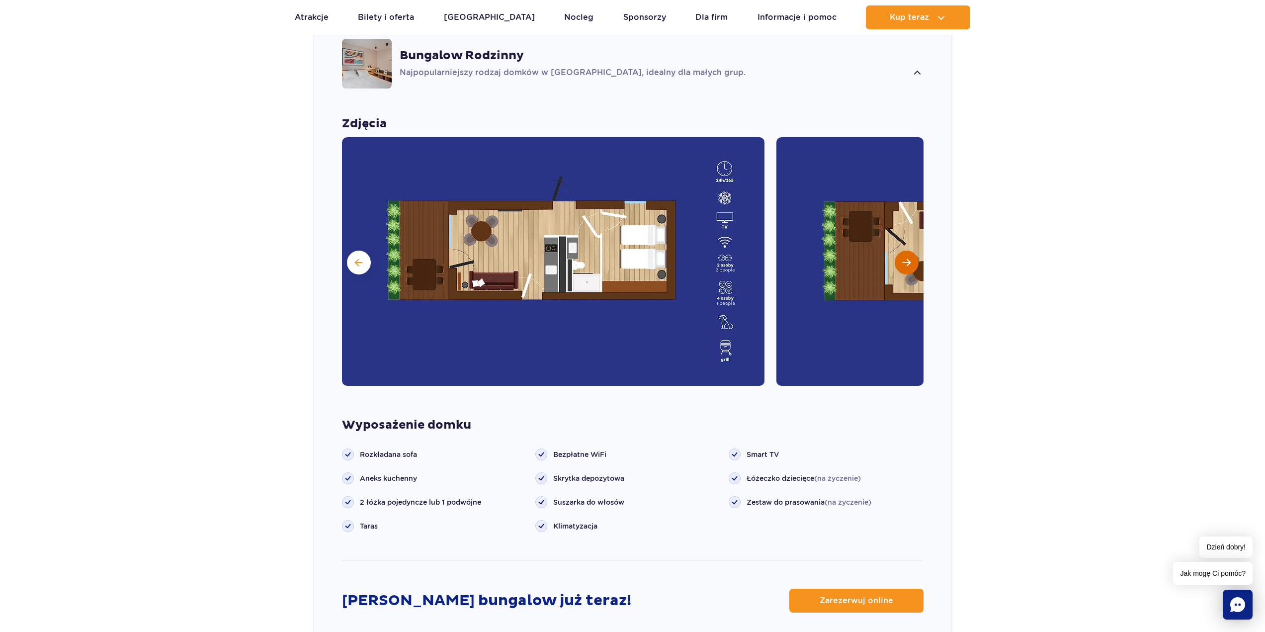
click at [904, 256] on button "Następny slajd" at bounding box center [907, 262] width 24 height 24
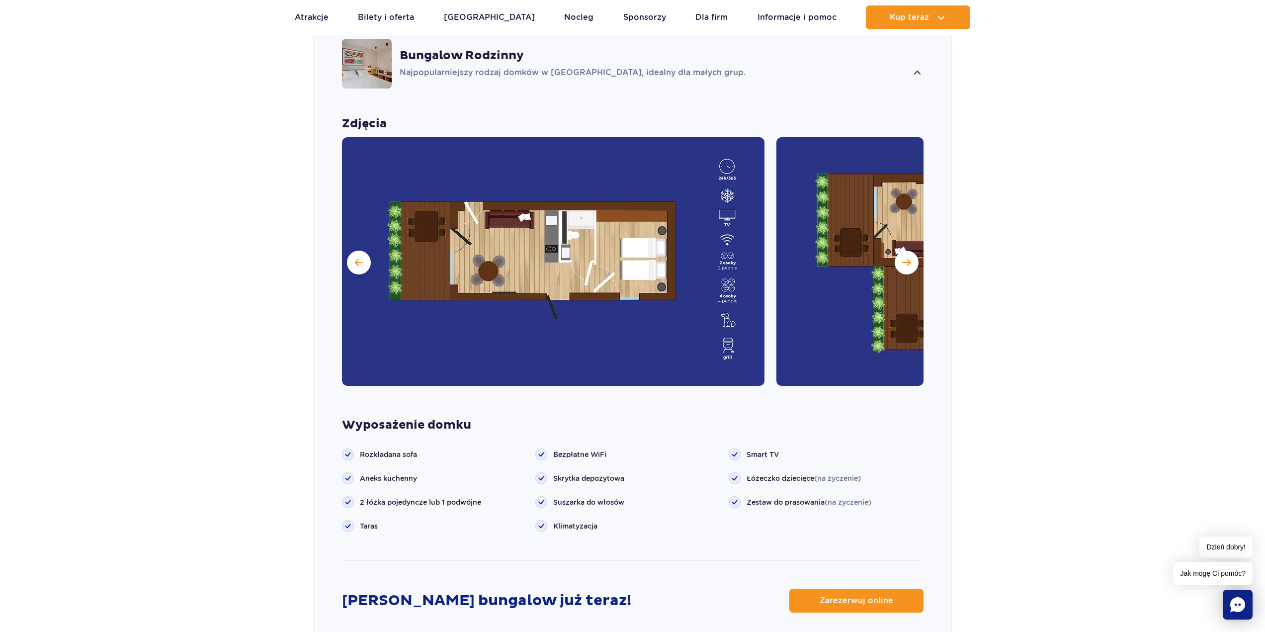
click at [900, 236] on img at bounding box center [987, 261] width 422 height 248
click at [902, 250] on button "Następny slajd" at bounding box center [907, 262] width 24 height 24
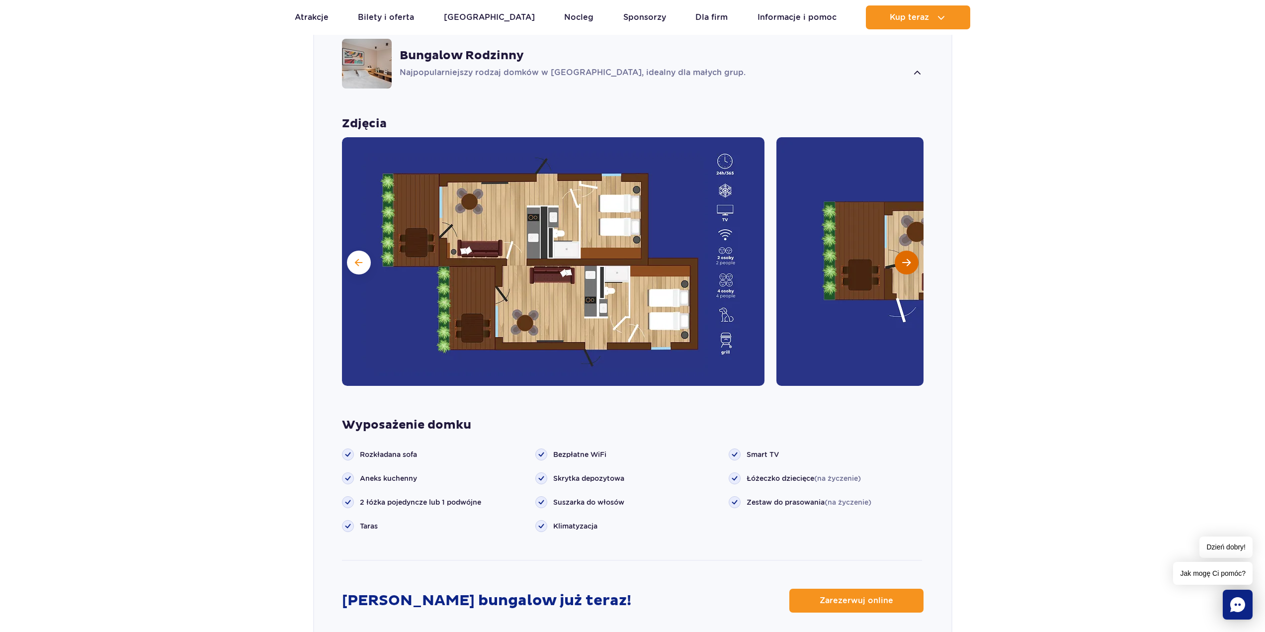
click at [902, 250] on button "Następny slajd" at bounding box center [907, 262] width 24 height 24
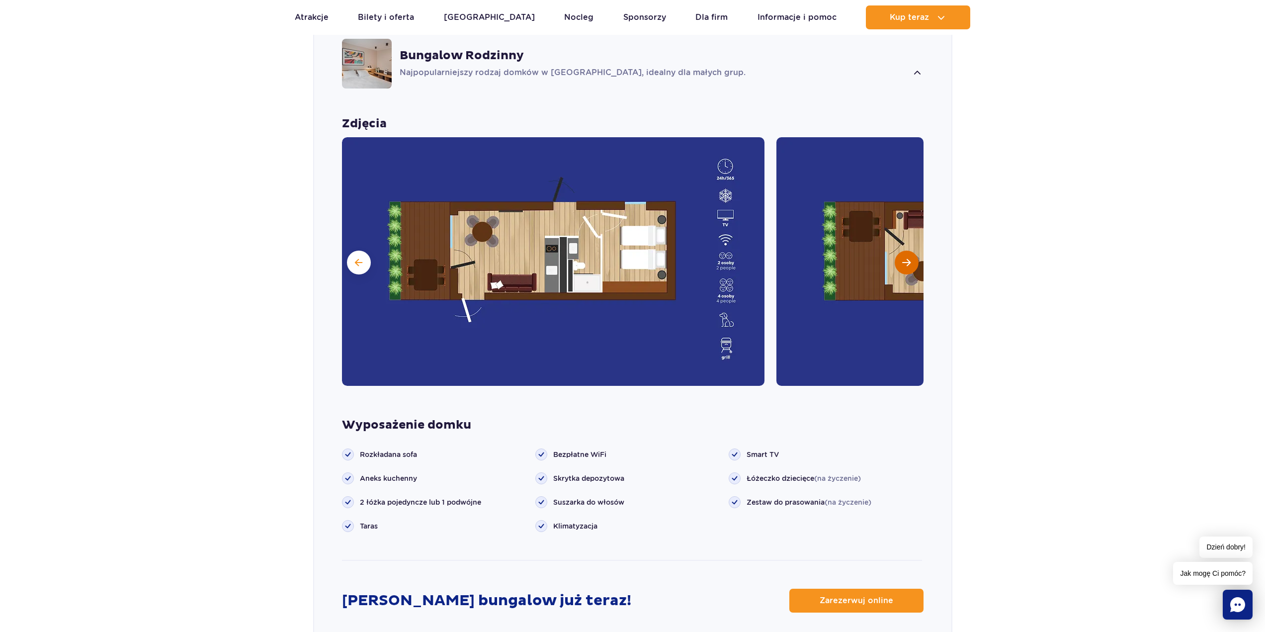
click at [902, 250] on button "Następny slajd" at bounding box center [907, 262] width 24 height 24
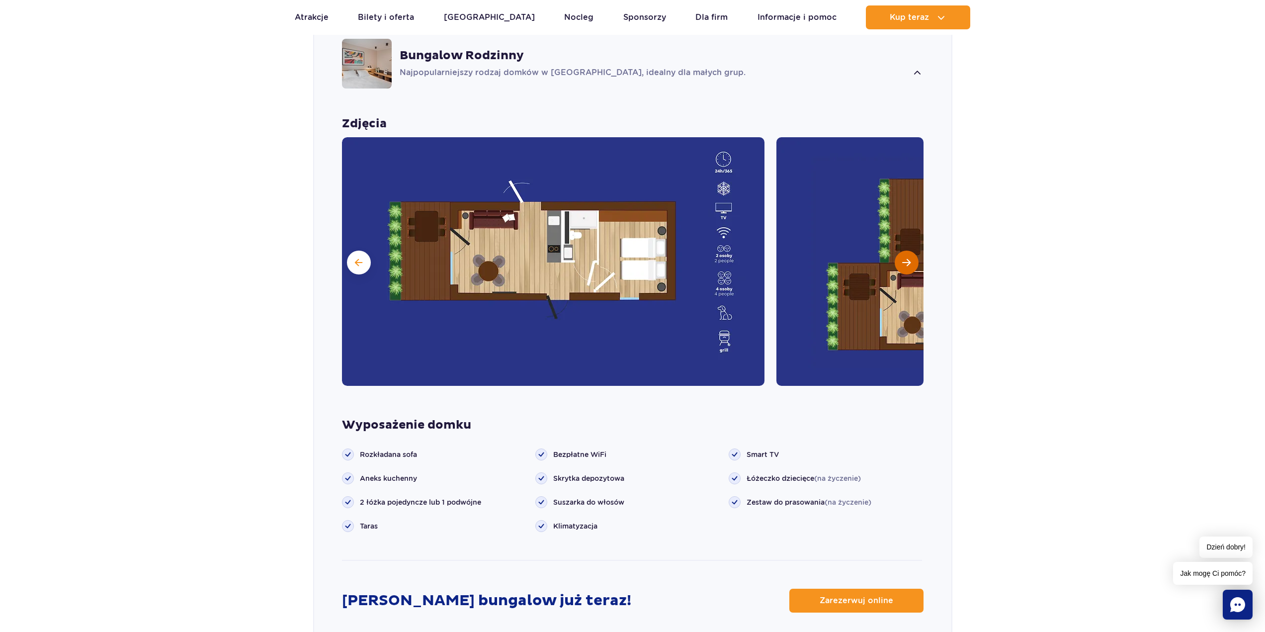
click at [902, 250] on button "Następny slajd" at bounding box center [907, 262] width 24 height 24
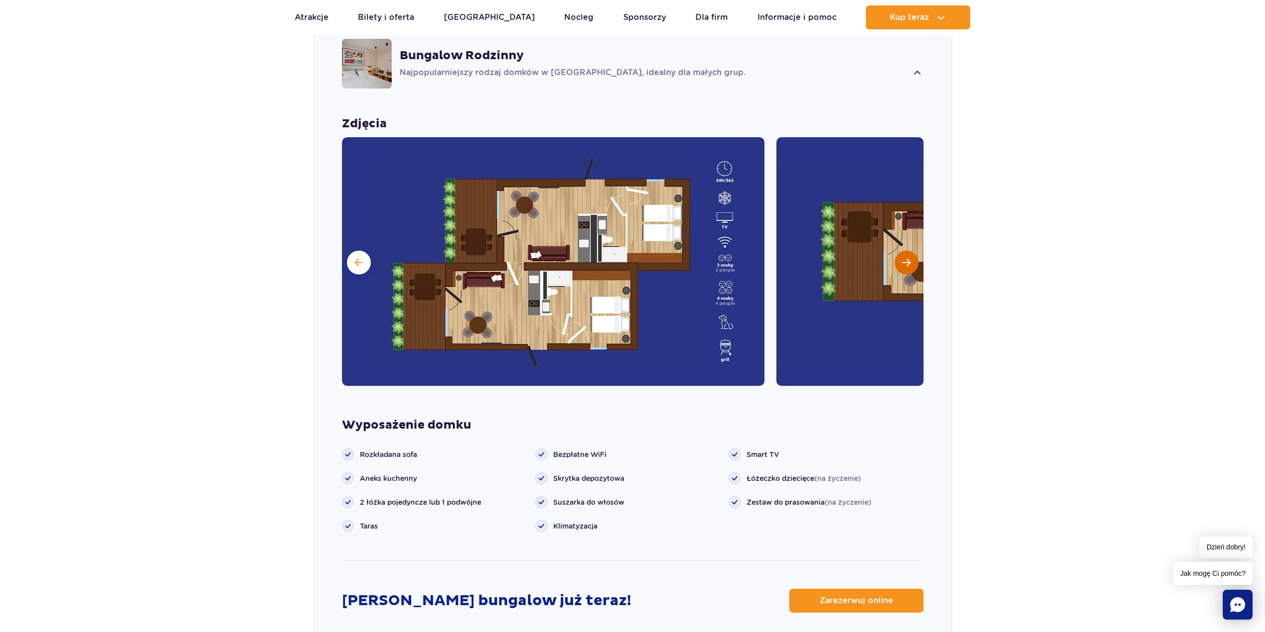
click at [902, 250] on button "Następny slajd" at bounding box center [907, 262] width 24 height 24
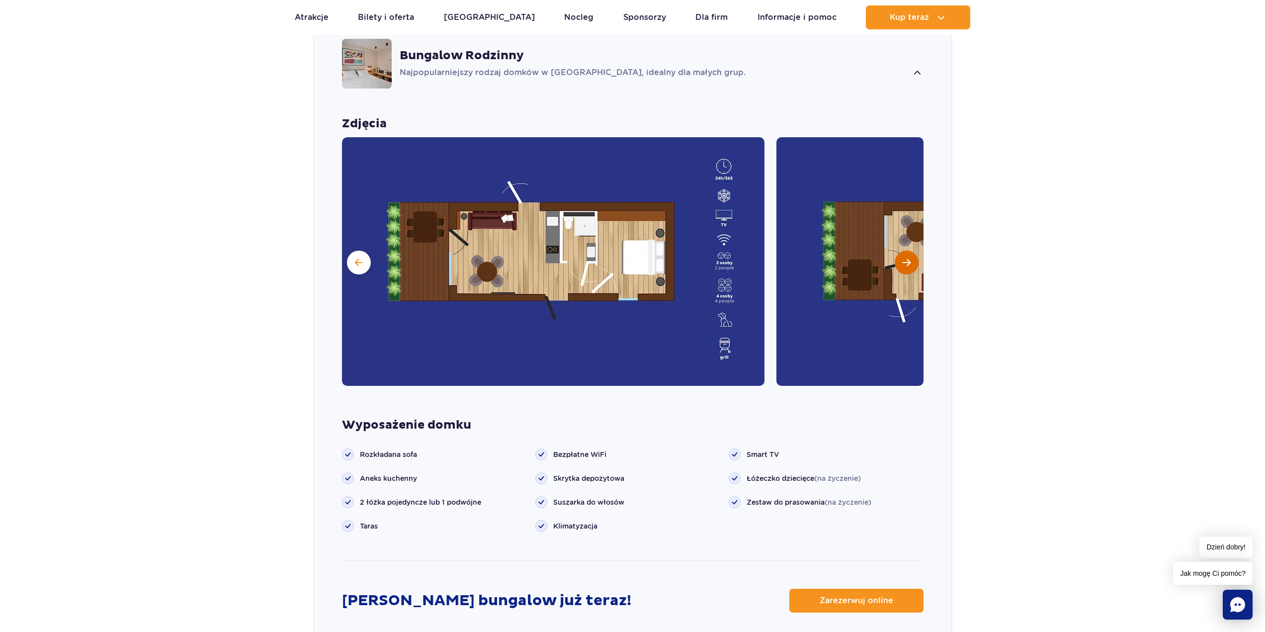
click at [902, 250] on button "Następny slajd" at bounding box center [907, 262] width 24 height 24
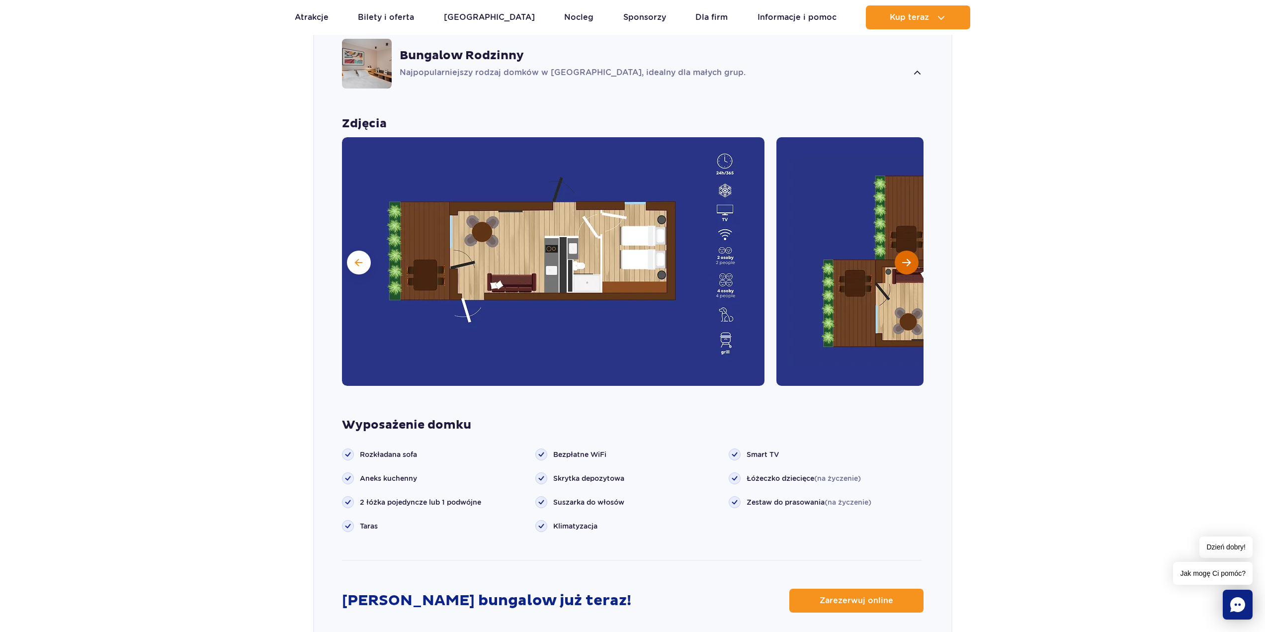
click at [902, 250] on button "Następny slajd" at bounding box center [907, 262] width 24 height 24
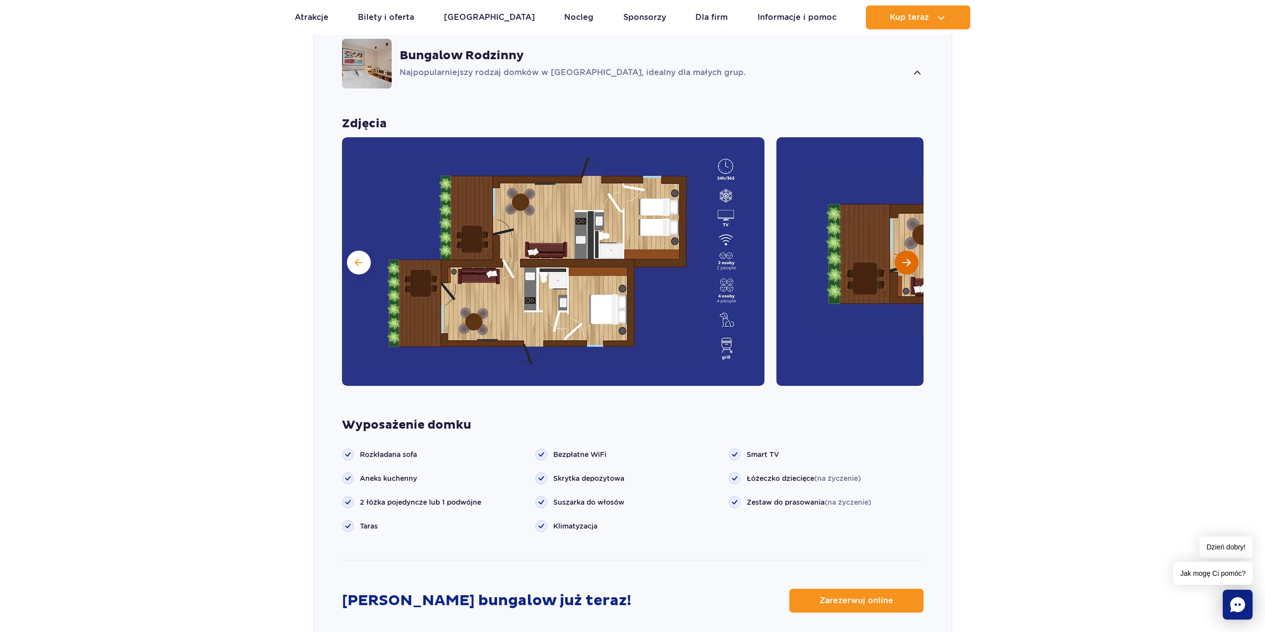
click at [902, 250] on button "Następny slajd" at bounding box center [907, 262] width 24 height 24
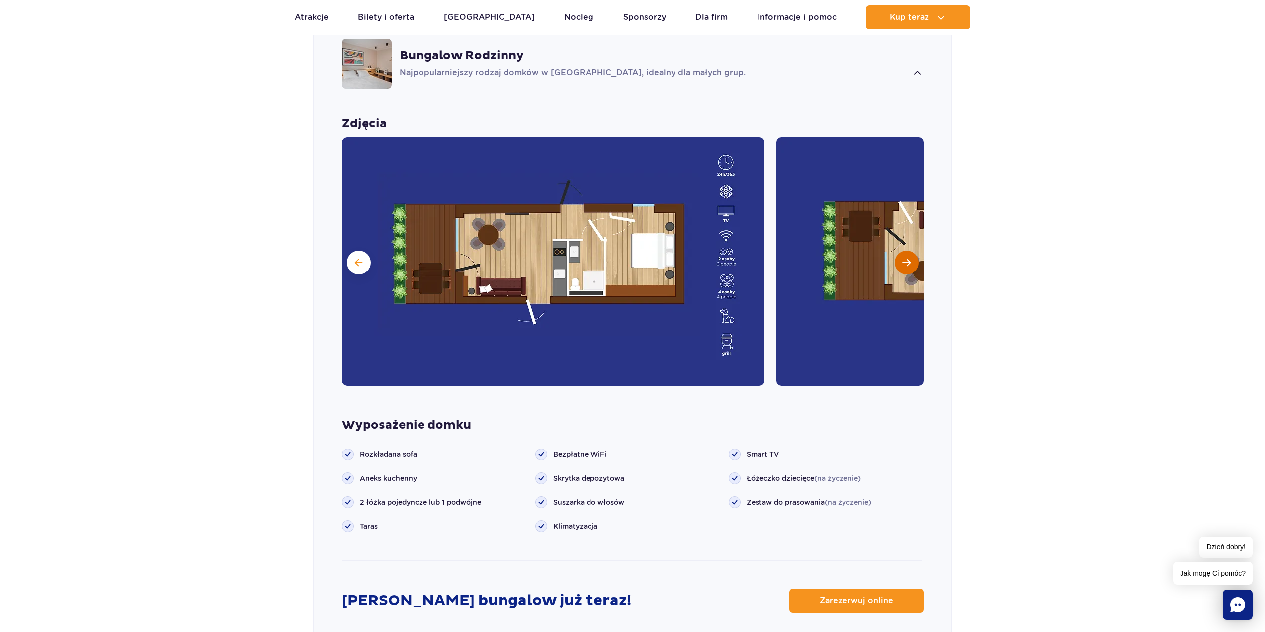
click at [902, 250] on button "Następny slajd" at bounding box center [907, 262] width 24 height 24
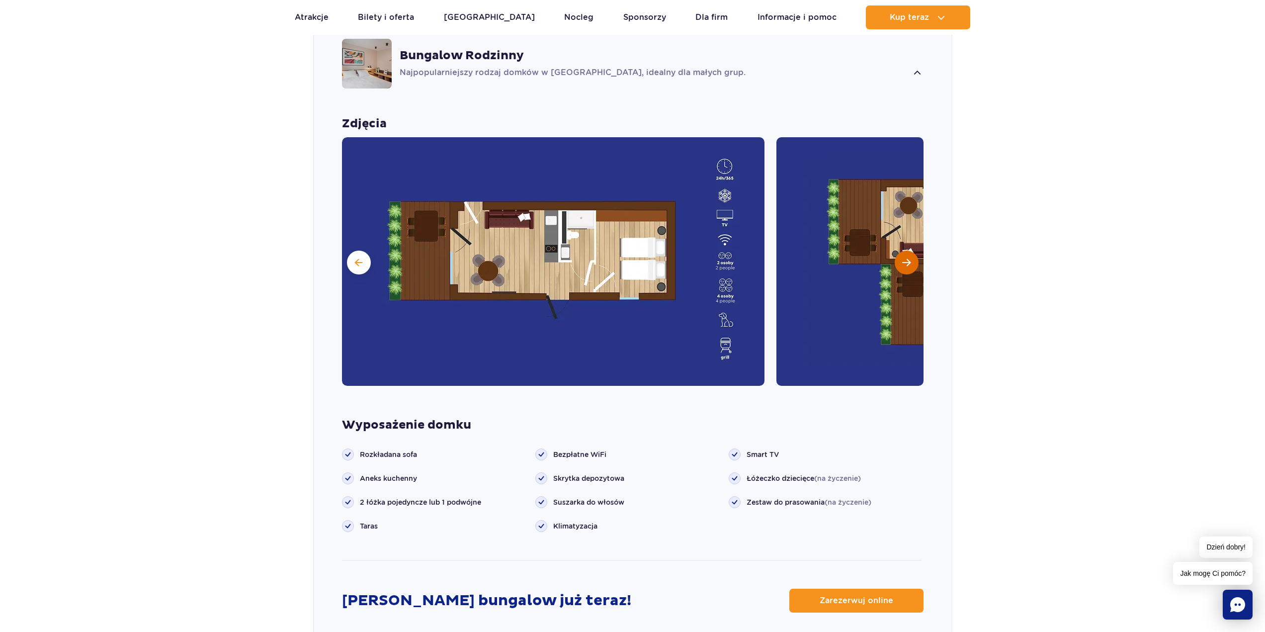
click at [902, 250] on button "Następny slajd" at bounding box center [907, 262] width 24 height 24
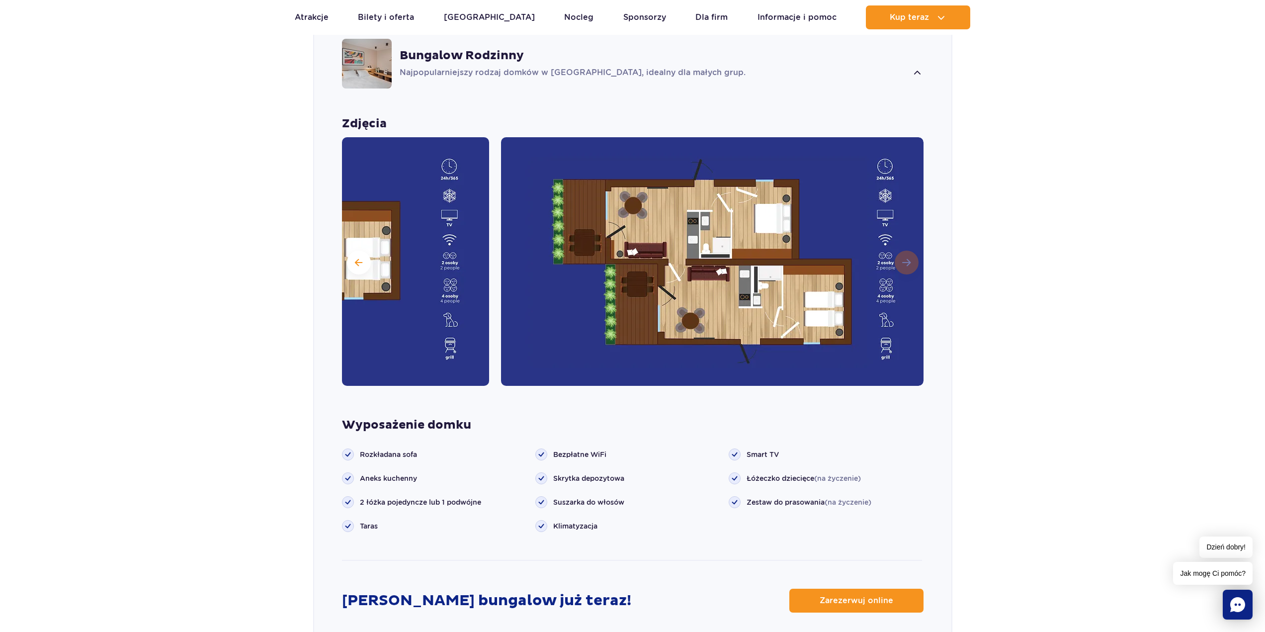
click at [902, 241] on img at bounding box center [712, 261] width 422 height 248
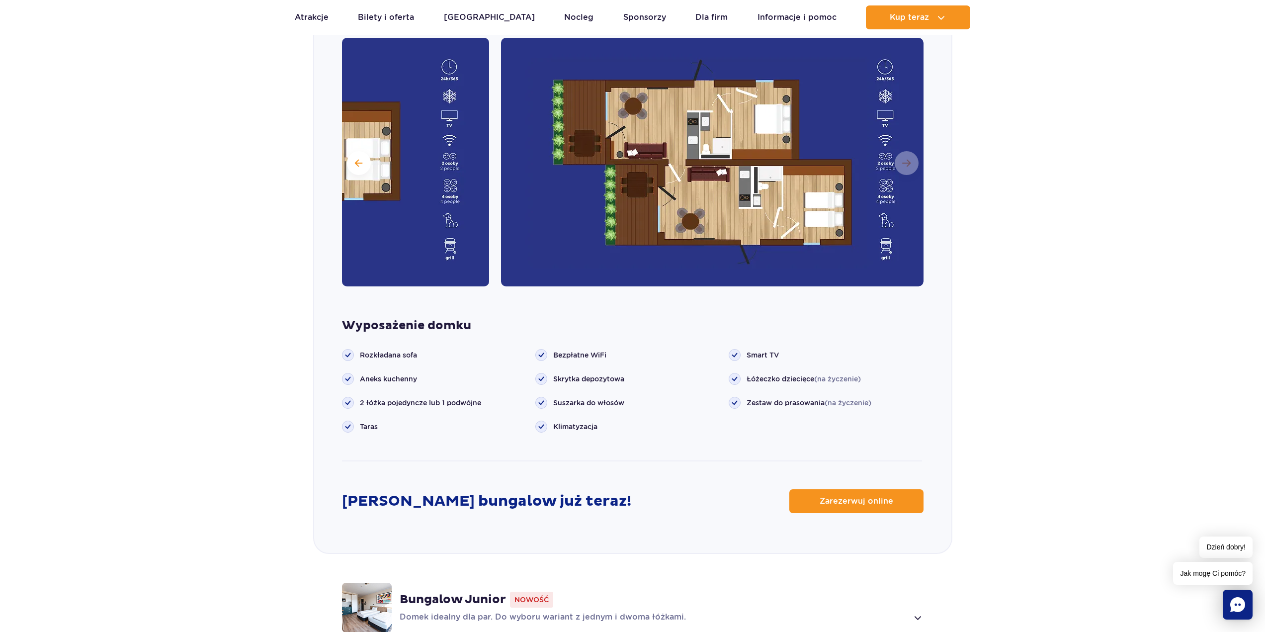
scroll to position [1102, 0]
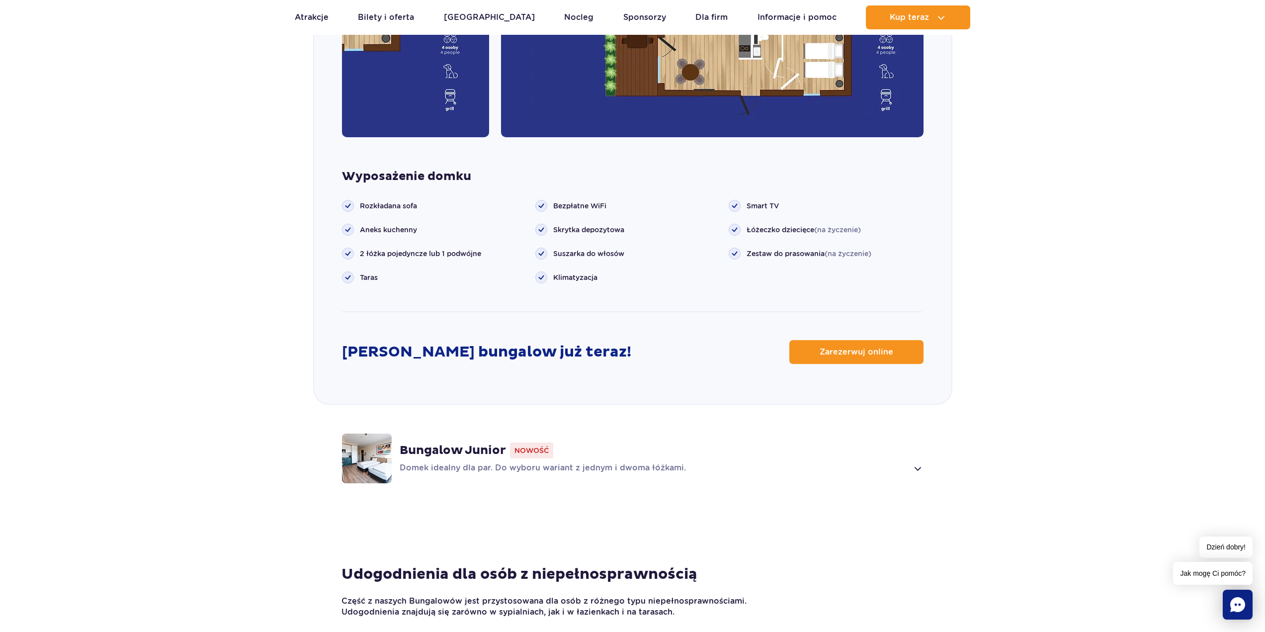
click at [914, 462] on span at bounding box center [916, 468] width 11 height 12
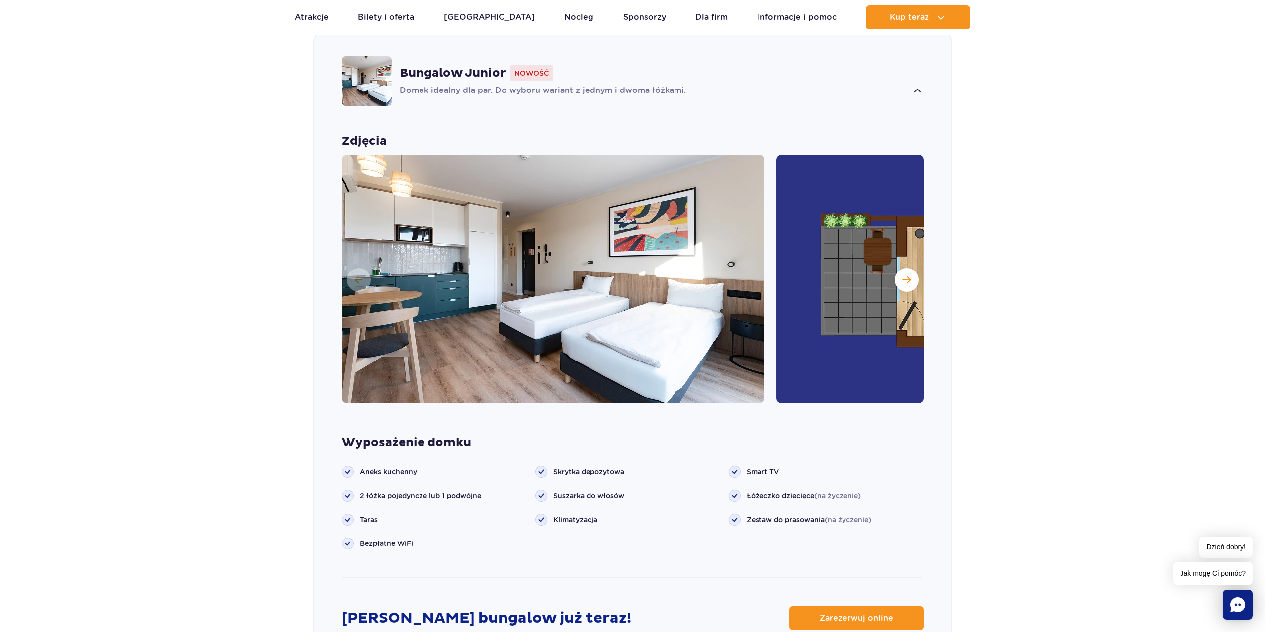
scroll to position [911, 0]
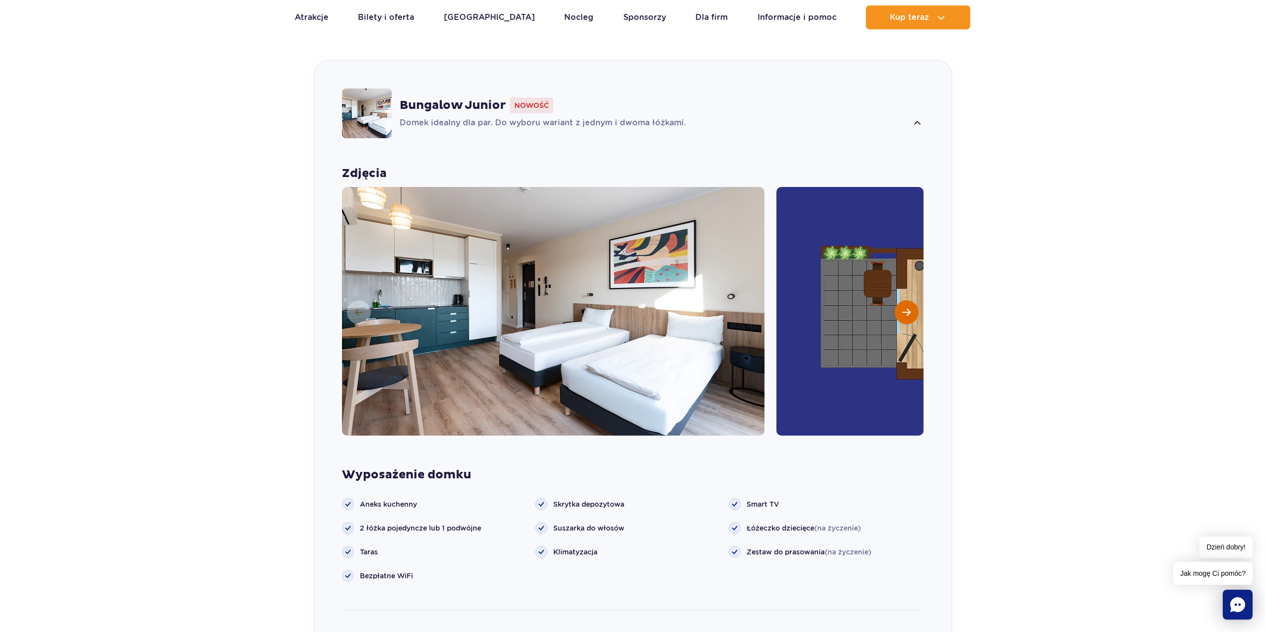
click at [898, 300] on button "Następny slajd" at bounding box center [907, 312] width 24 height 24
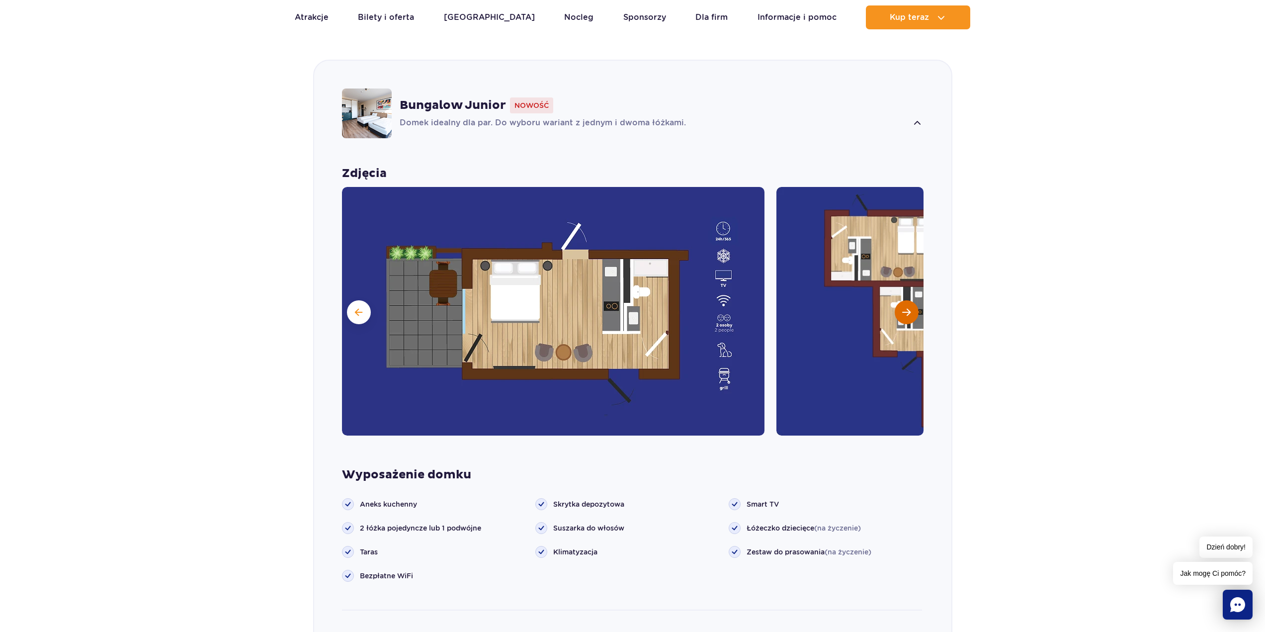
click at [898, 300] on button "Następny slajd" at bounding box center [907, 312] width 24 height 24
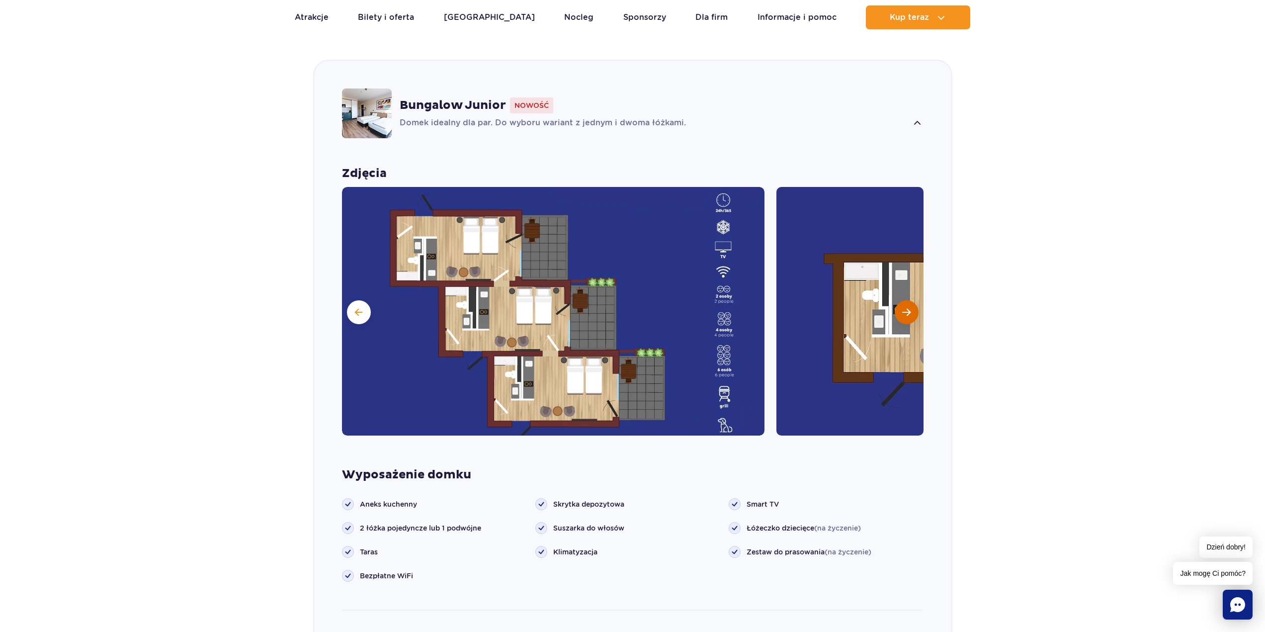
click at [898, 300] on button "Następny slajd" at bounding box center [907, 312] width 24 height 24
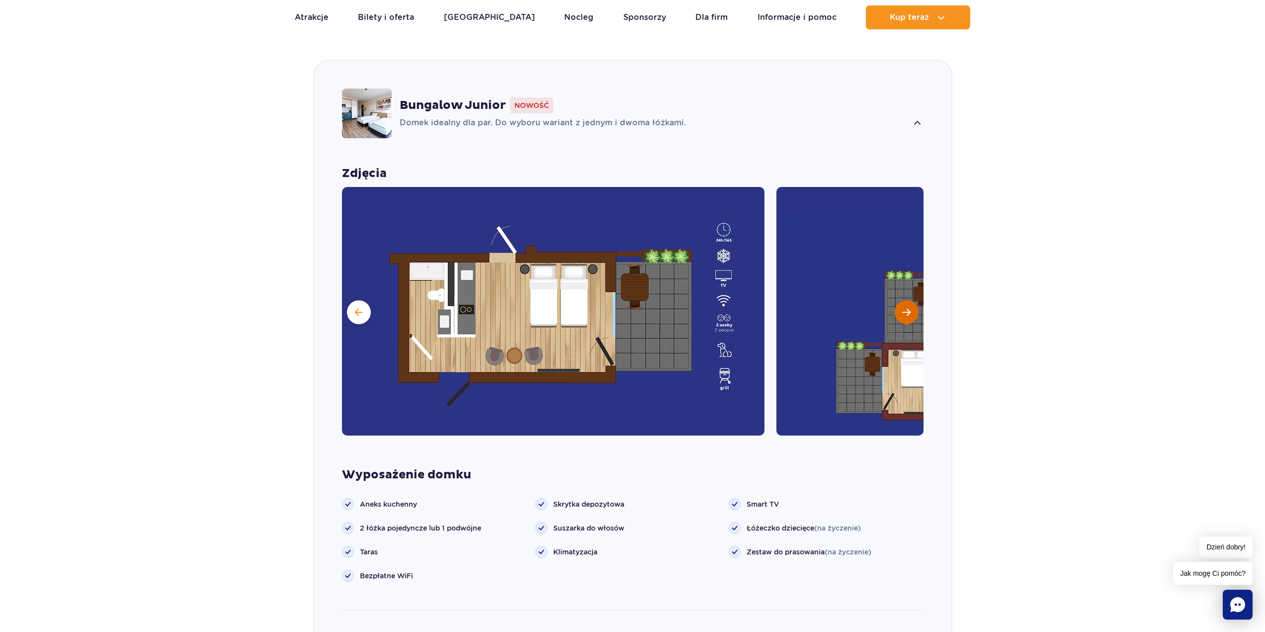
click at [898, 300] on button "Następny slajd" at bounding box center [907, 312] width 24 height 24
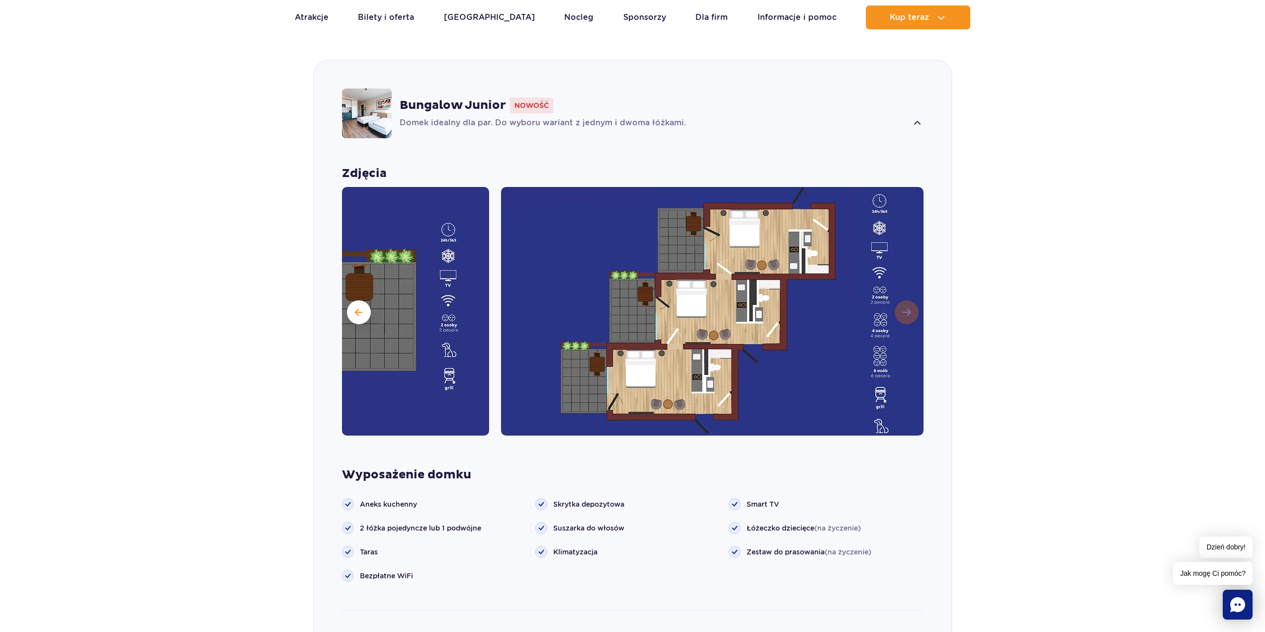
click at [898, 294] on img at bounding box center [712, 311] width 422 height 248
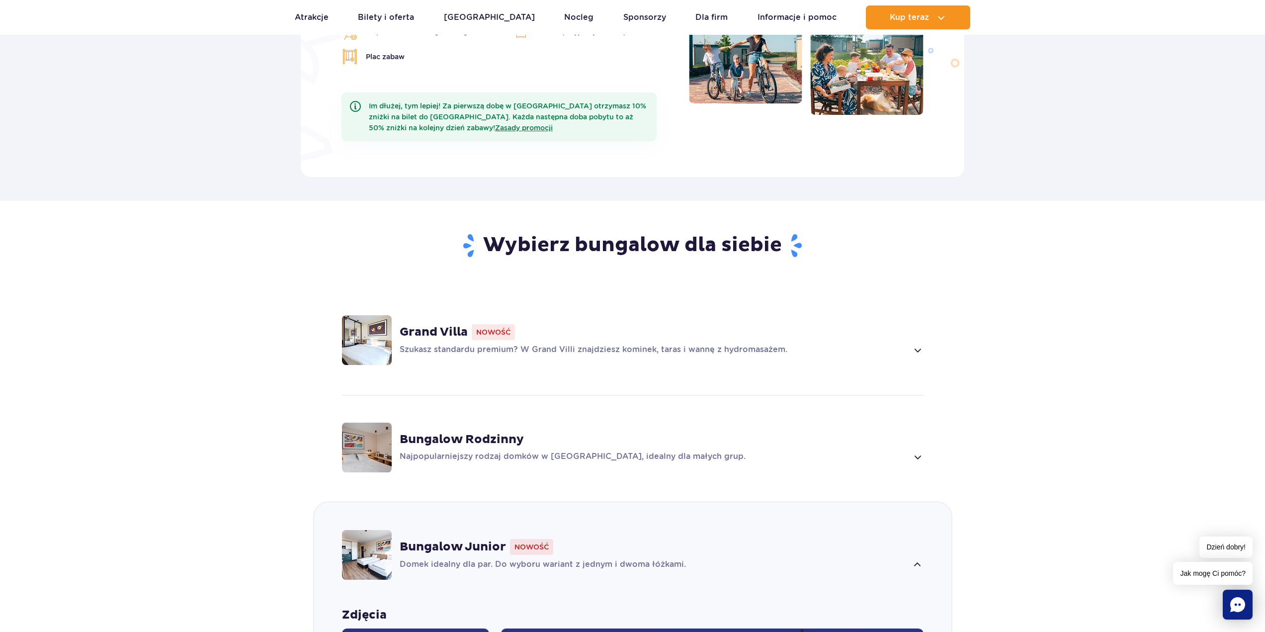
scroll to position [547, 0]
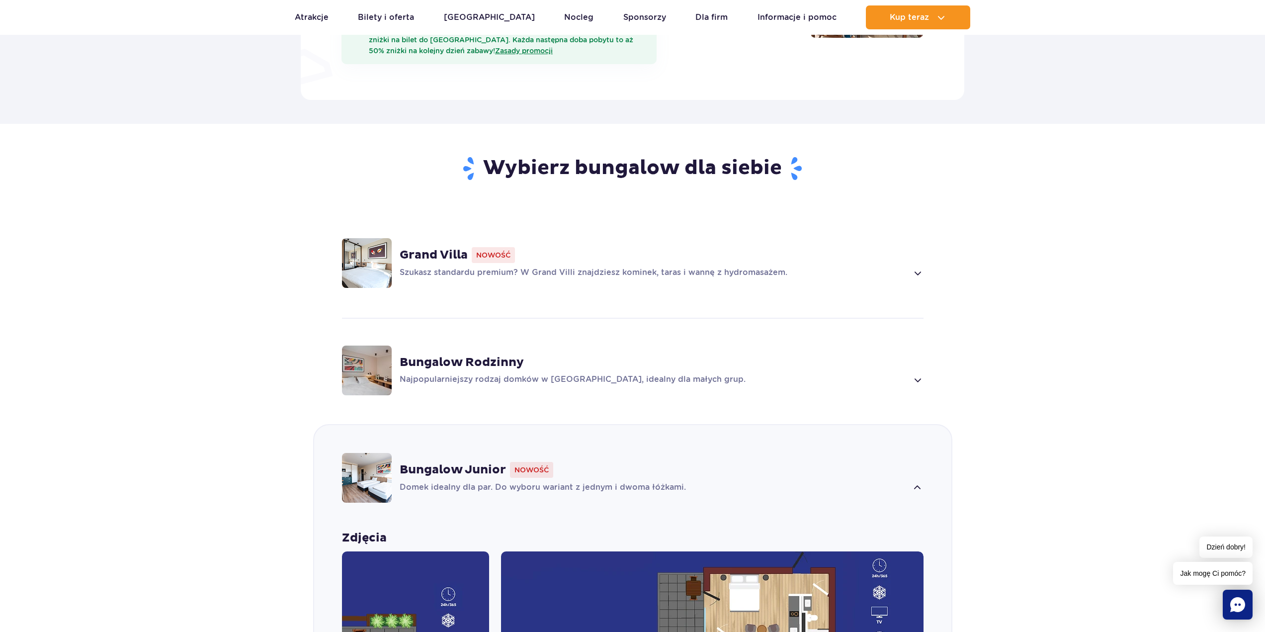
click at [720, 267] on p "Szukasz standardu premium? W Grand Villi znajdziesz kominek, taras i wannę z hy…" at bounding box center [654, 273] width 508 height 12
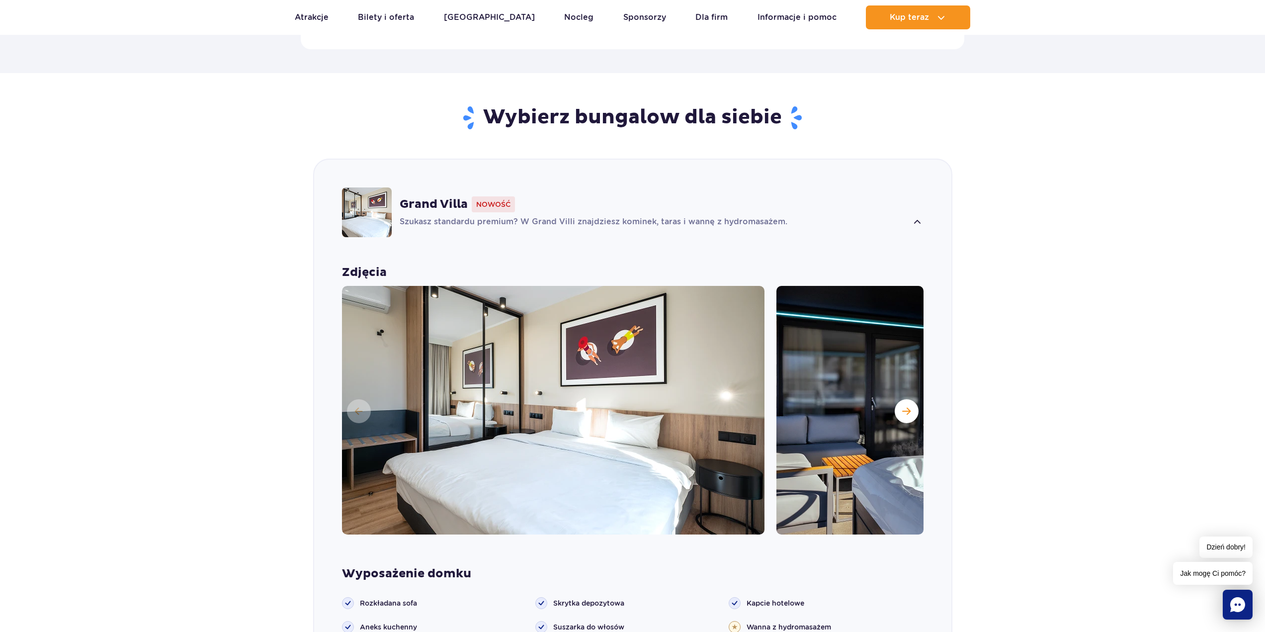
scroll to position [696, 0]
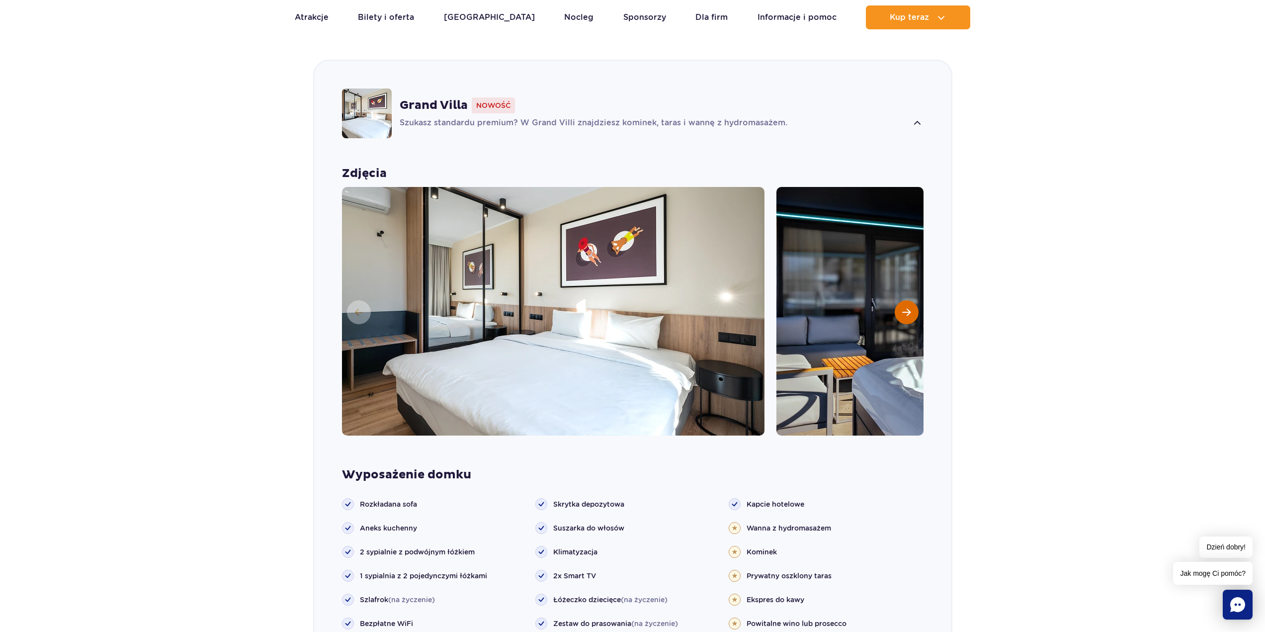
click at [912, 303] on button "Następny slajd" at bounding box center [907, 312] width 24 height 24
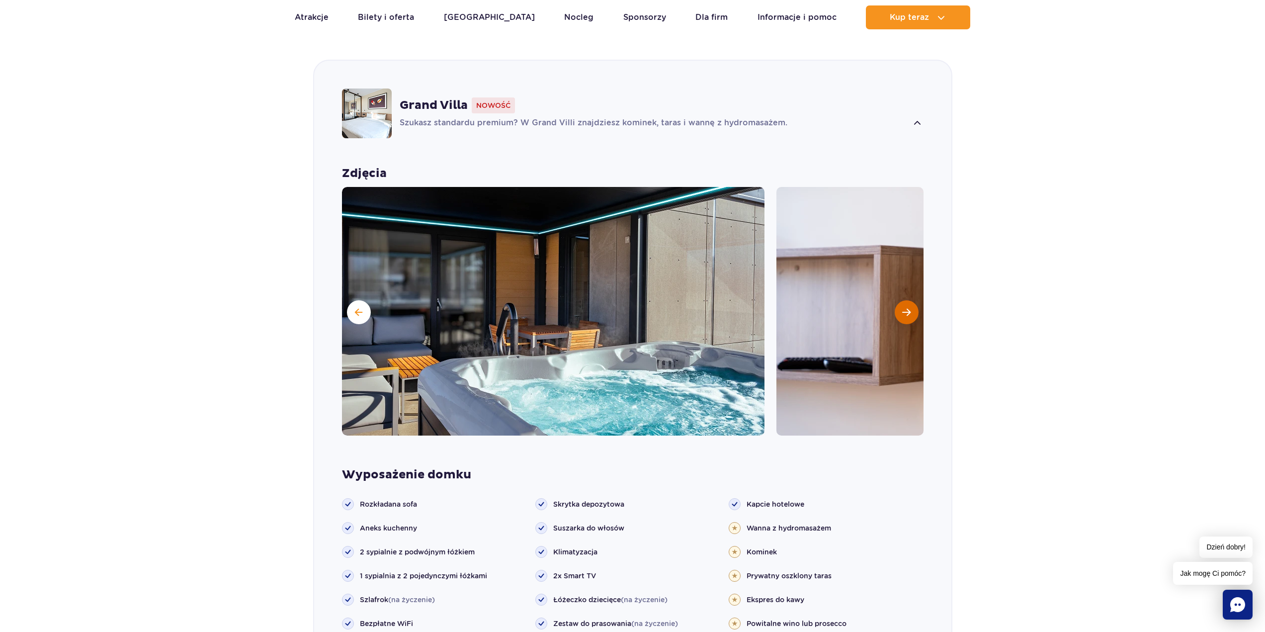
click at [913, 300] on button "Następny slajd" at bounding box center [907, 312] width 24 height 24
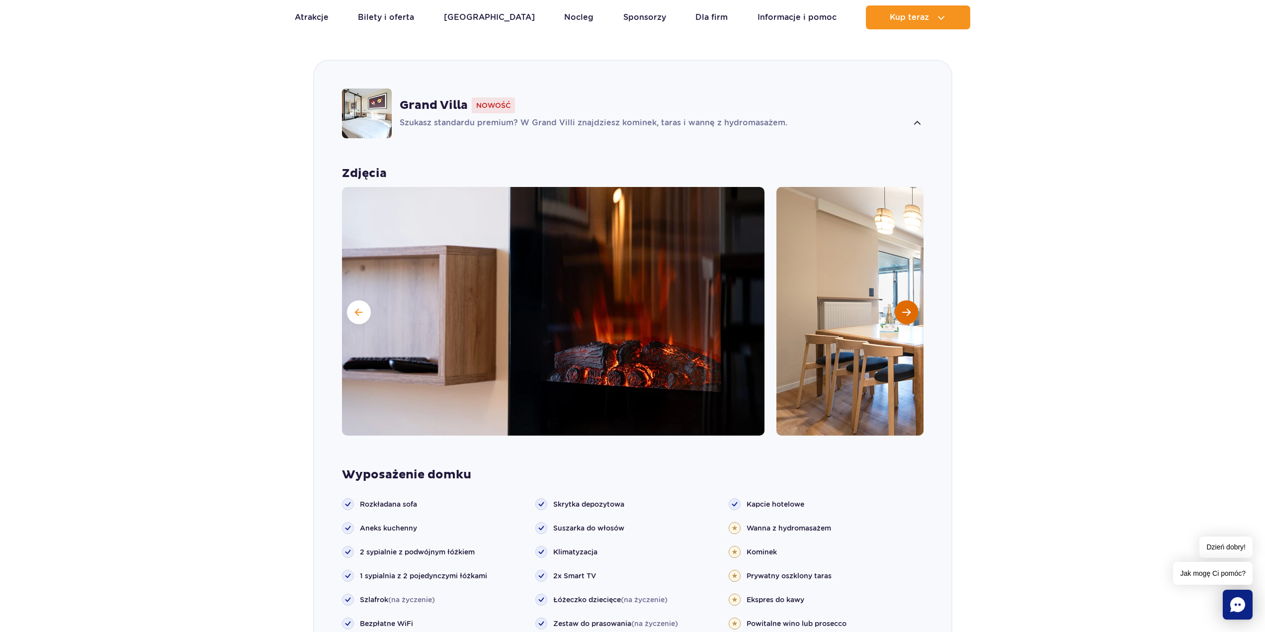
click at [913, 300] on button "Następny slajd" at bounding box center [907, 312] width 24 height 24
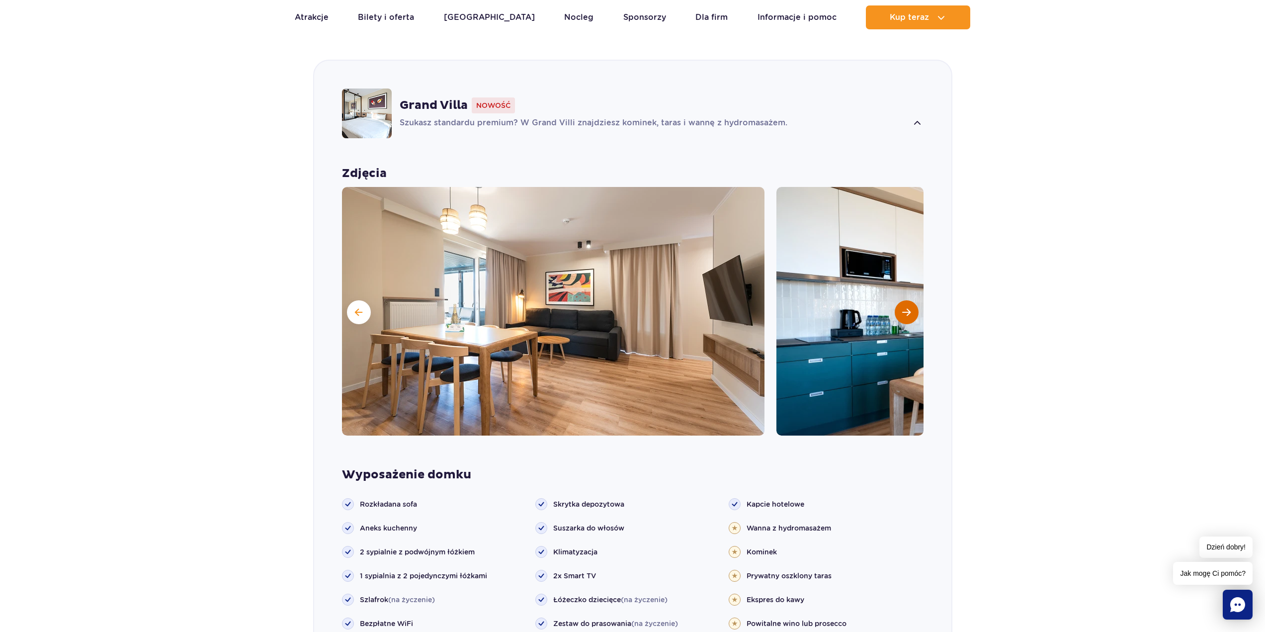
click at [913, 300] on button "Następny slajd" at bounding box center [907, 312] width 24 height 24
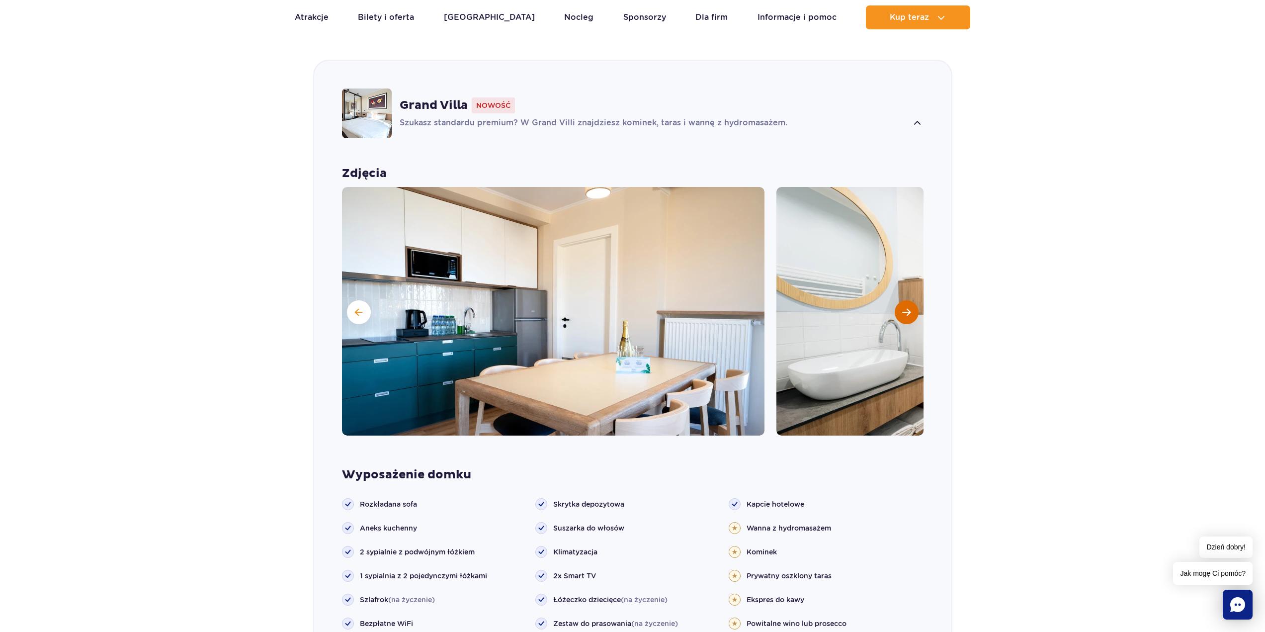
click at [913, 300] on button "Następny slajd" at bounding box center [907, 312] width 24 height 24
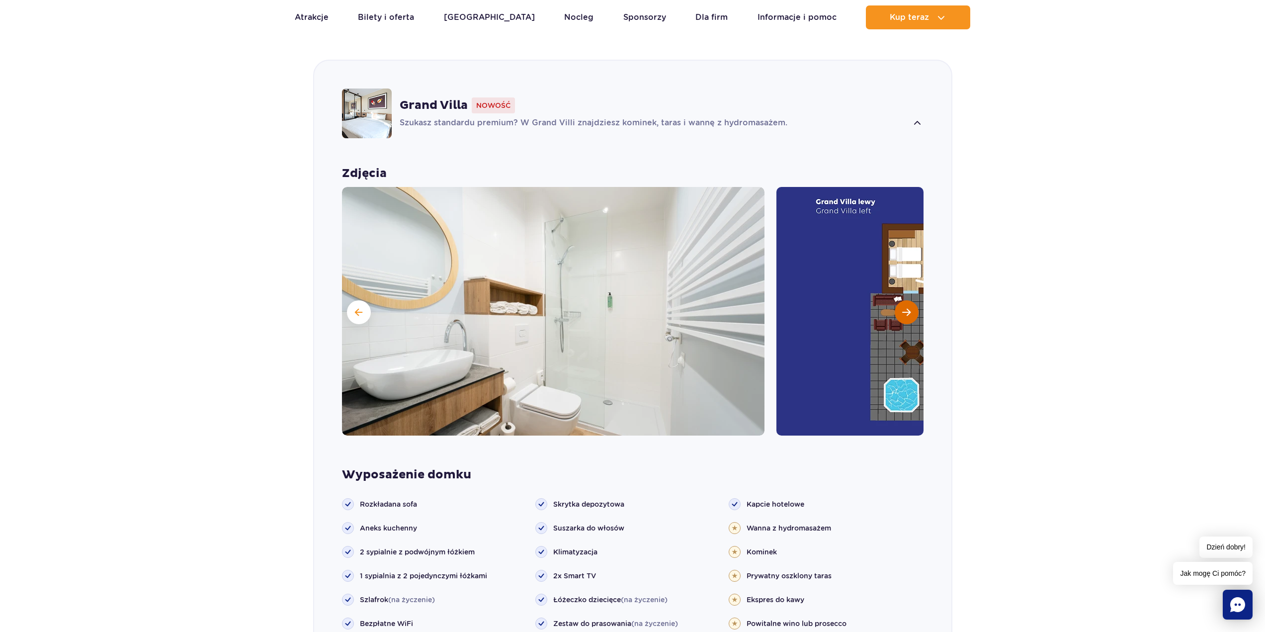
click at [913, 300] on button "Następny slajd" at bounding box center [907, 312] width 24 height 24
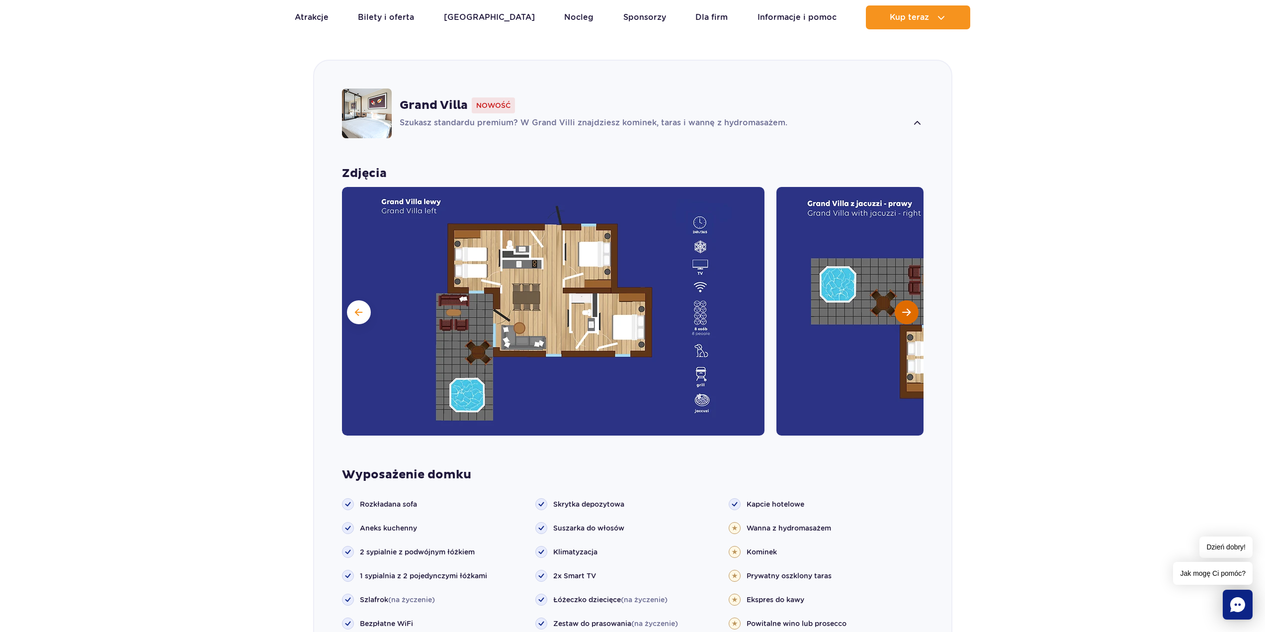
click at [913, 300] on button "Następny slajd" at bounding box center [907, 312] width 24 height 24
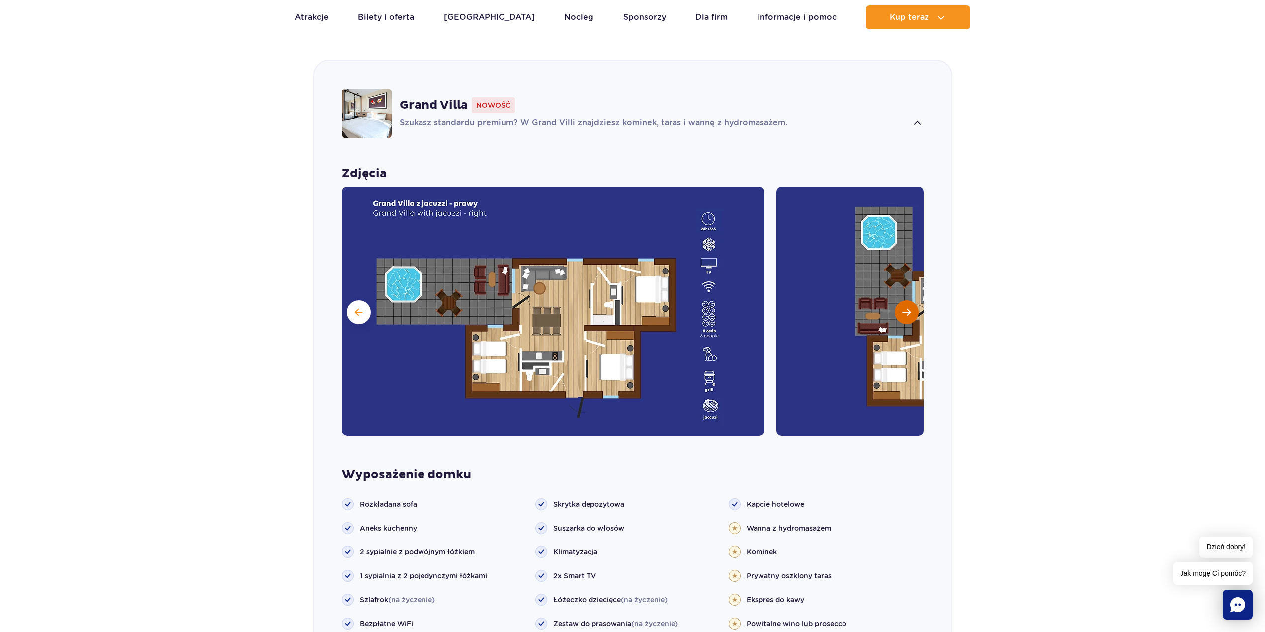
click at [913, 300] on button "Następny slajd" at bounding box center [907, 312] width 24 height 24
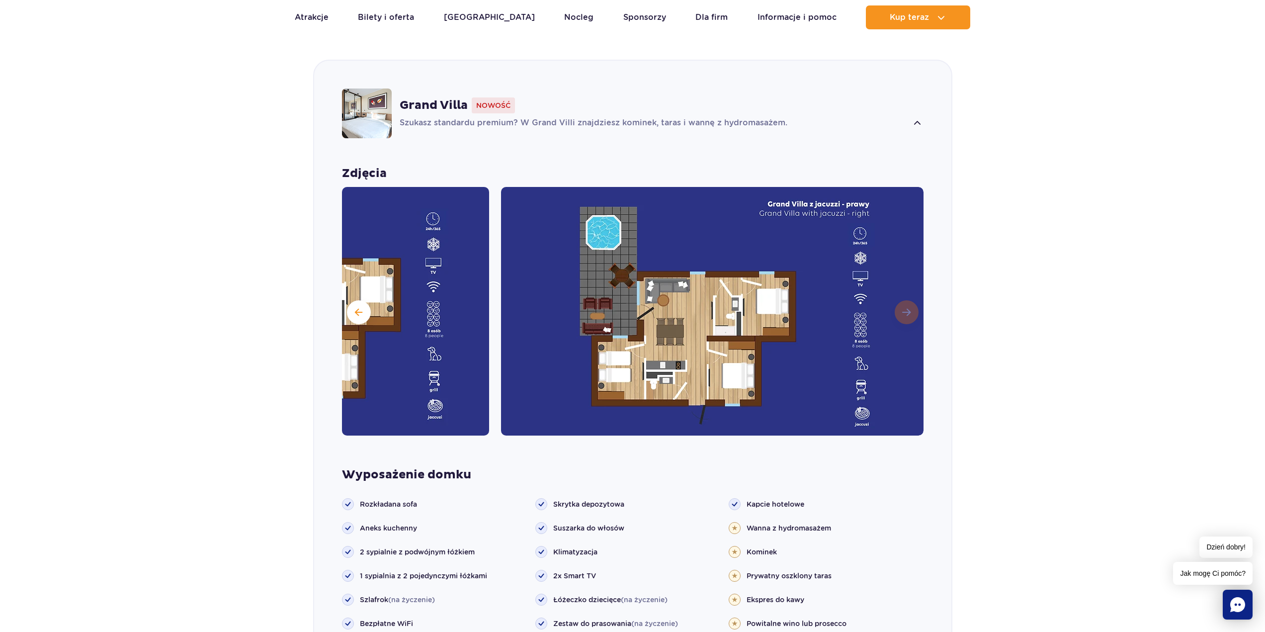
click at [913, 299] on img at bounding box center [712, 311] width 422 height 248
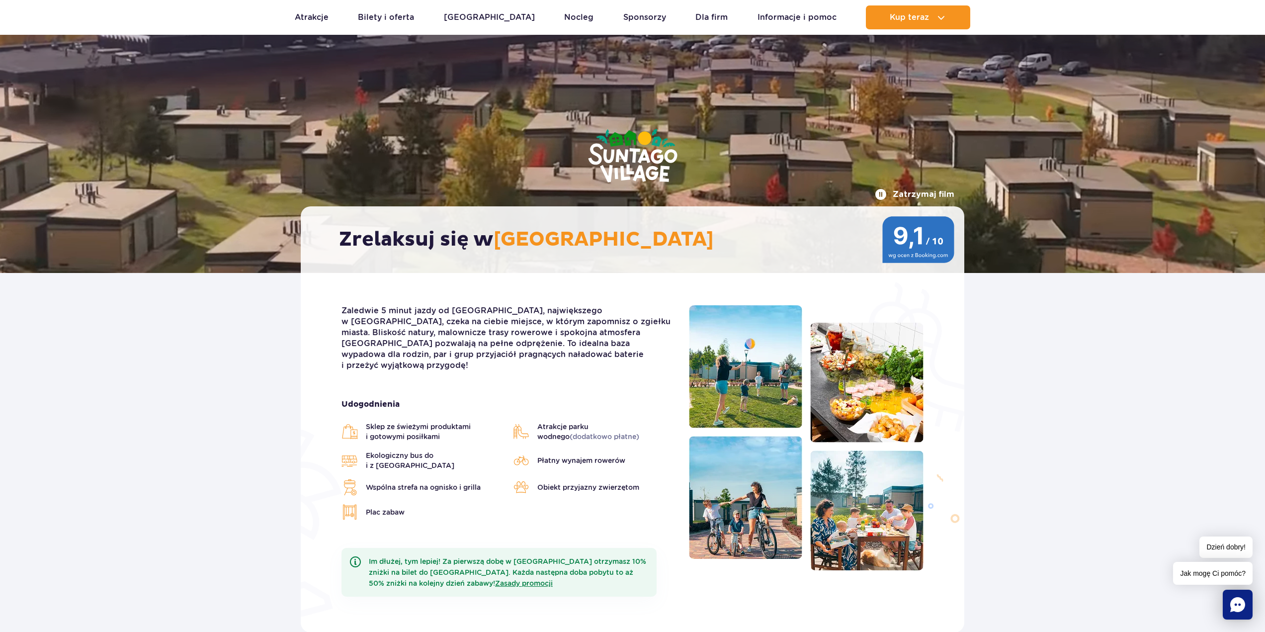
scroll to position [0, 0]
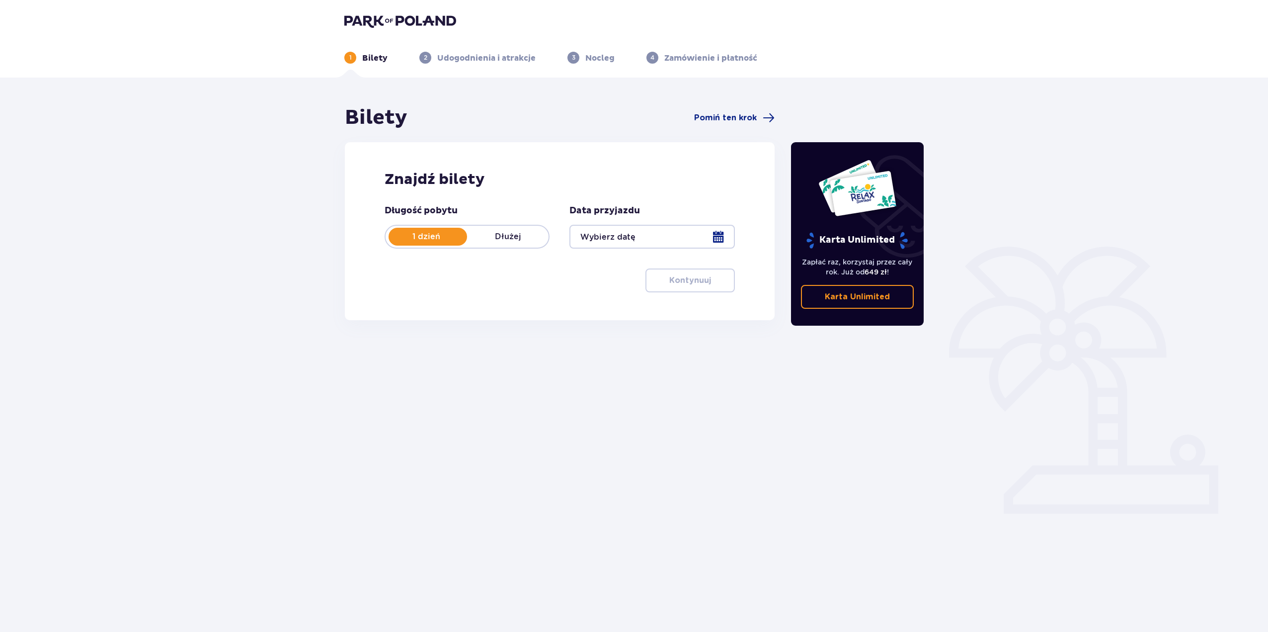
click at [489, 233] on p "Dłużej" at bounding box center [508, 236] width 82 height 11
click at [617, 233] on div at bounding box center [652, 237] width 165 height 24
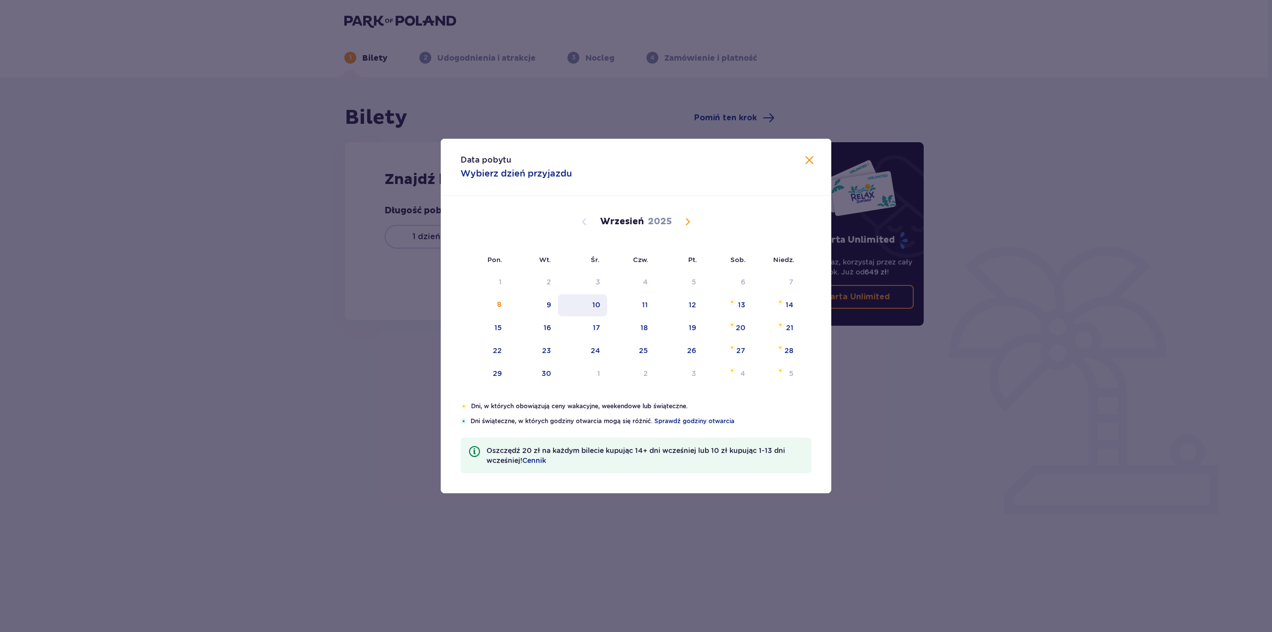
click at [601, 302] on div "10" at bounding box center [582, 305] width 49 height 22
click at [643, 304] on div "11" at bounding box center [645, 305] width 6 height 10
type input "10.09.25 - 11.09.25"
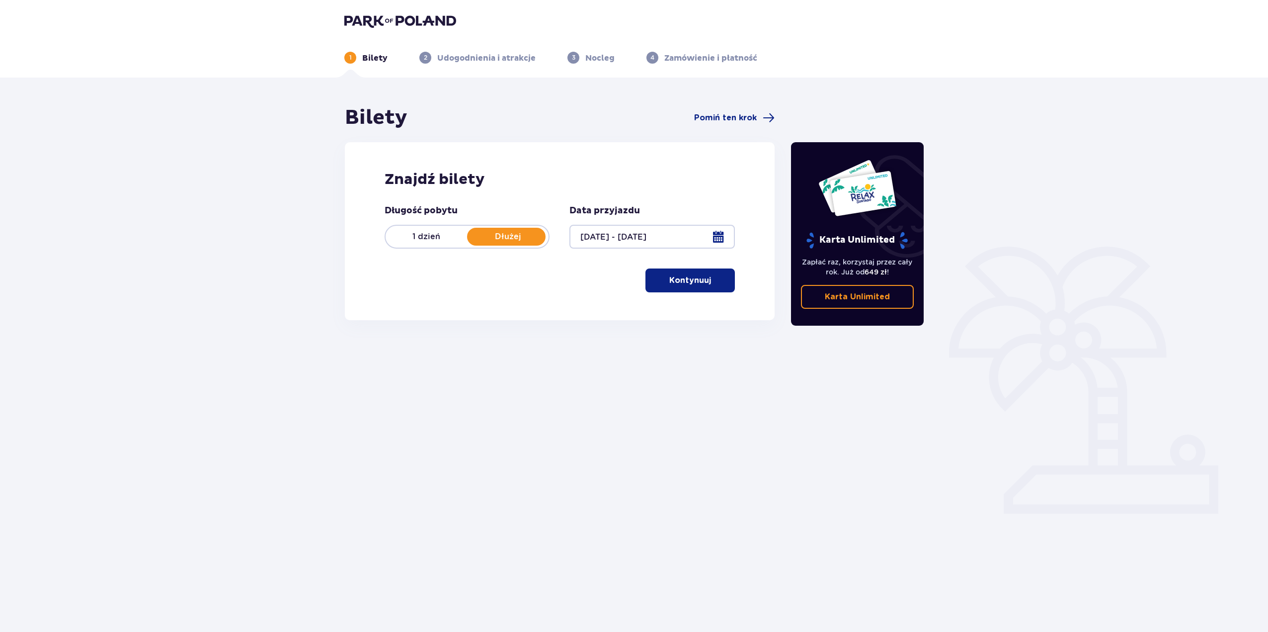
click at [1001, 344] on div "Bilety Pomiń ten krok Znajdź bilety Długość pobytu 1 dzień Dłużej Data przyjazd…" at bounding box center [634, 292] width 1268 height 429
click at [711, 282] on span "button" at bounding box center [713, 280] width 12 height 12
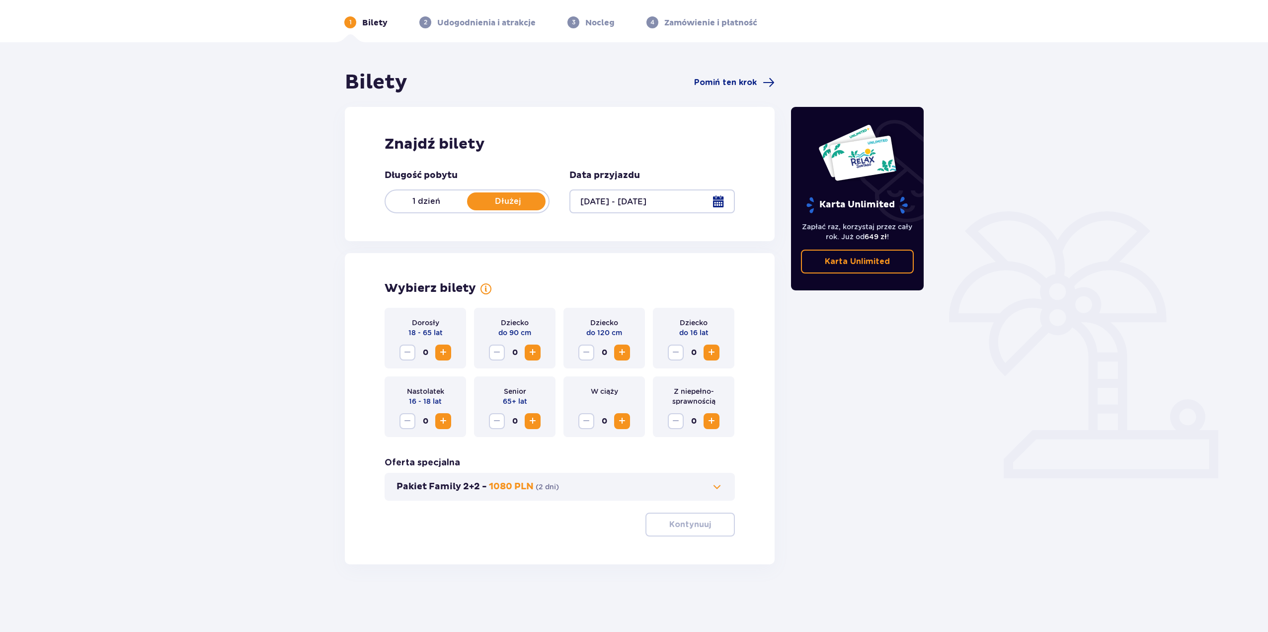
scroll to position [36, 0]
click at [448, 354] on span "Increase" at bounding box center [443, 352] width 12 height 12
click at [731, 530] on button "Kontynuuj" at bounding box center [690, 524] width 89 height 24
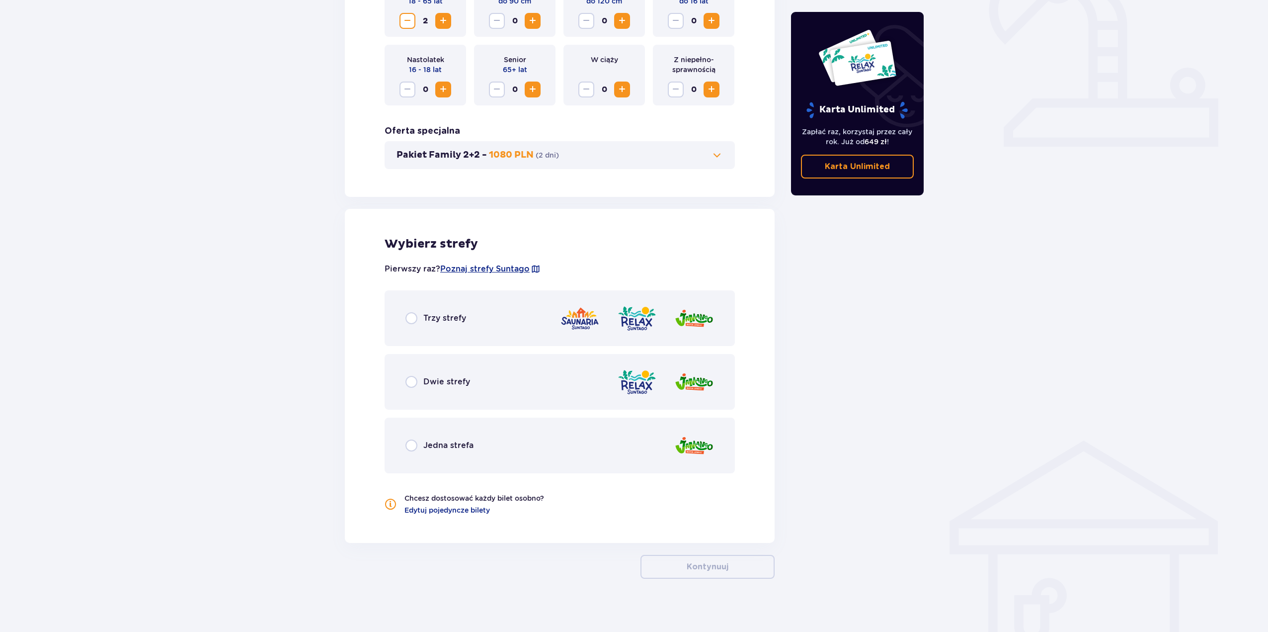
scroll to position [373, 0]
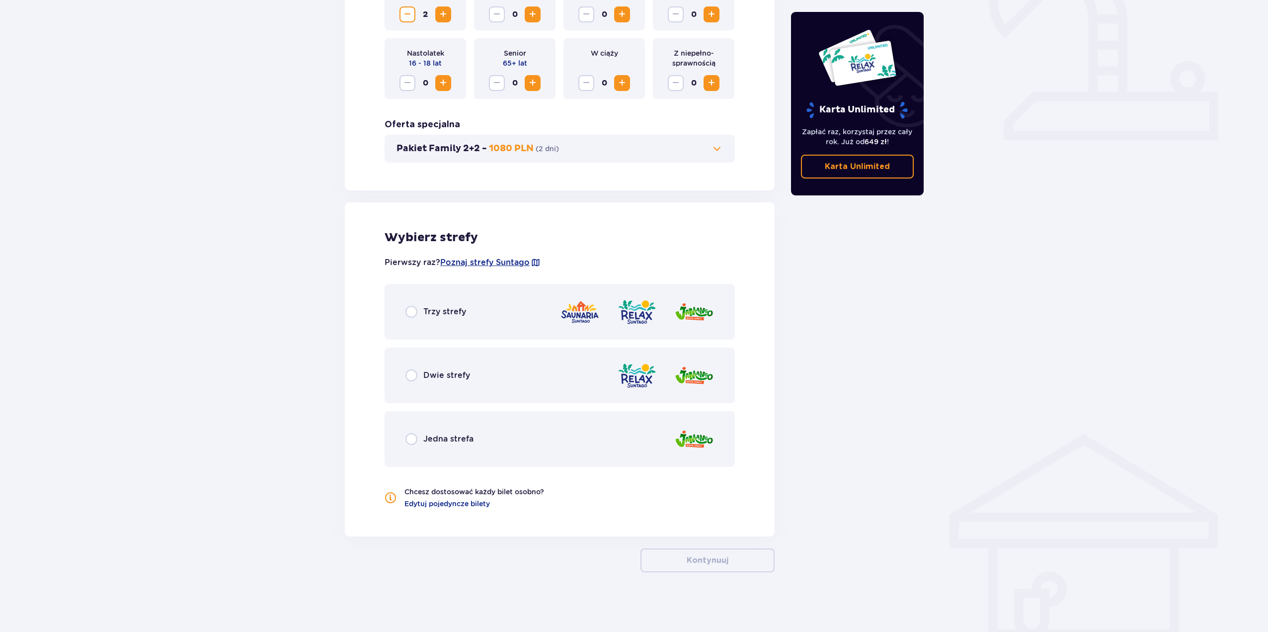
click at [428, 315] on p "Trzy strefy" at bounding box center [444, 311] width 43 height 11
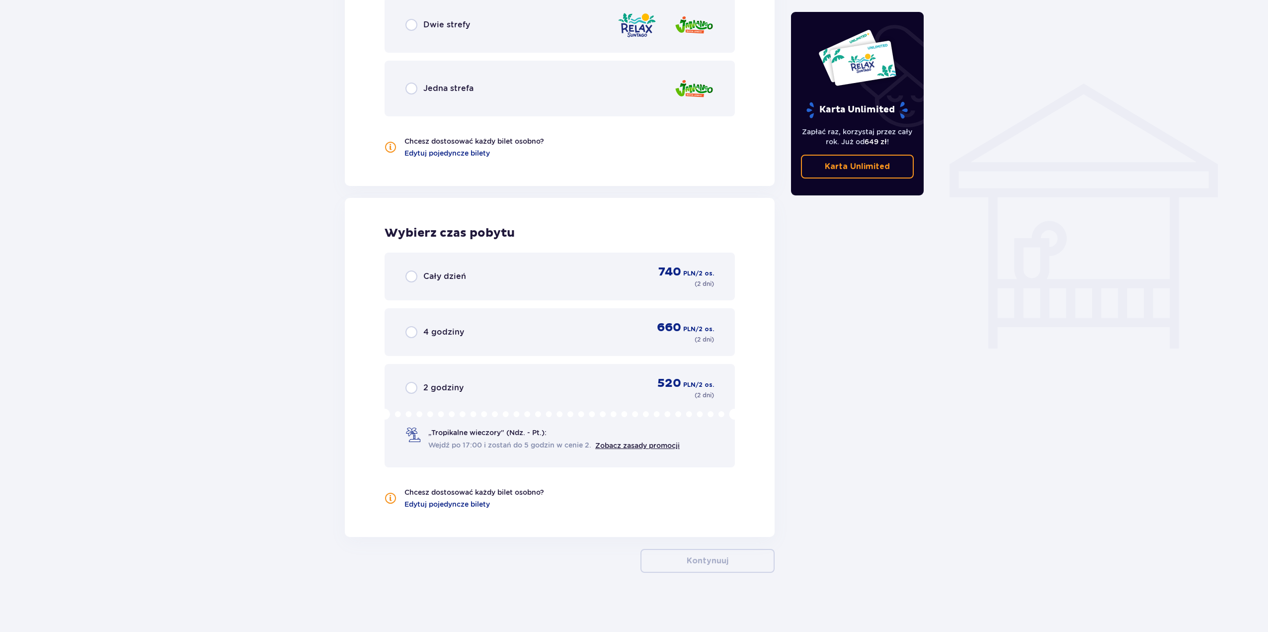
scroll to position [724, 0]
click at [394, 266] on div "Cały dzień 740 PLN / 2 os. ( 2 dni )" at bounding box center [560, 276] width 350 height 48
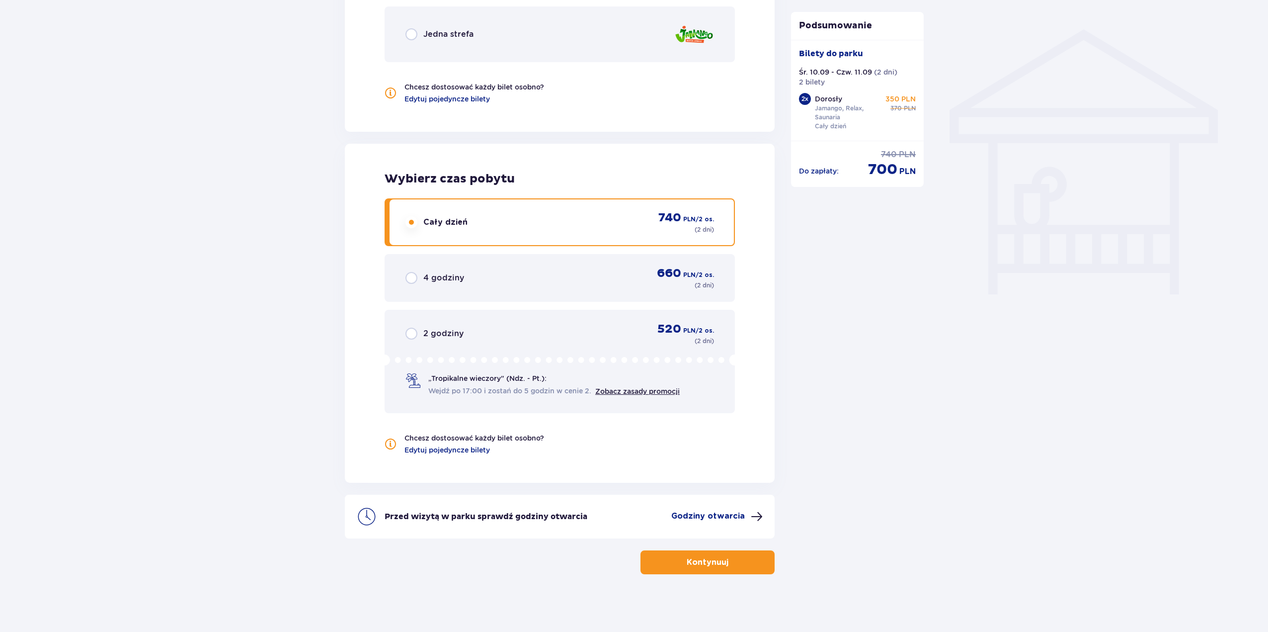
scroll to position [780, 0]
click at [674, 558] on button "Kontynuuj" at bounding box center [708, 560] width 134 height 24
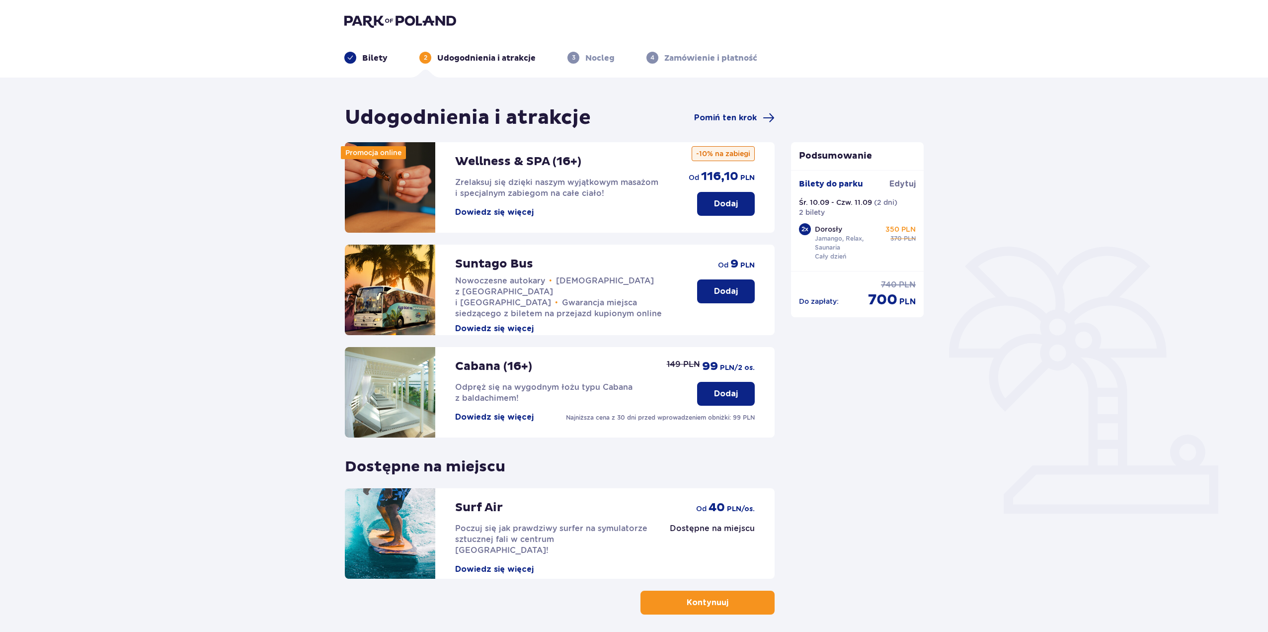
click at [691, 599] on p "Kontynuuj" at bounding box center [708, 602] width 42 height 11
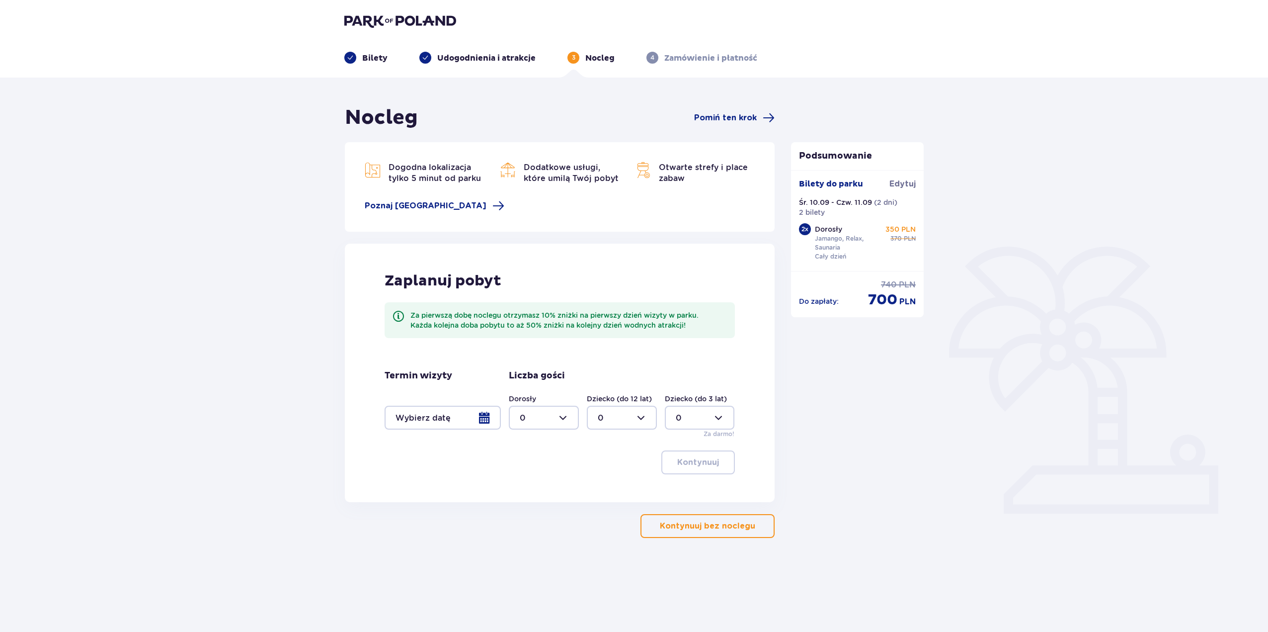
click at [468, 414] on div at bounding box center [443, 418] width 116 height 24
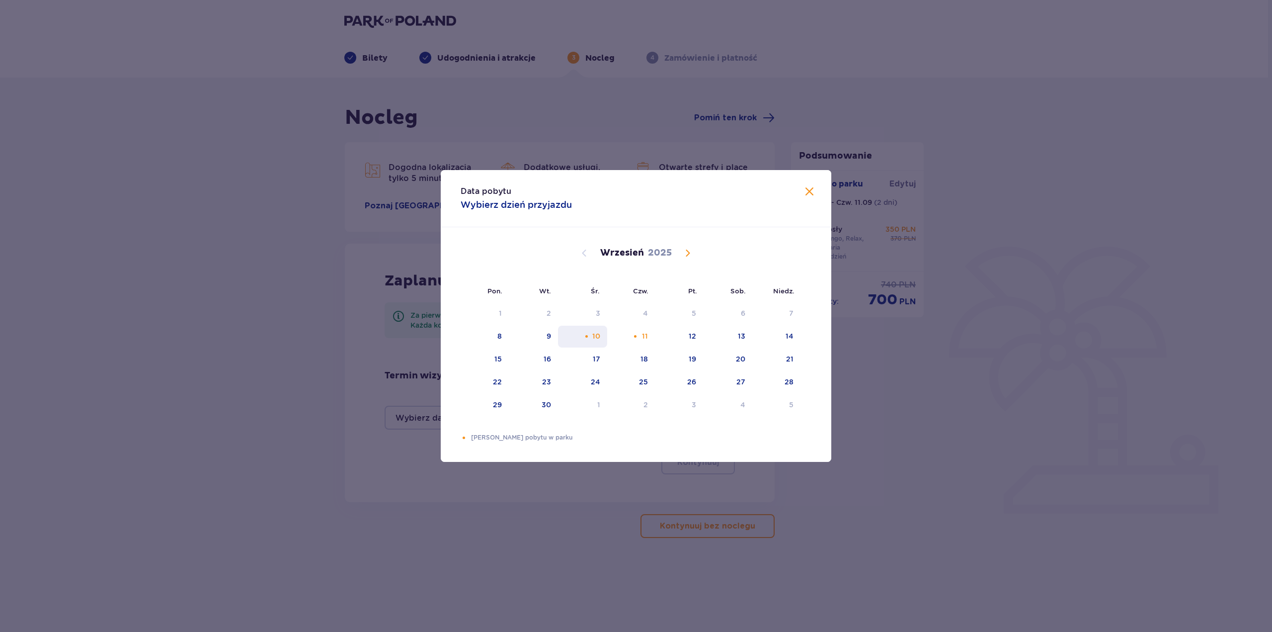
click at [594, 335] on div "10" at bounding box center [596, 336] width 8 height 10
click at [689, 330] on div "12" at bounding box center [679, 337] width 48 height 22
type input "10.09.25 - 12.09.25"
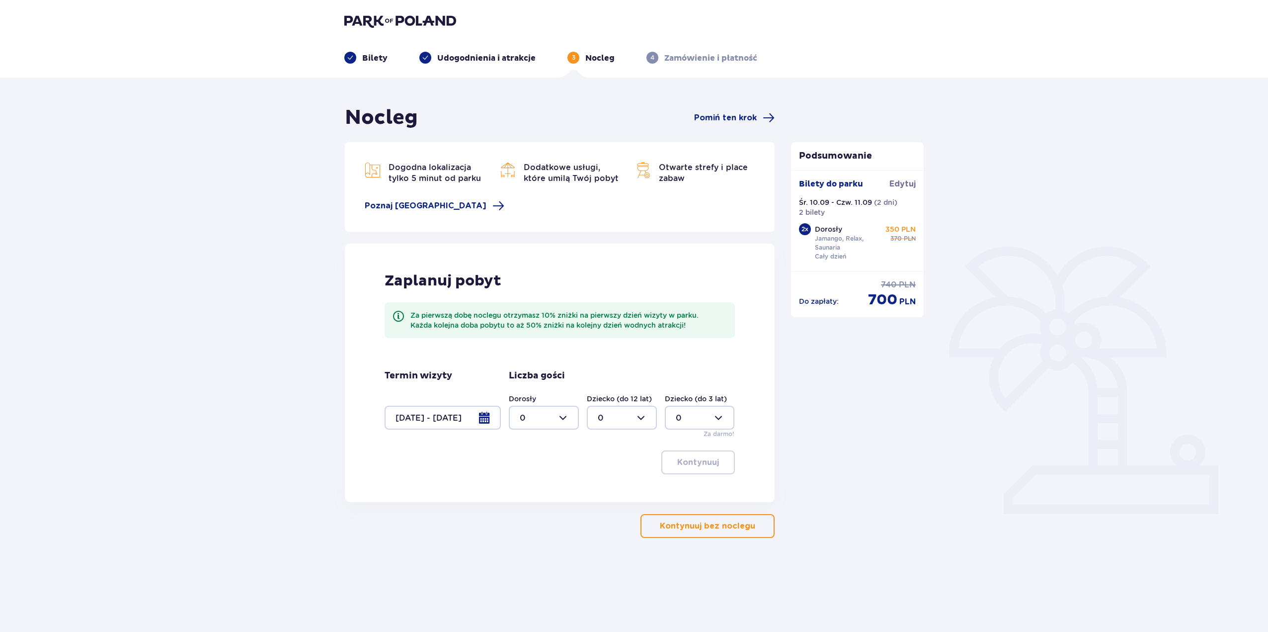
click at [601, 501] on div "Zaplanuj pobyt Za pierwszą dobę noclegu otrzymasz 10% zniżki na pierwszy dzień …" at bounding box center [560, 373] width 430 height 258
click at [572, 420] on div at bounding box center [544, 418] width 70 height 24
click at [530, 492] on div "2" at bounding box center [544, 489] width 48 height 11
type input "2"
click at [617, 416] on div at bounding box center [622, 418] width 70 height 24
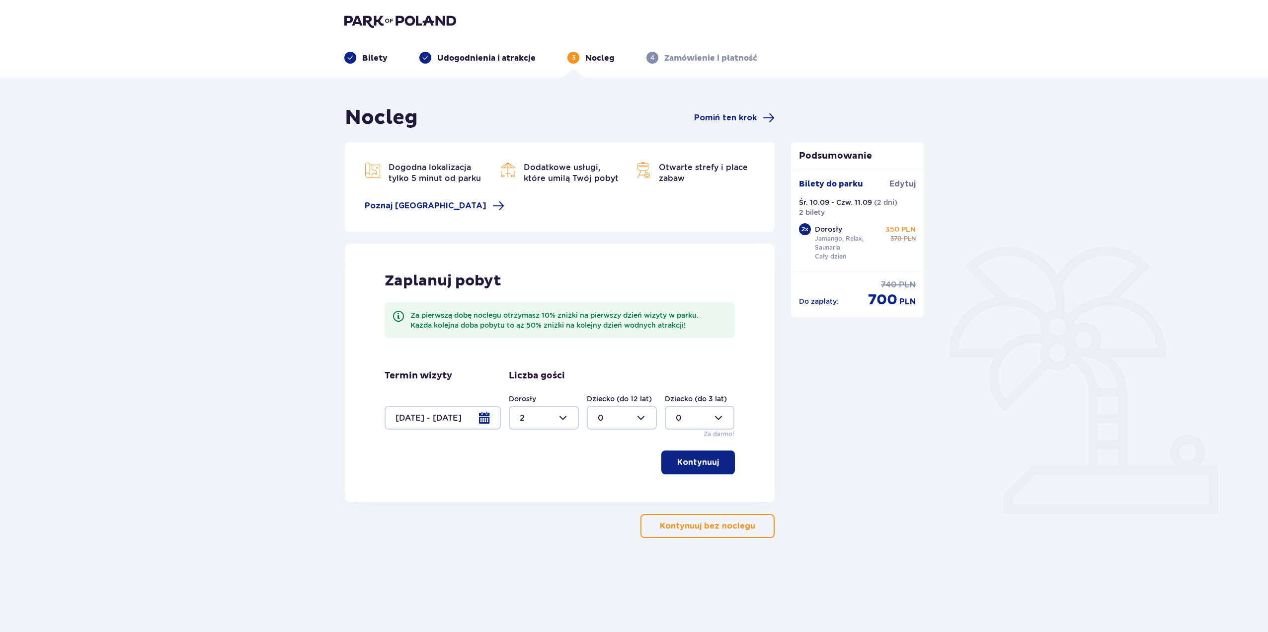
click at [577, 466] on div "Kontynuuj" at bounding box center [560, 462] width 350 height 24
click at [692, 463] on p "Kontynuuj" at bounding box center [698, 462] width 42 height 11
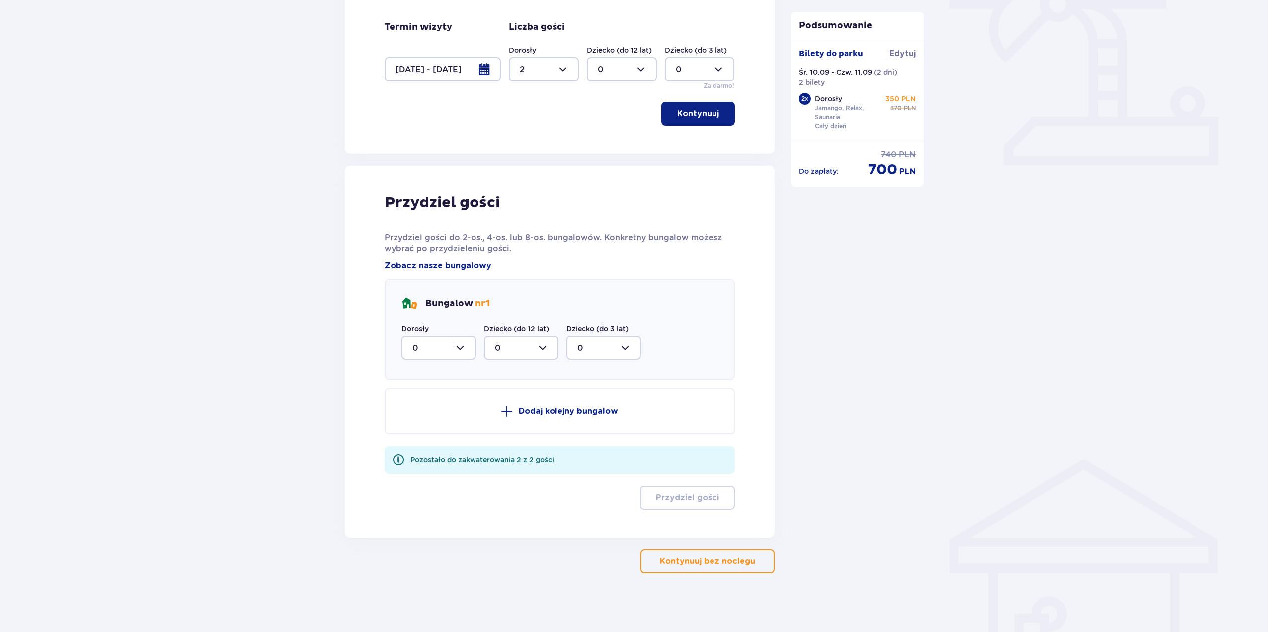
scroll to position [349, 0]
click at [443, 363] on div "Bungalow nr 1 Dorosły 0 Dziecko (do 12 lat) 0 Dziecko (do 3 lat) 0" at bounding box center [560, 328] width 350 height 101
click at [444, 357] on div at bounding box center [439, 346] width 75 height 24
click at [435, 414] on div "2" at bounding box center [438, 418] width 53 height 11
type input "2"
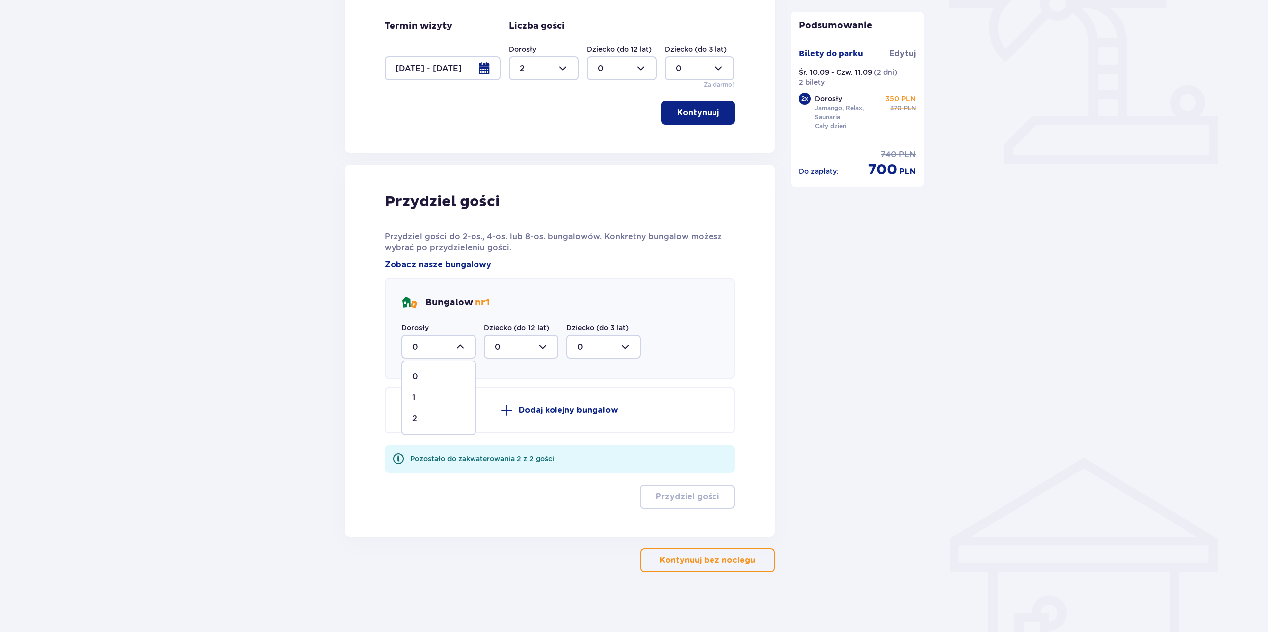
scroll to position [252, 0]
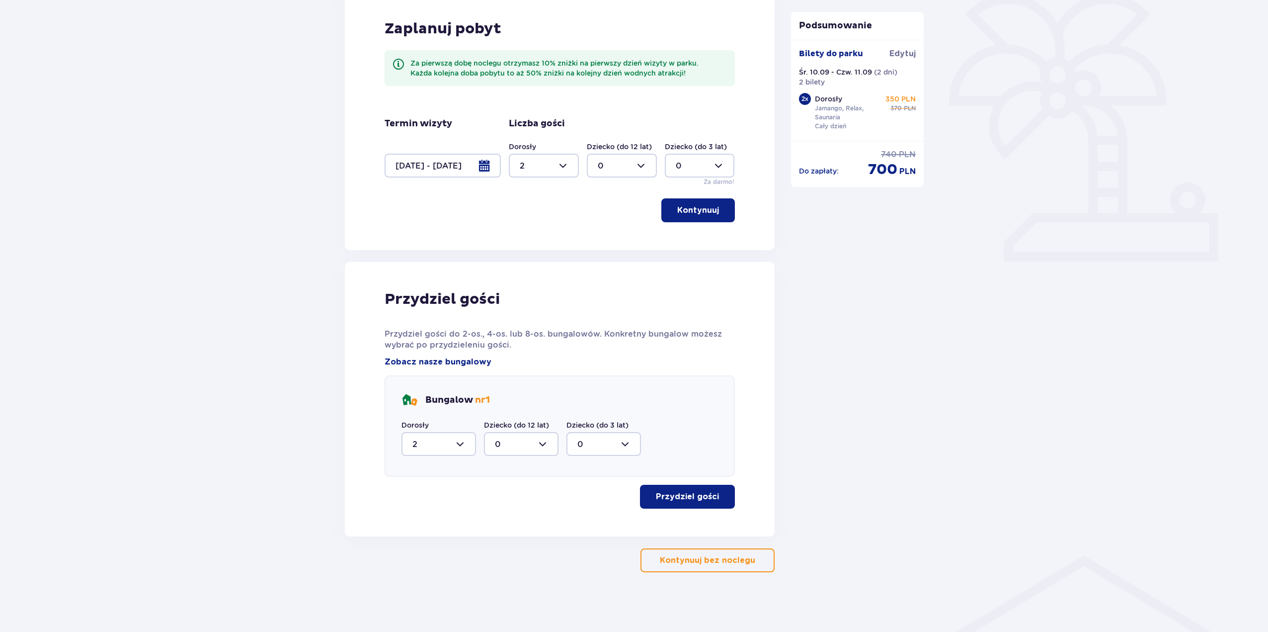
click at [692, 492] on p "Przydziel gości" at bounding box center [687, 496] width 63 height 11
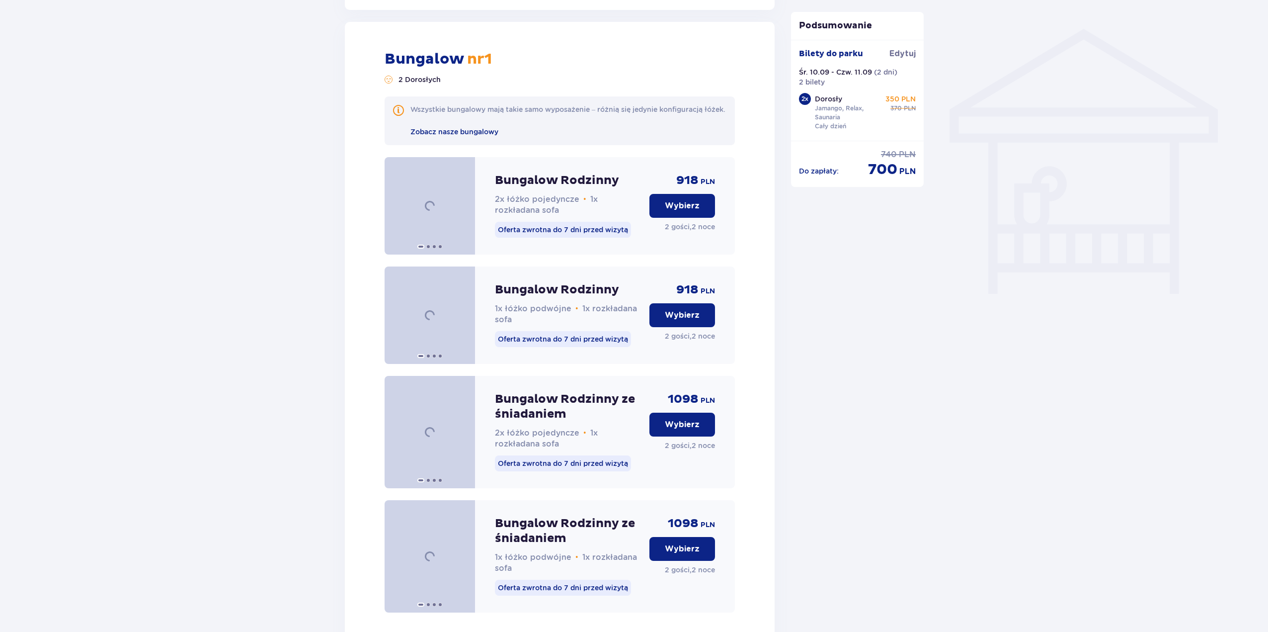
scroll to position [788, 0]
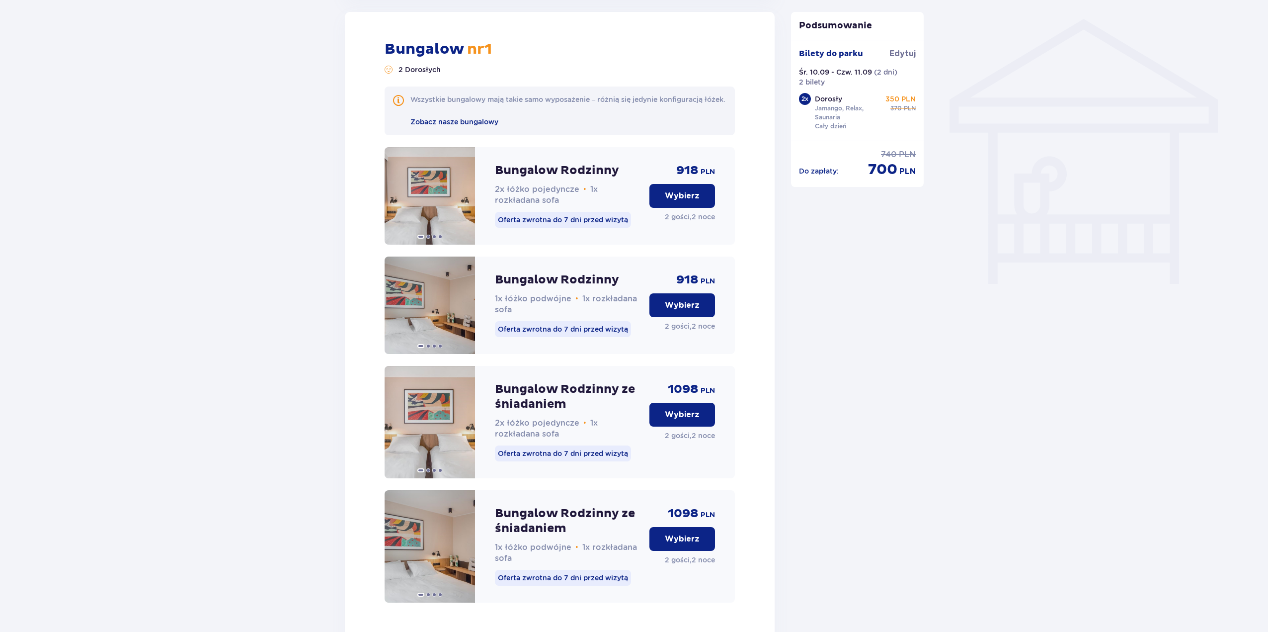
click at [659, 315] on button "Wybierz" at bounding box center [683, 305] width 66 height 24
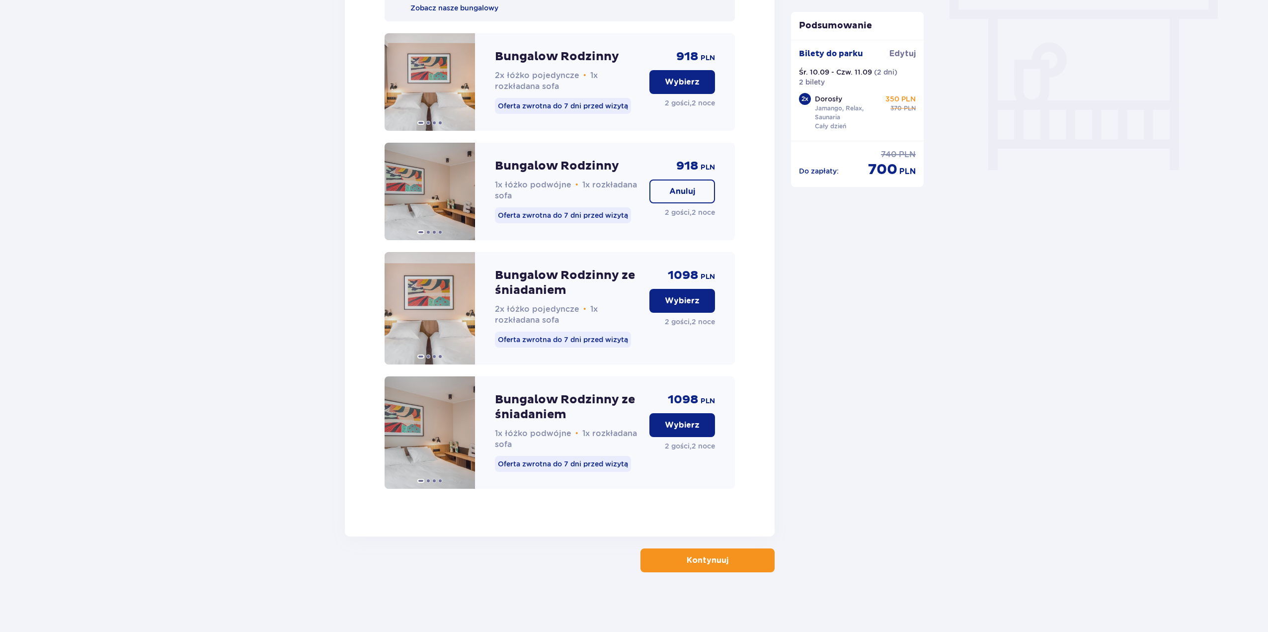
scroll to position [912, 0]
click at [733, 558] on span "button" at bounding box center [731, 560] width 12 height 12
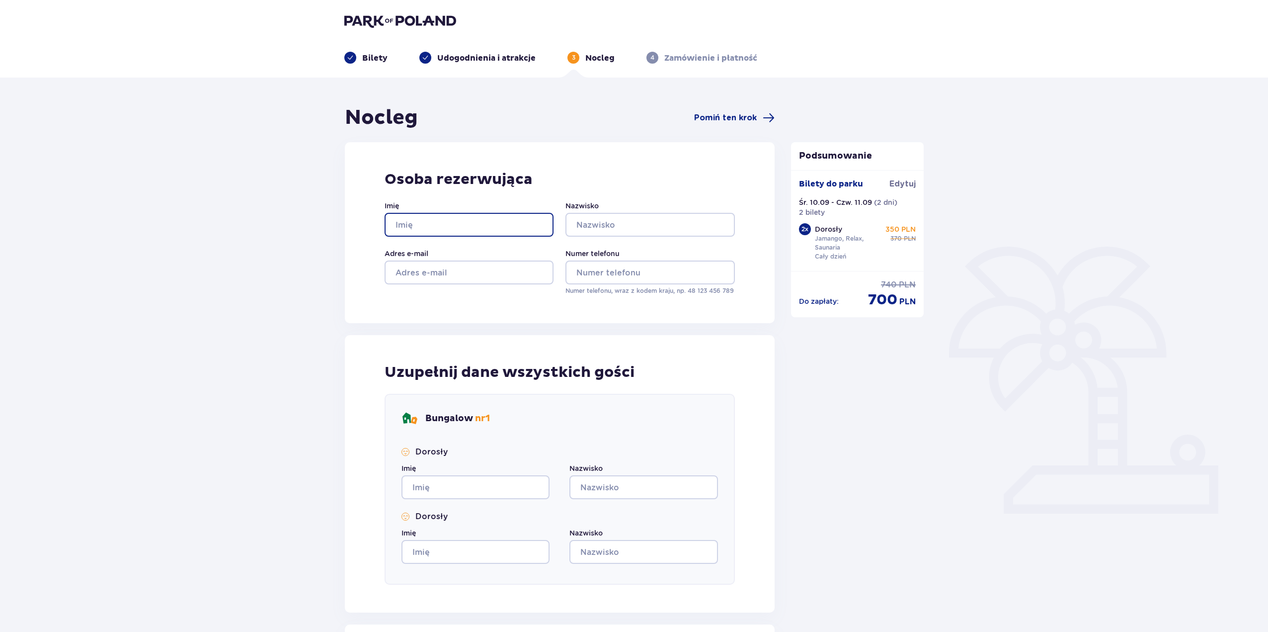
click at [469, 226] on input "Imię" at bounding box center [469, 225] width 169 height 24
type input "Michał"
click at [586, 213] on input "Nazwisko" at bounding box center [650, 225] width 169 height 24
type input "Gruk"
click at [442, 277] on input "Adres e-mail" at bounding box center [469, 272] width 169 height 24
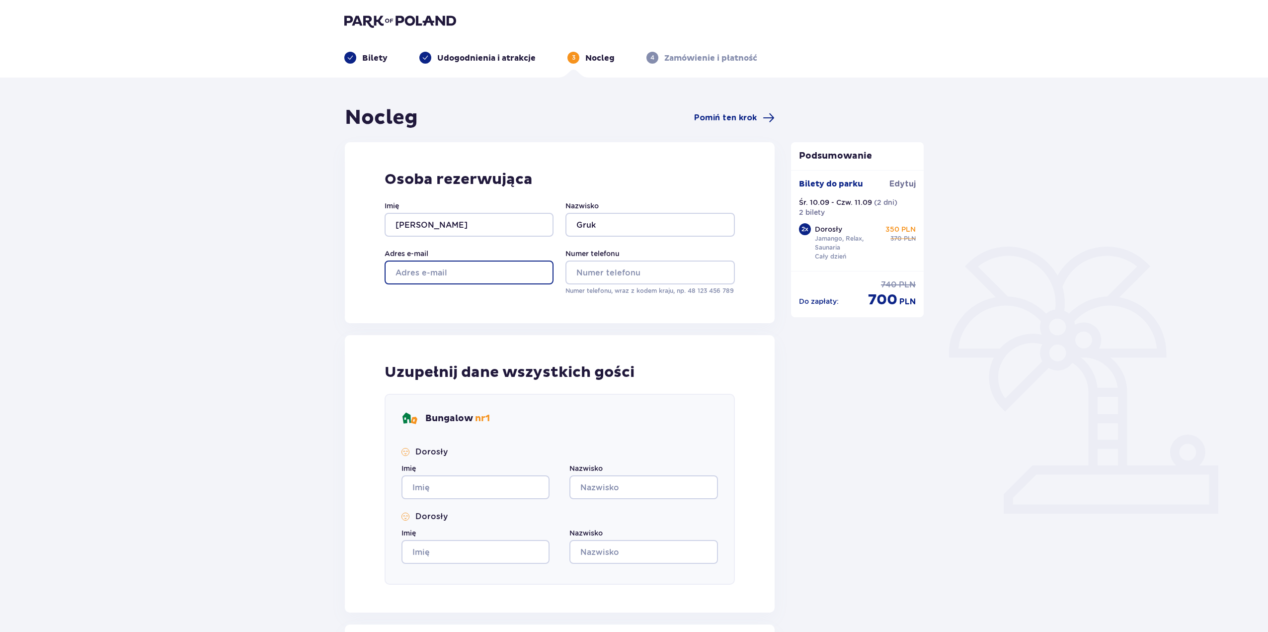
type input "mgz61140@gmail.com"
click at [600, 267] on input "Numer telefonu" at bounding box center [650, 272] width 169 height 24
click at [590, 272] on input "Numer telefonu" at bounding box center [650, 272] width 169 height 24
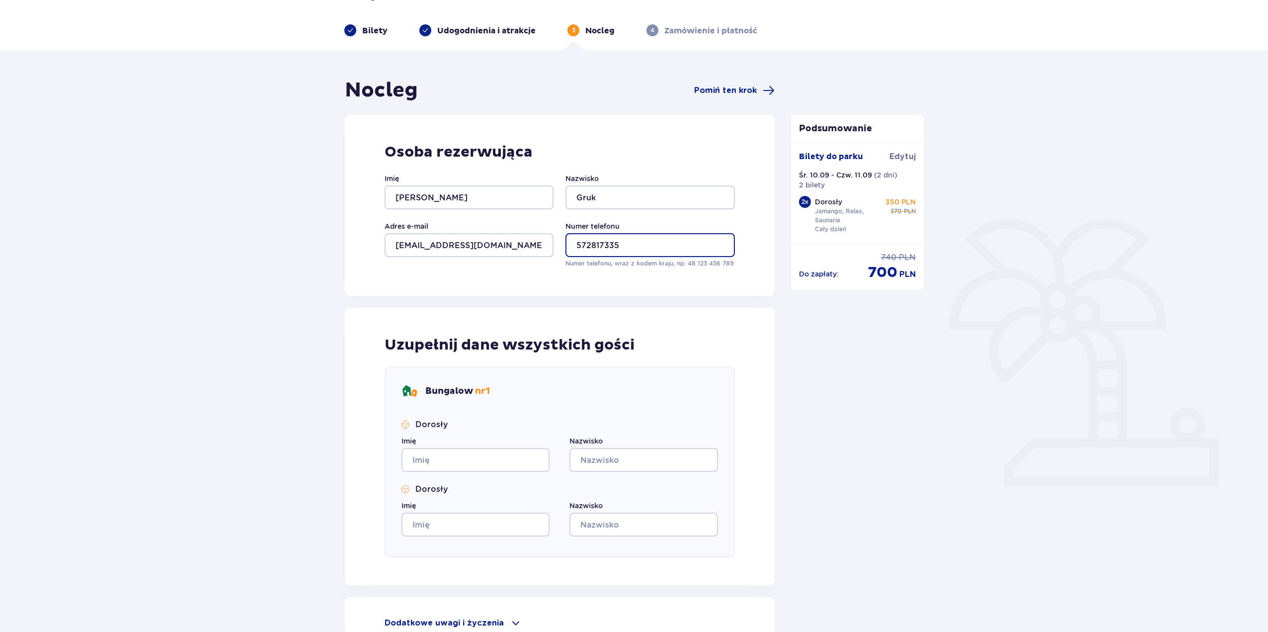
scroll to position [99, 0]
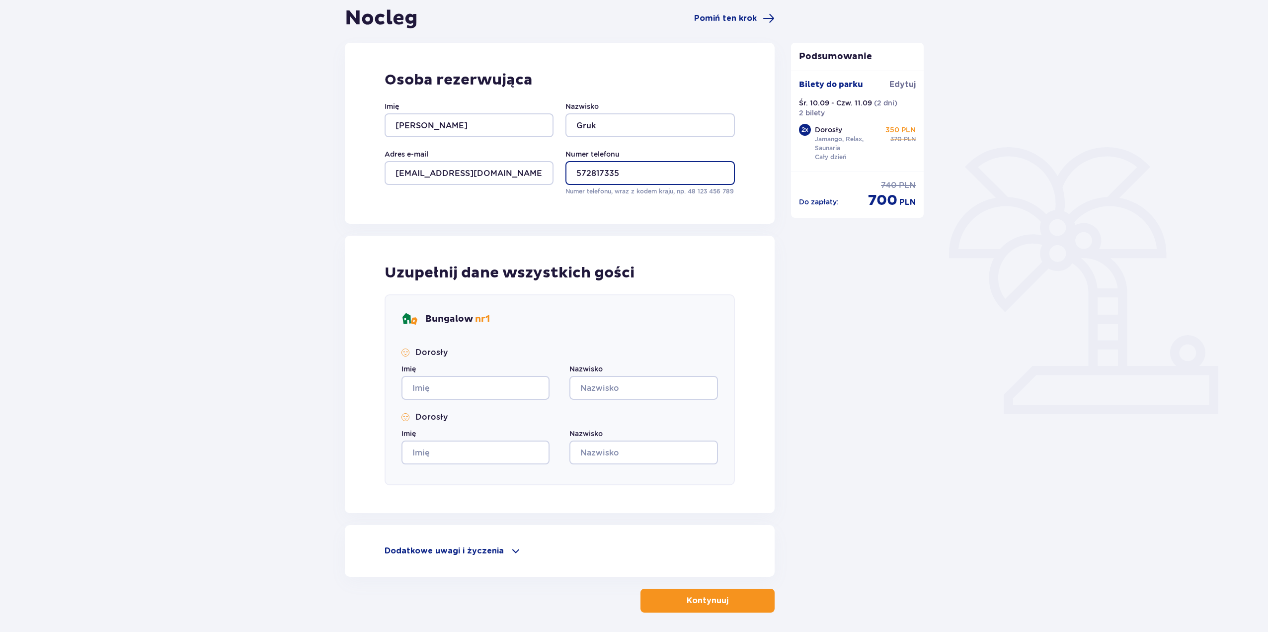
type input "572817335"
click at [508, 383] on input "Imię" at bounding box center [476, 388] width 148 height 24
type input "Michał"
click at [588, 379] on input "Nazwisko" at bounding box center [644, 388] width 148 height 24
type input "Gruk"
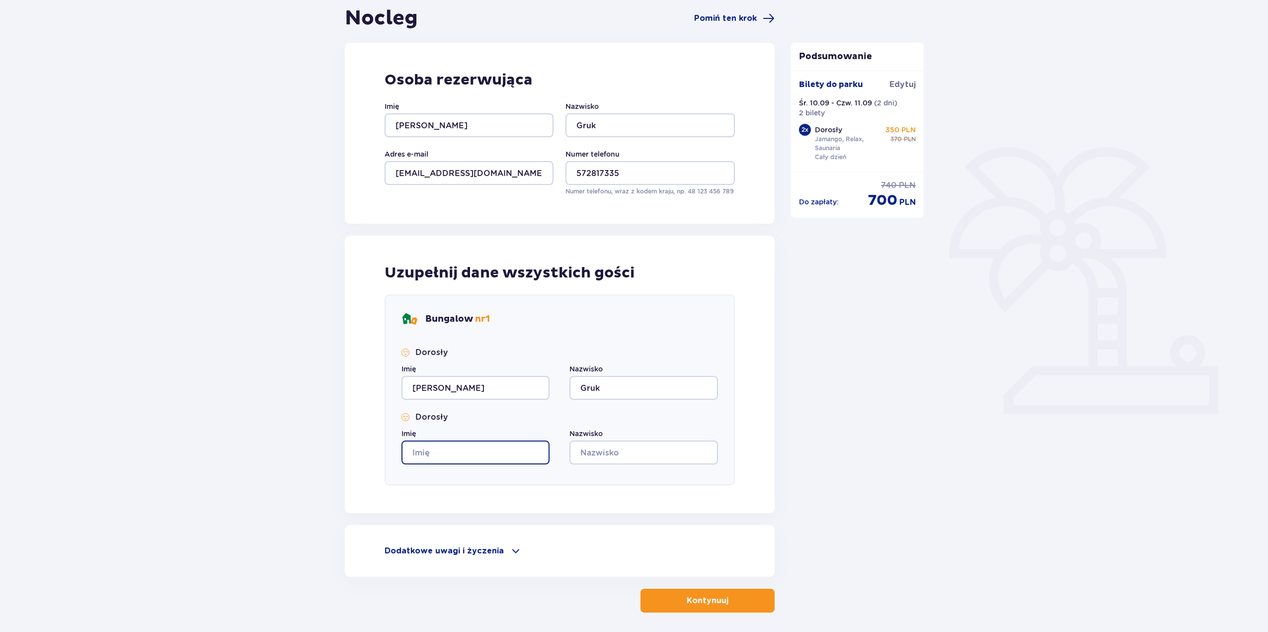
click at [421, 447] on input "Imię" at bounding box center [476, 452] width 148 height 24
type input "Wiktoria"
click at [609, 456] on input "Nazwisko" at bounding box center [644, 452] width 148 height 24
type input "Kalinowska"
click at [701, 601] on p "Kontynuuj" at bounding box center [708, 600] width 42 height 11
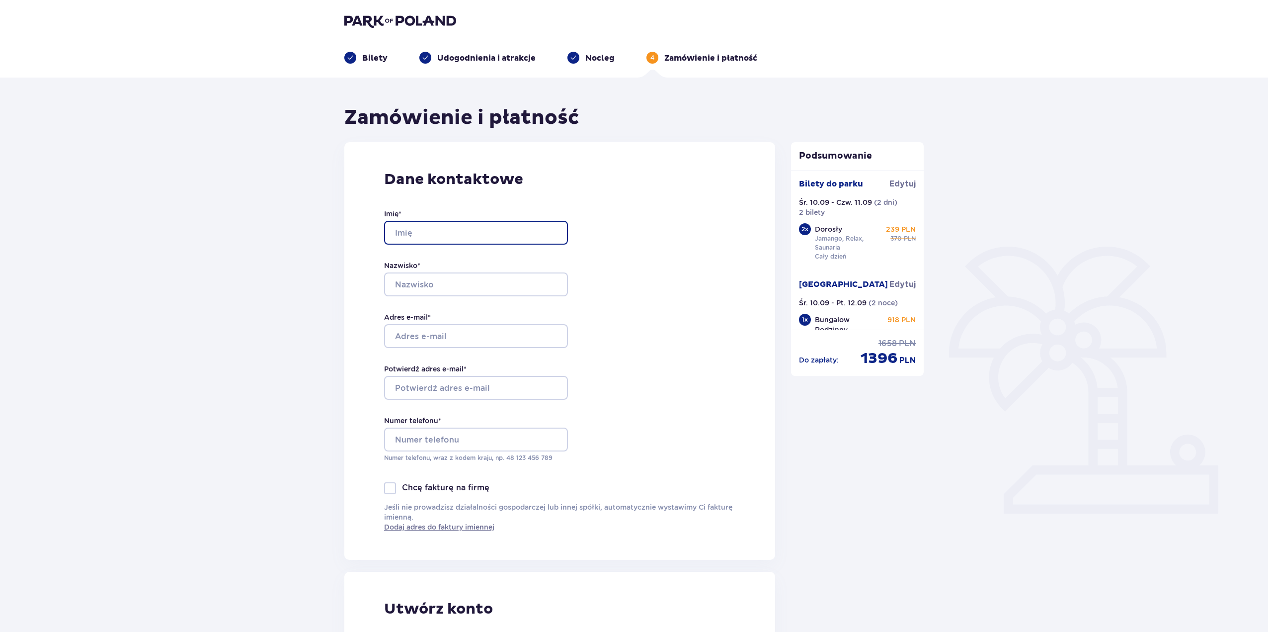
click at [433, 241] on input "Imię *" at bounding box center [476, 233] width 184 height 24
type input "Michał"
click at [430, 290] on input "Nazwisko *" at bounding box center [476, 284] width 184 height 24
type input "Gruk"
click at [429, 330] on input "Adres e-mail *" at bounding box center [476, 336] width 184 height 24
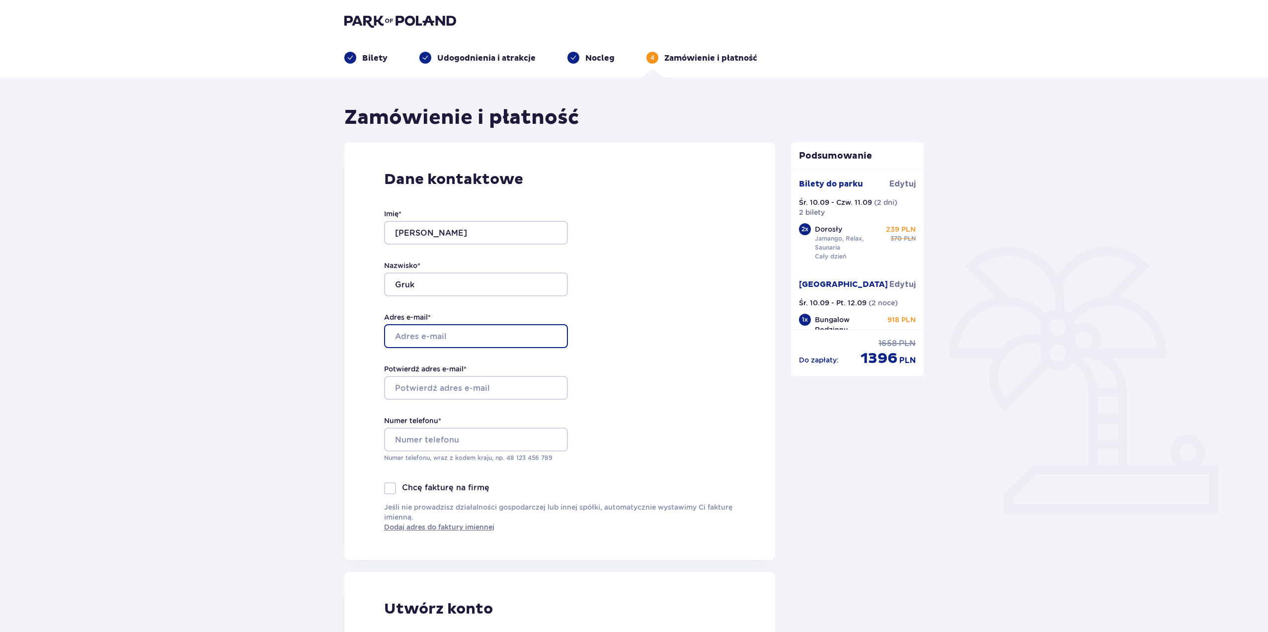
type input "mgz61140@gmail.com"
click at [426, 386] on input "Potwierdź adres e-mail *" at bounding box center [476, 388] width 184 height 24
type input "mgz61140@gmail.com"
click at [436, 432] on input "Numer telefonu *" at bounding box center [476, 439] width 184 height 24
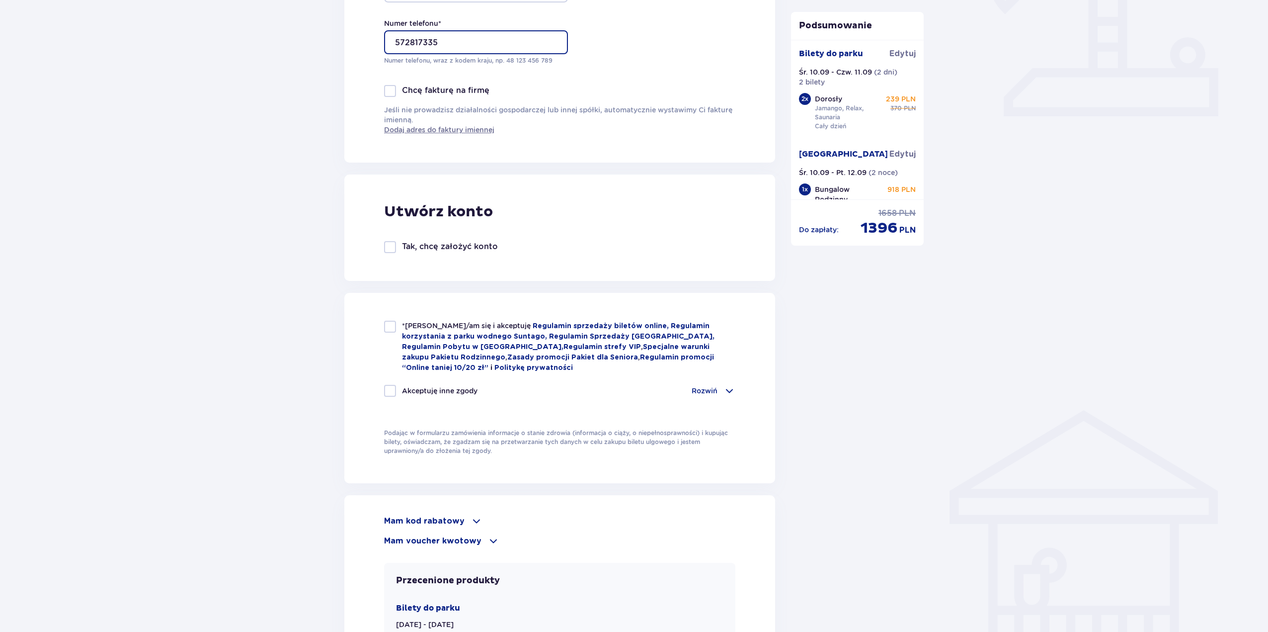
scroll to position [398, 0]
type input "572817335"
click at [394, 332] on div at bounding box center [390, 326] width 12 height 12
checkbox input "true"
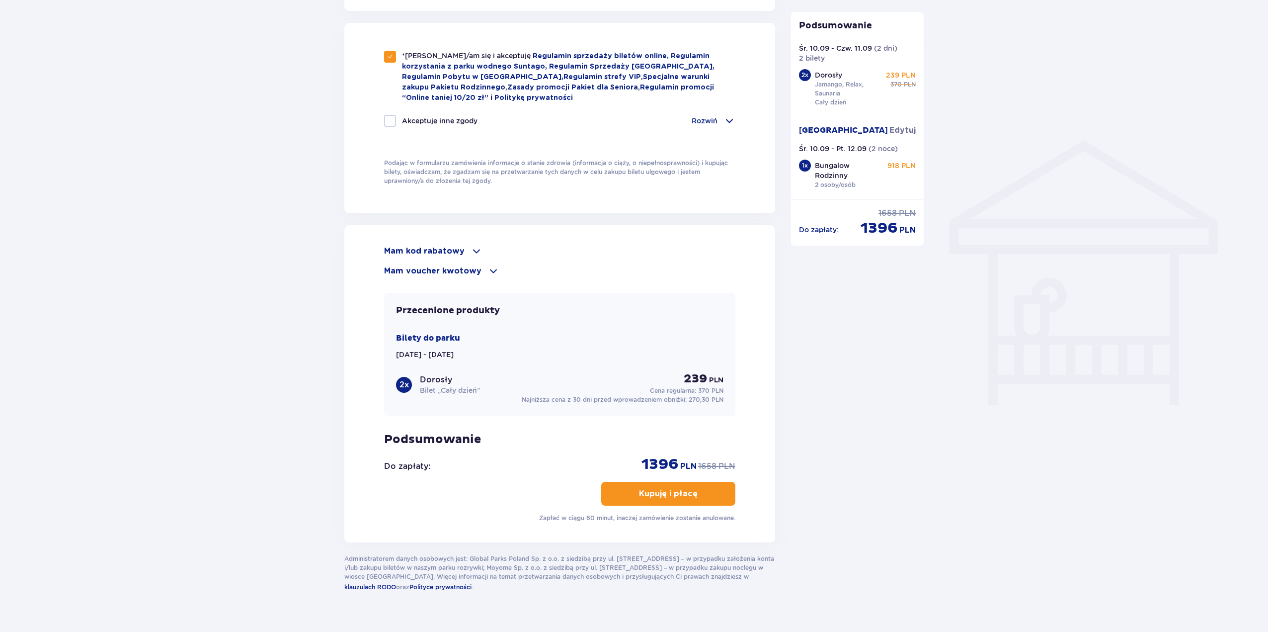
scroll to position [684, 0]
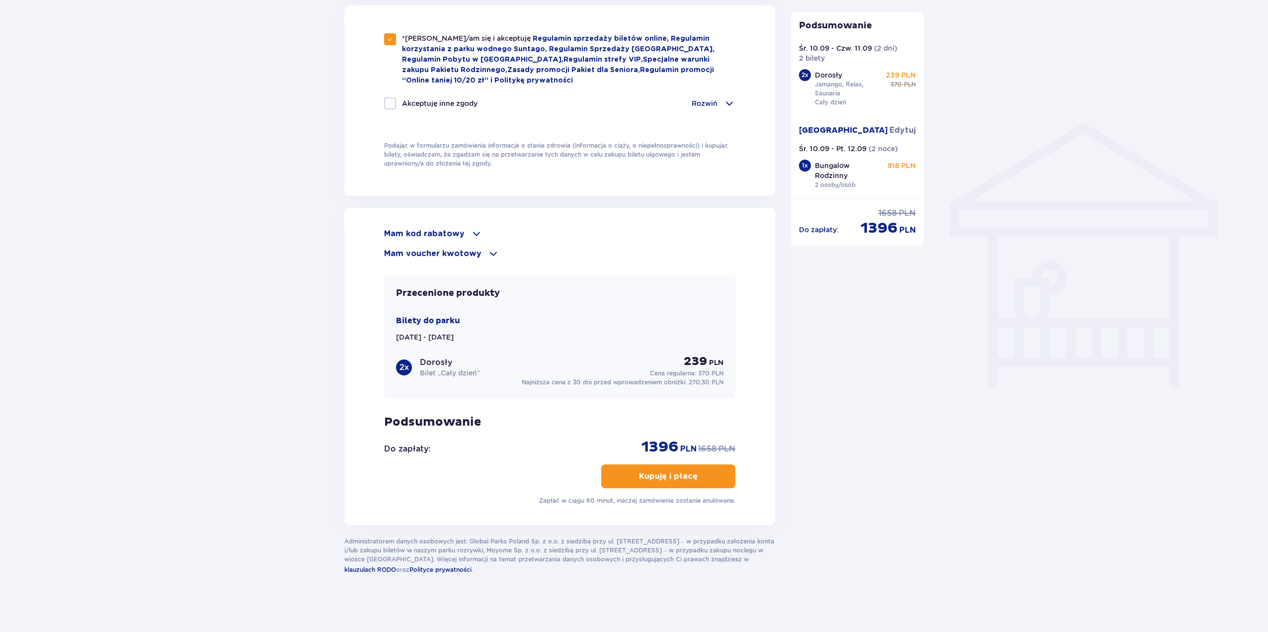
click at [674, 477] on p "Kupuję i płacę" at bounding box center [668, 476] width 59 height 11
